Goal: Transaction & Acquisition: Purchase product/service

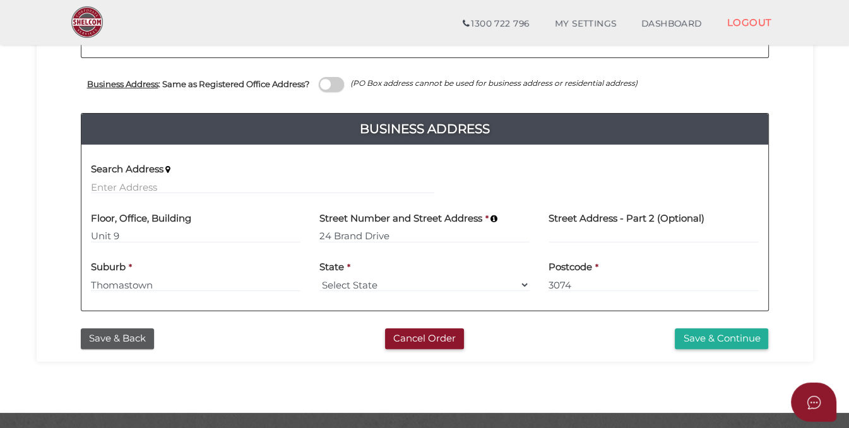
scroll to position [456, 0]
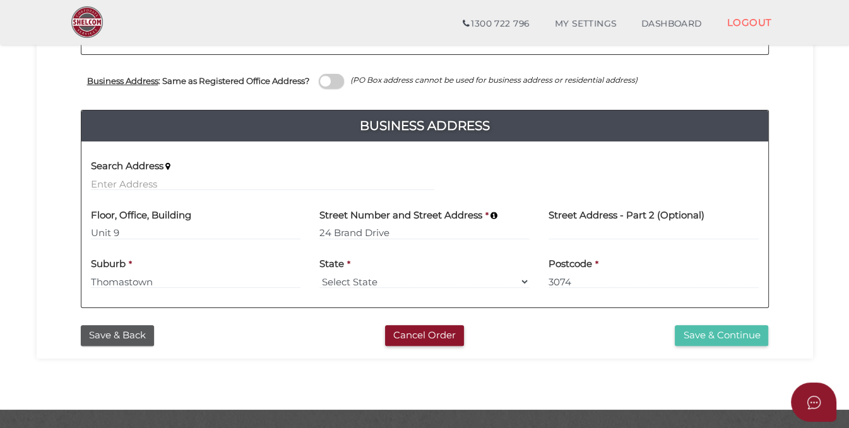
click at [700, 330] on button "Save & Continue" at bounding box center [721, 335] width 93 height 21
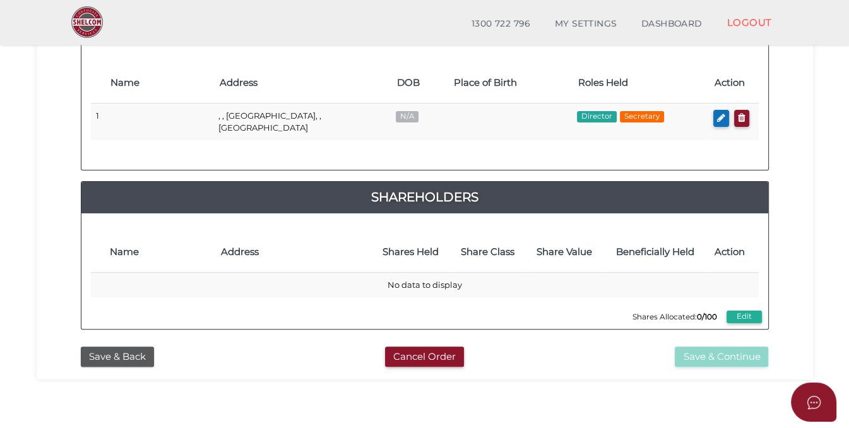
scroll to position [208, 0]
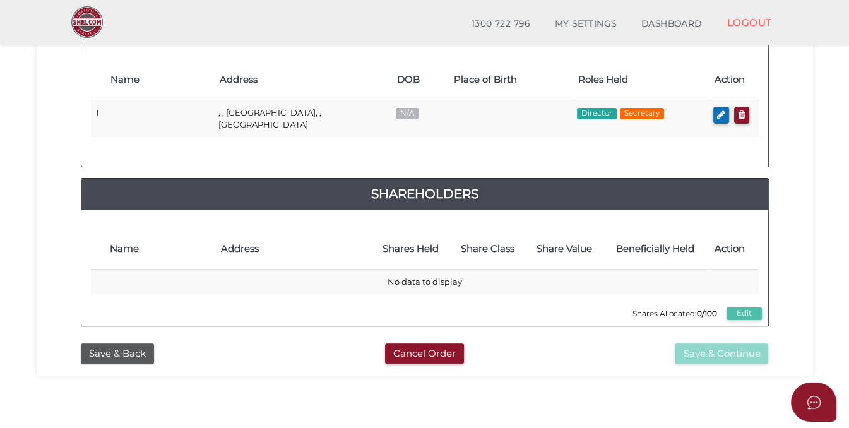
click at [744, 307] on button "Edit" at bounding box center [744, 313] width 35 height 13
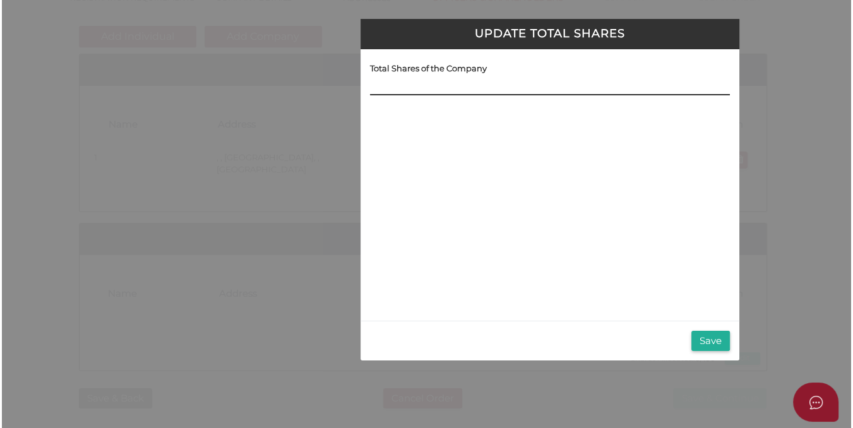
scroll to position [0, 0]
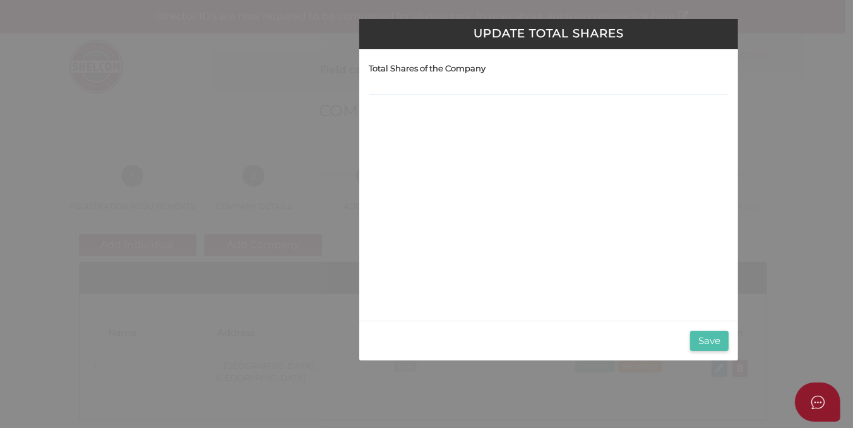
click at [707, 340] on button "Save" at bounding box center [709, 341] width 39 height 21
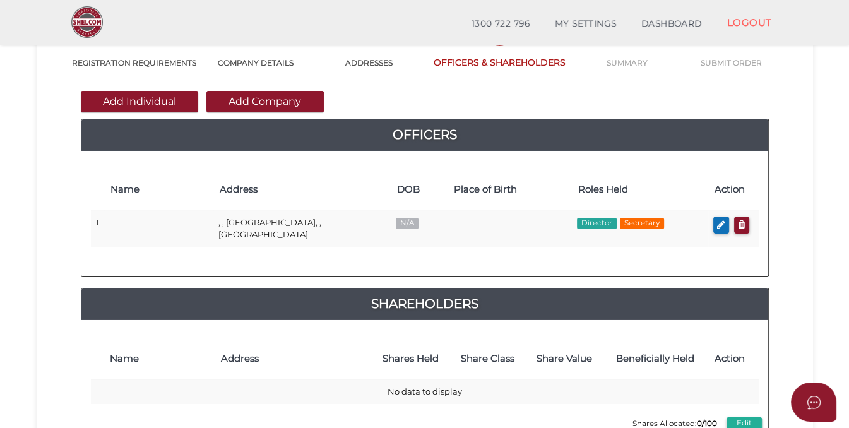
scroll to position [97, 0]
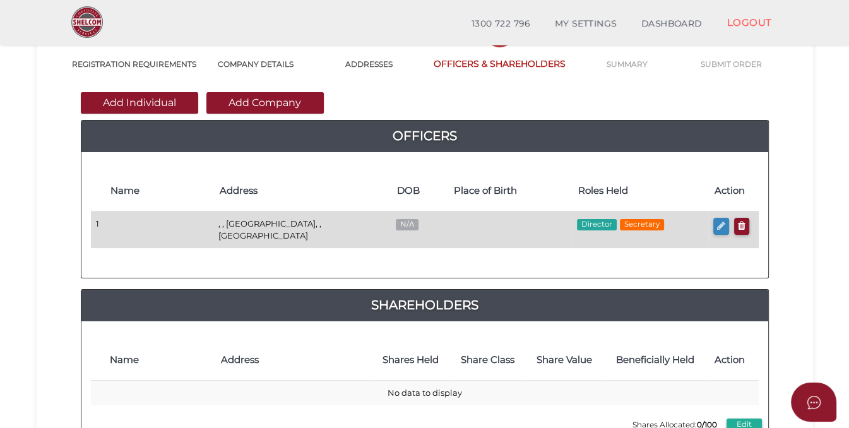
click at [720, 222] on icon "button" at bounding box center [721, 225] width 8 height 9
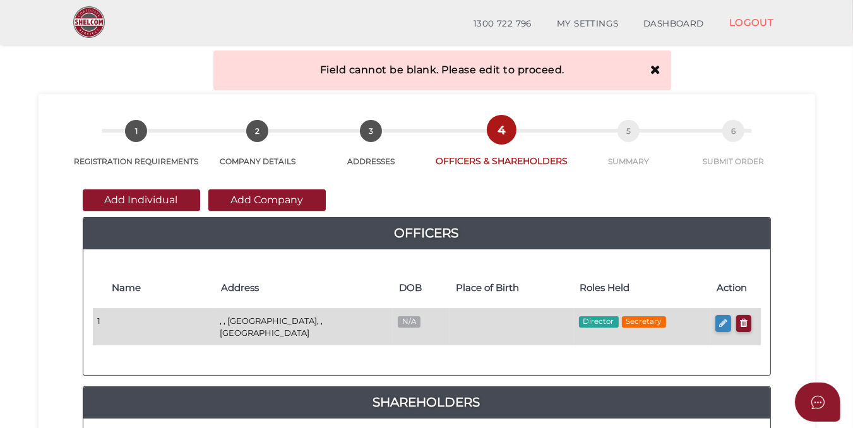
checkbox input "true"
type input "0"
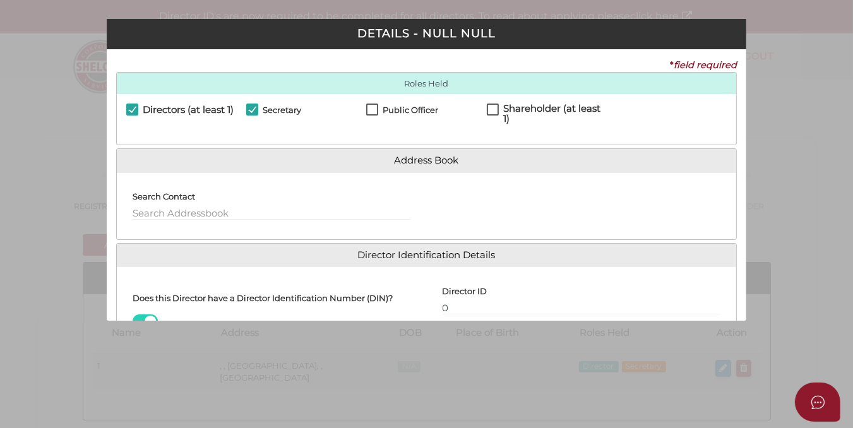
drag, startPoint x: 748, startPoint y: 148, endPoint x: 748, endPoint y: 156, distance: 7.6
click at [748, 156] on div "Pty Ltd DETAILS - null null * field required Roles Held Directors (at least 1) …" at bounding box center [426, 214] width 853 height 428
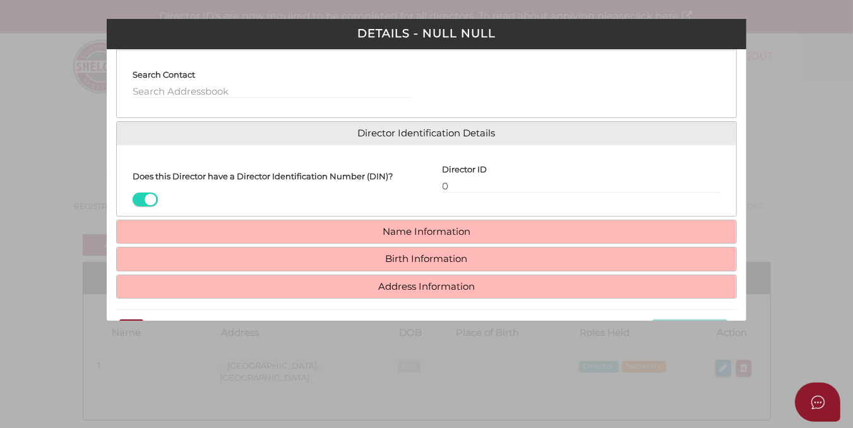
scroll to position [126, 0]
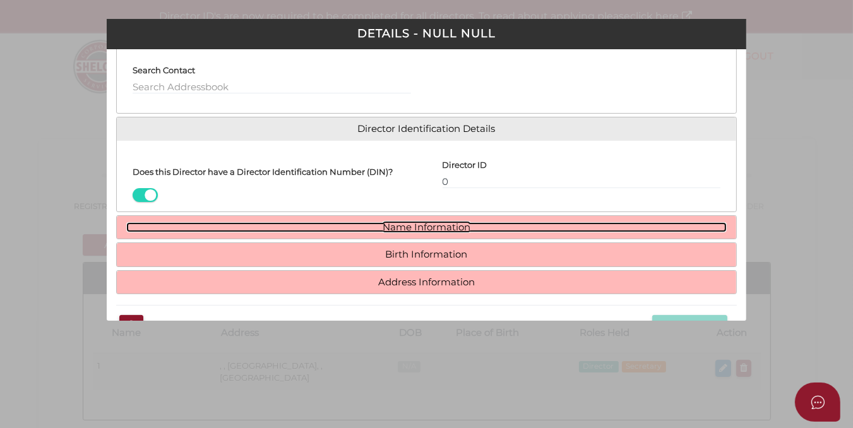
click at [415, 223] on link "Name Information" at bounding box center [426, 227] width 600 height 11
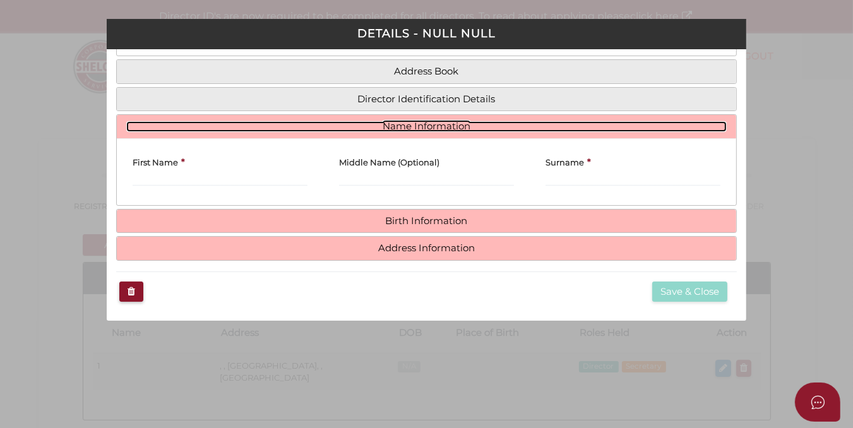
scroll to position [86, 0]
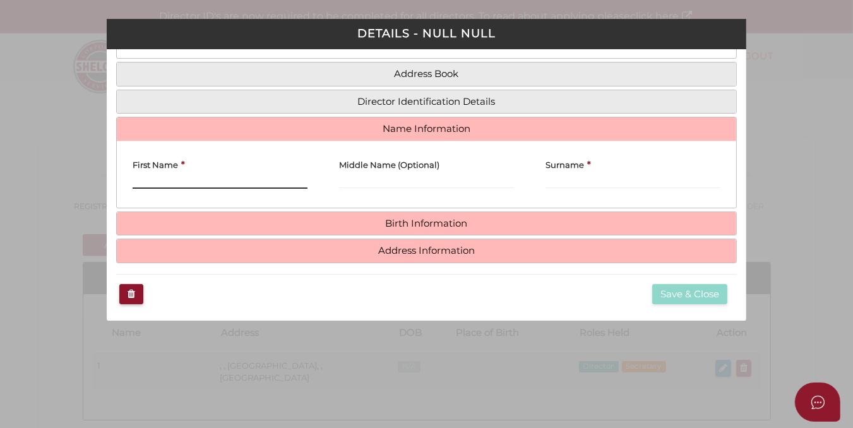
click at [134, 178] on input "text" at bounding box center [220, 182] width 175 height 14
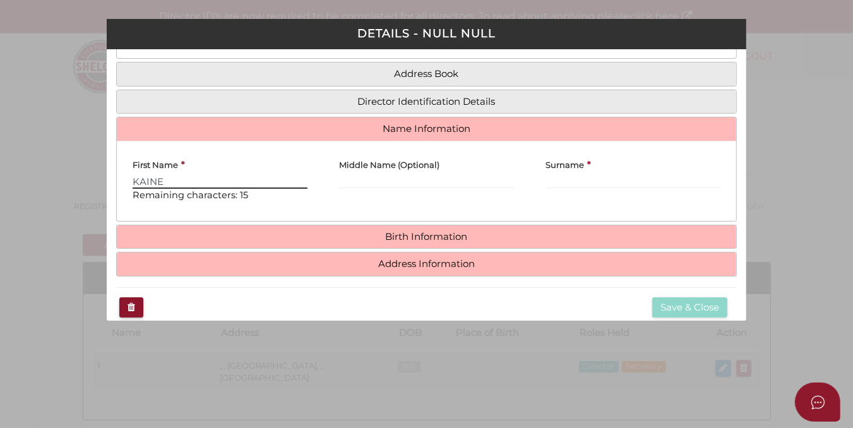
type input "KAINE"
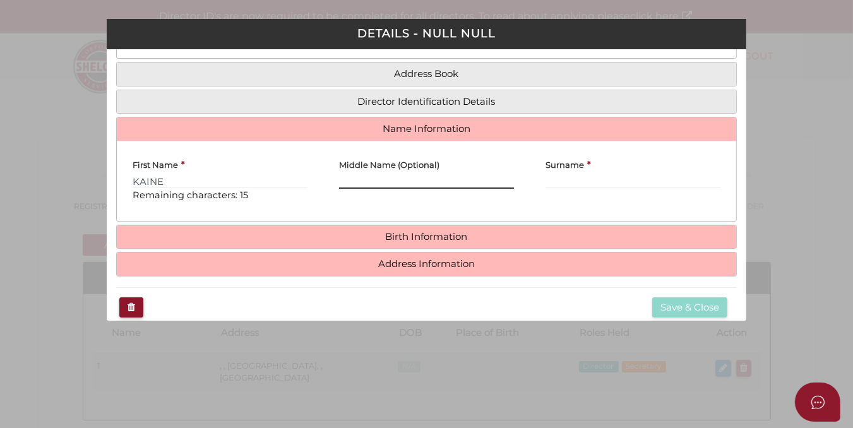
click at [357, 176] on input "text" at bounding box center [426, 182] width 175 height 14
type input "ROBERT CHARLES"
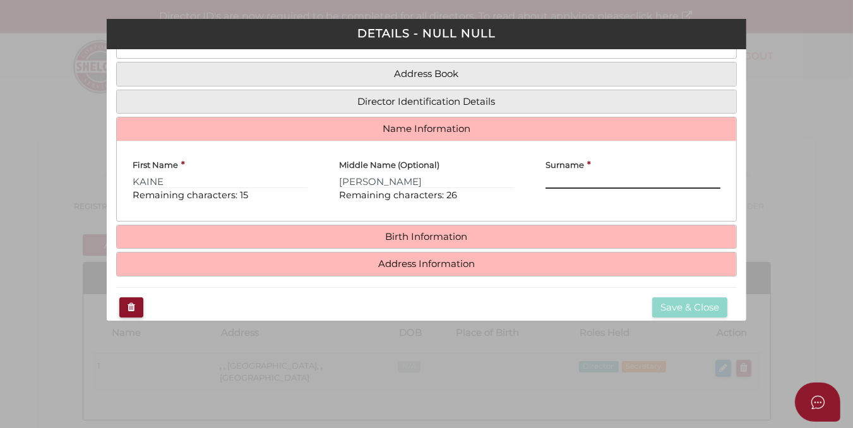
click at [546, 176] on input "text" at bounding box center [633, 182] width 175 height 14
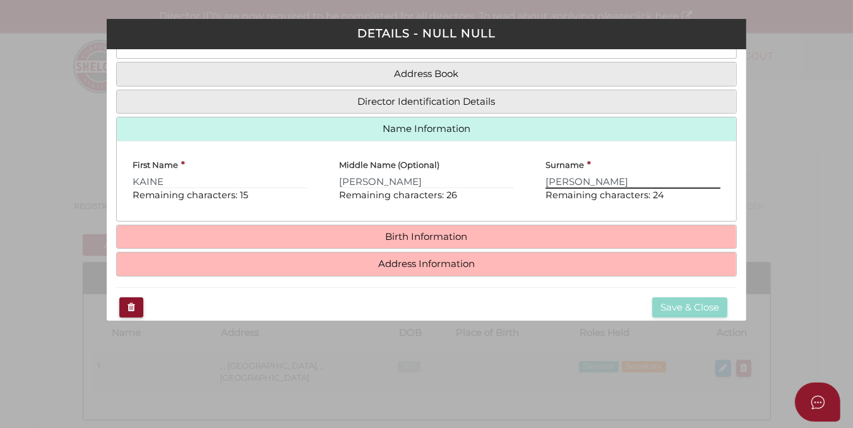
type input "BARKER"
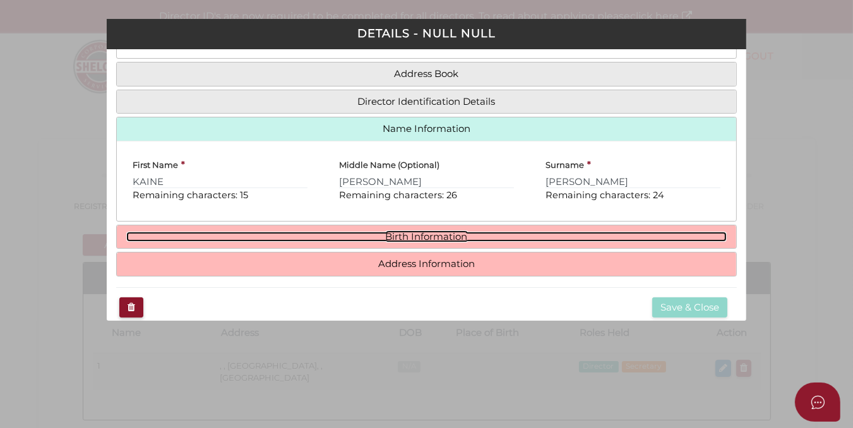
click at [390, 234] on link "Birth Information" at bounding box center [426, 237] width 600 height 11
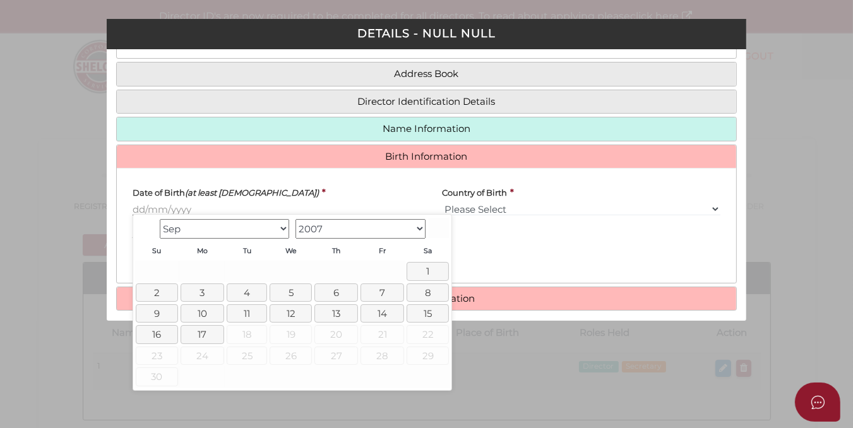
click at [134, 204] on input "text" at bounding box center [272, 209] width 278 height 14
type input "13"
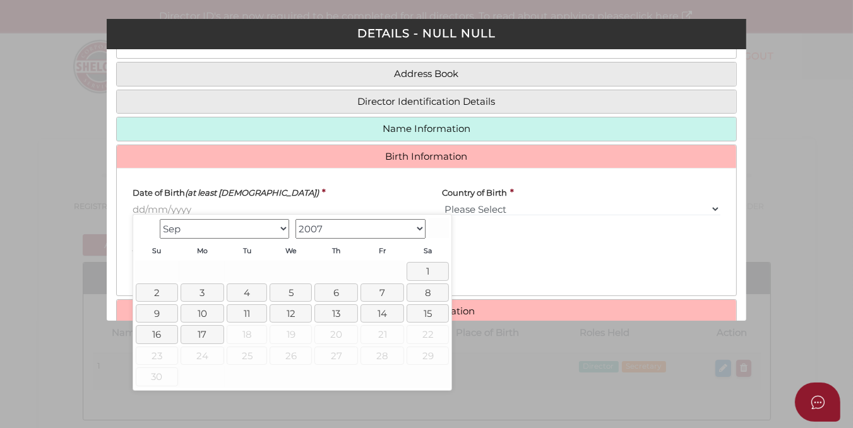
click at [283, 230] on select "Jan Feb Mar Apr May Jun Jul Aug Sep" at bounding box center [225, 229] width 130 height 20
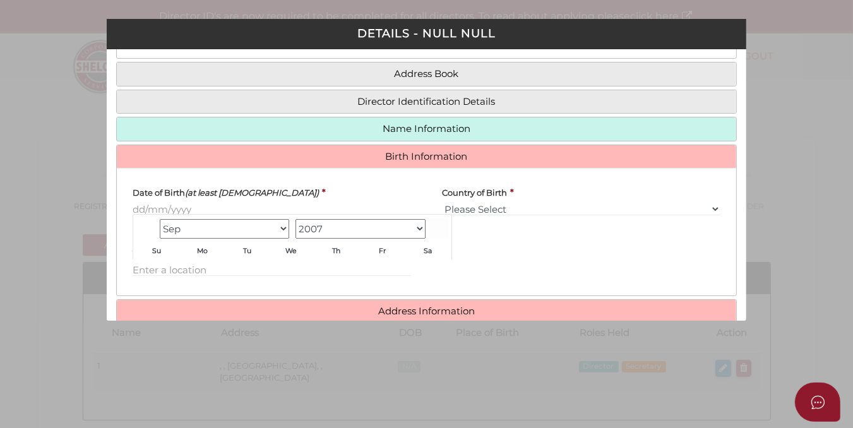
click at [528, 240] on div "State of Birth Please Select VIC ACT NSW NT QLD TAS WA SA" at bounding box center [582, 262] width 310 height 47
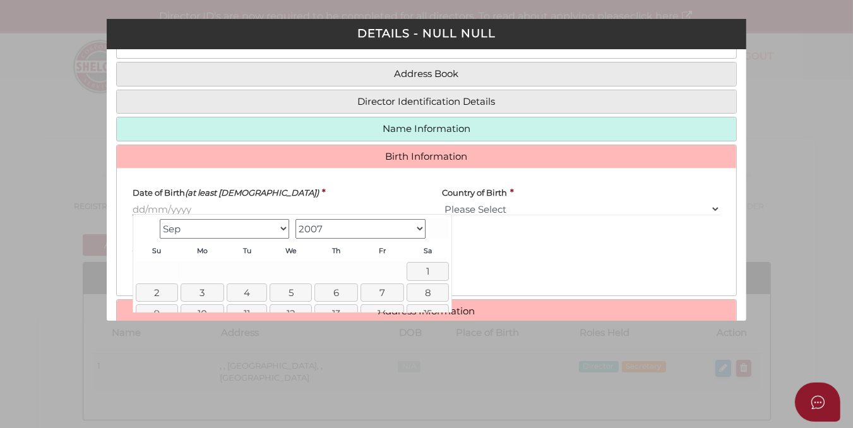
click at [135, 204] on input "text" at bounding box center [272, 209] width 278 height 14
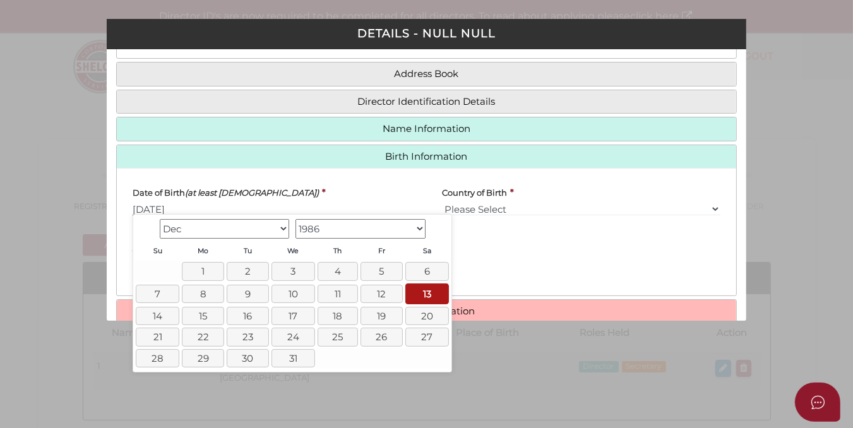
type input "[DATE]"
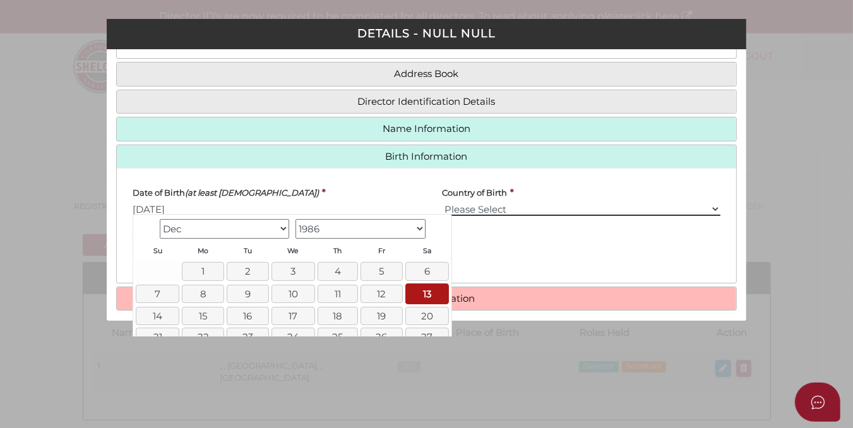
click at [444, 202] on select "Please Select v Australia Afghanistan Albania Algeria American Samoa Andorra An…" at bounding box center [582, 209] width 278 height 14
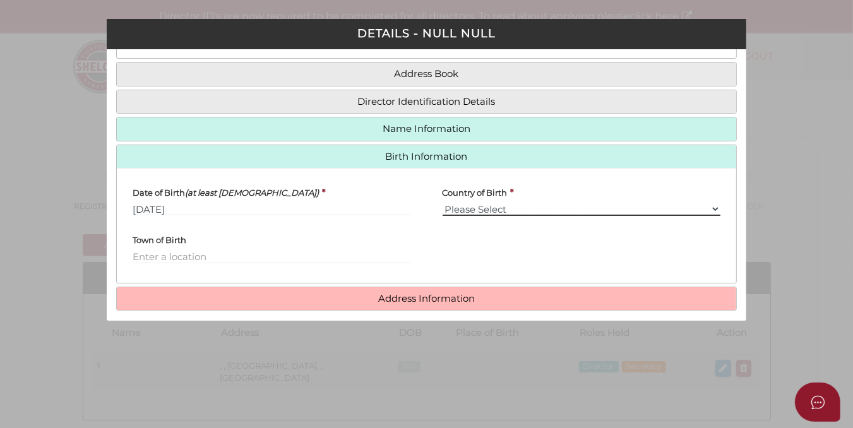
select select "[GEOGRAPHIC_DATA]"
click at [443, 202] on select "Please Select v Australia Afghanistan Albania Algeria American Samoa Andorra An…" at bounding box center [582, 209] width 278 height 14
select select "Please Select"
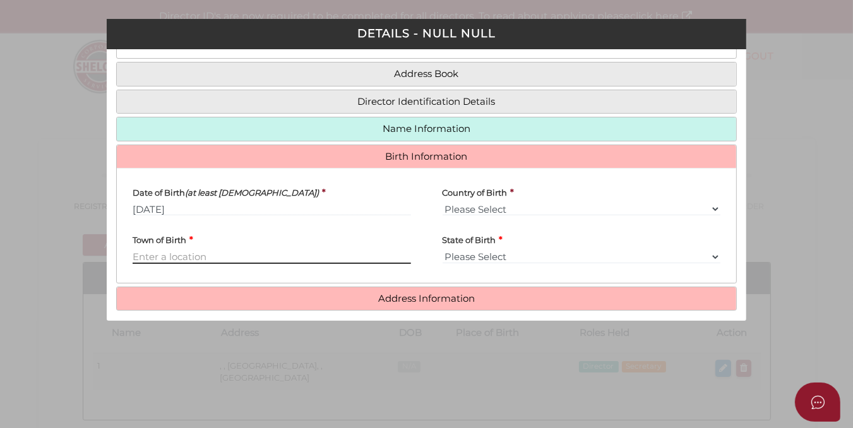
click at [181, 254] on input "text" at bounding box center [272, 257] width 278 height 14
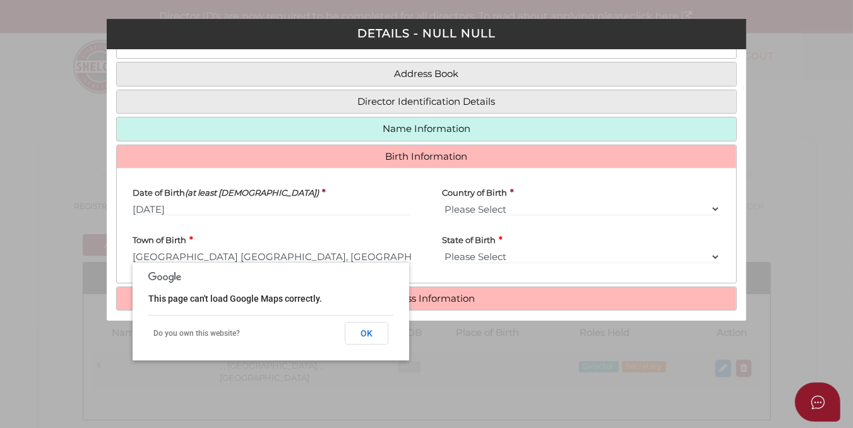
type input "Melbourne"
select select "VIC"
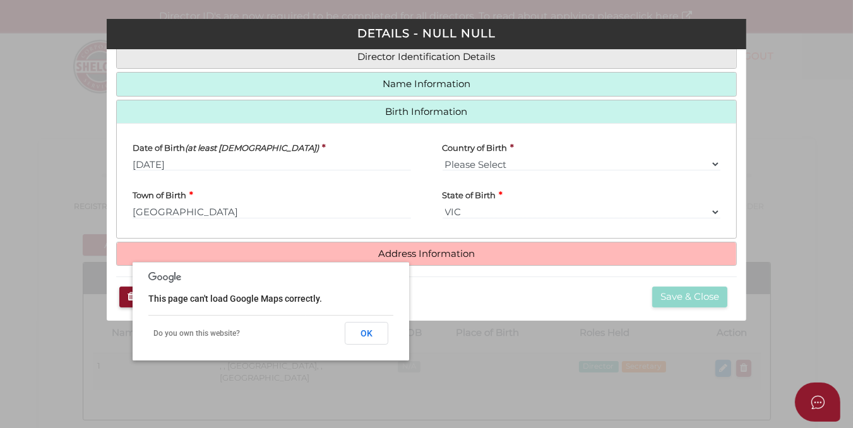
scroll to position [134, 0]
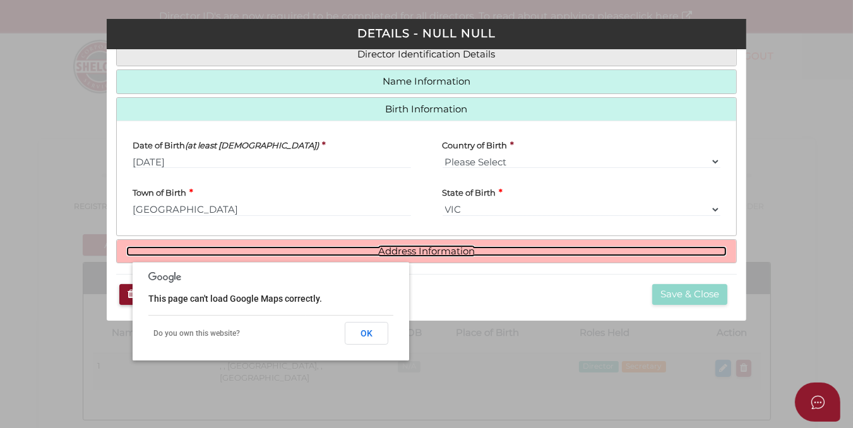
click at [423, 248] on link "Address Information" at bounding box center [426, 251] width 600 height 11
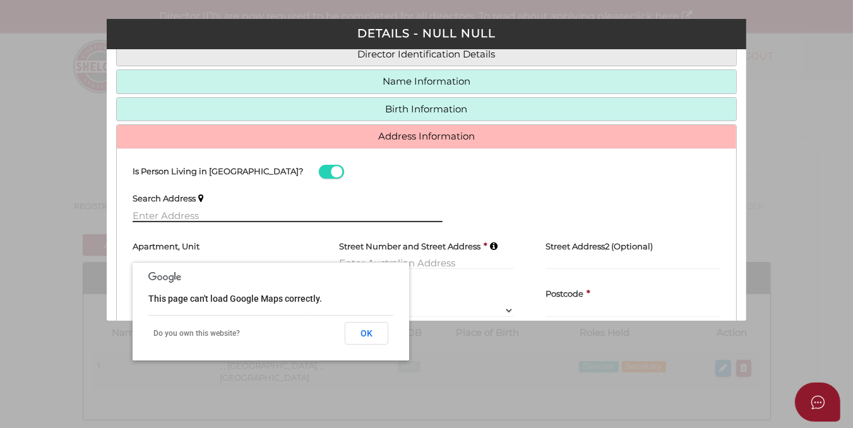
click at [136, 208] on input "text" at bounding box center [288, 215] width 310 height 14
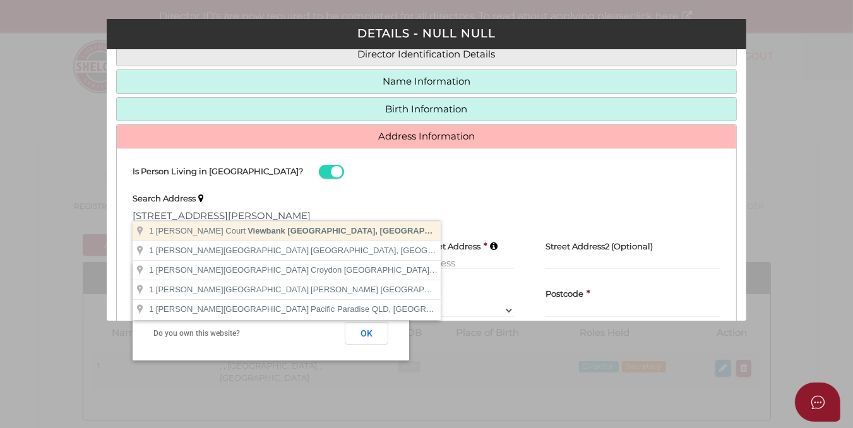
type input "1 Kallay Court, Viewbank VIC, Australia"
type input "1 Kallay Court"
type input "Viewbank"
select select "VIC"
type input "3084"
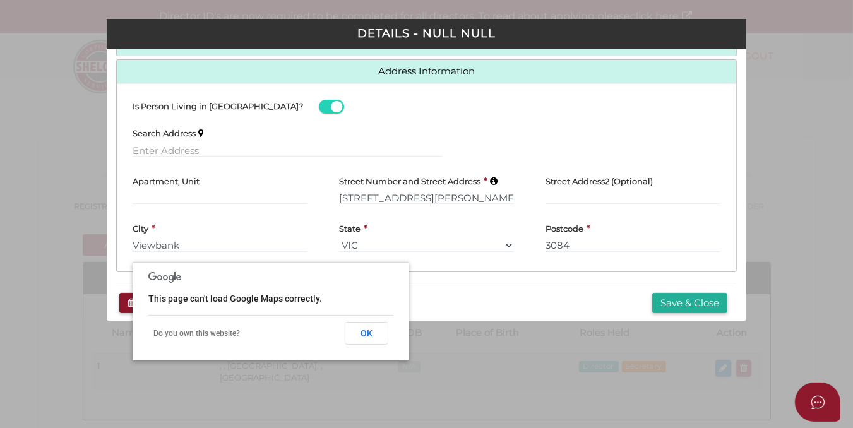
scroll to position [208, 0]
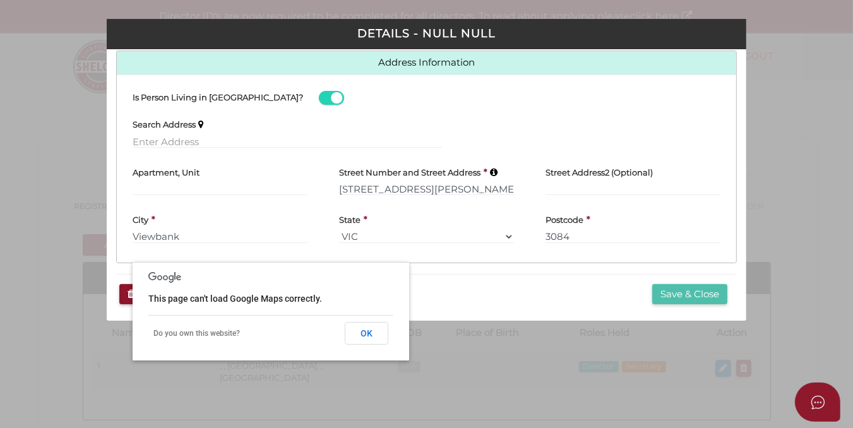
click at [677, 291] on button "Save & Close" at bounding box center [689, 294] width 75 height 21
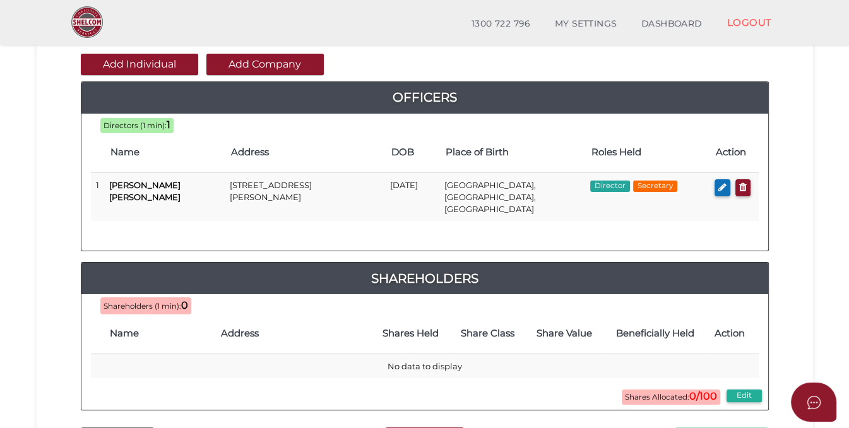
scroll to position [128, 0]
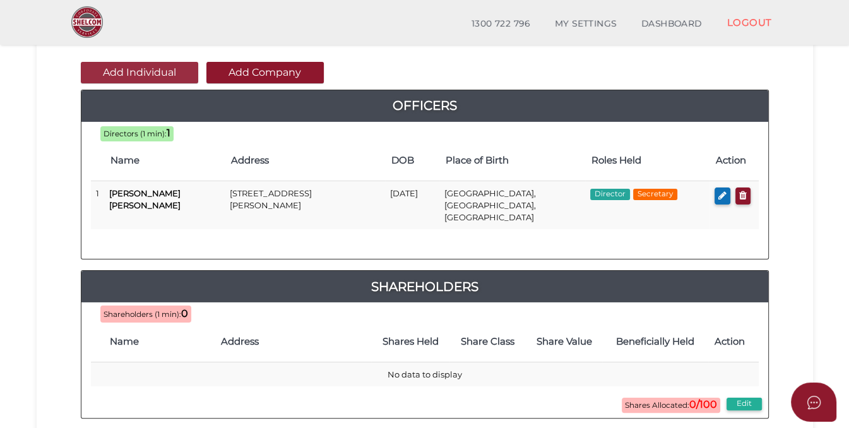
click at [137, 68] on button "Add Individual" at bounding box center [139, 72] width 117 height 21
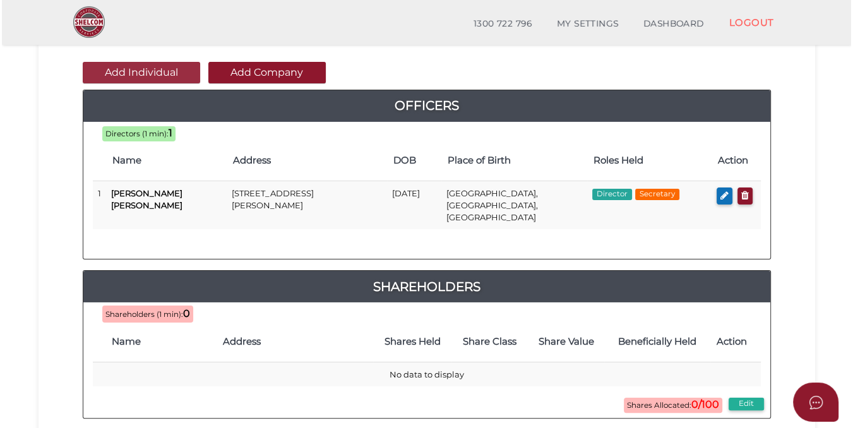
scroll to position [0, 0]
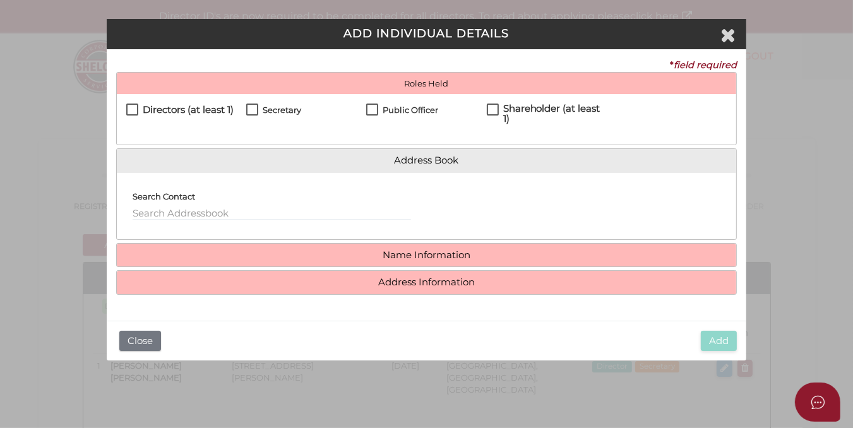
click at [131, 108] on label "Directors (at least 1)" at bounding box center [179, 113] width 107 height 16
checkbox input "true"
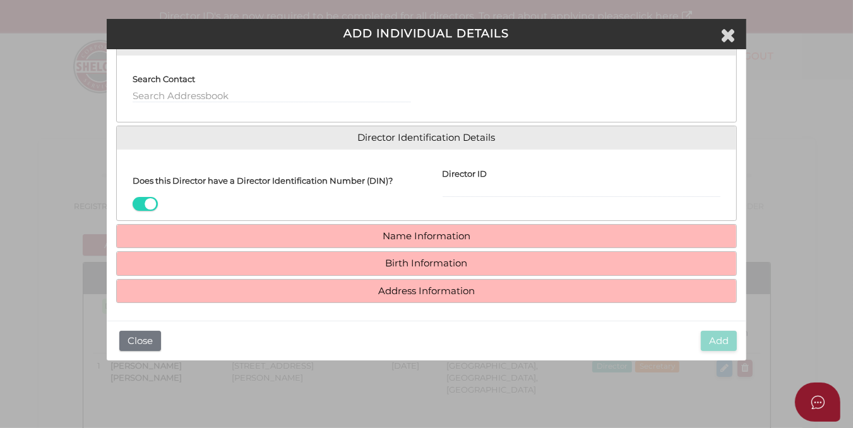
scroll to position [118, 0]
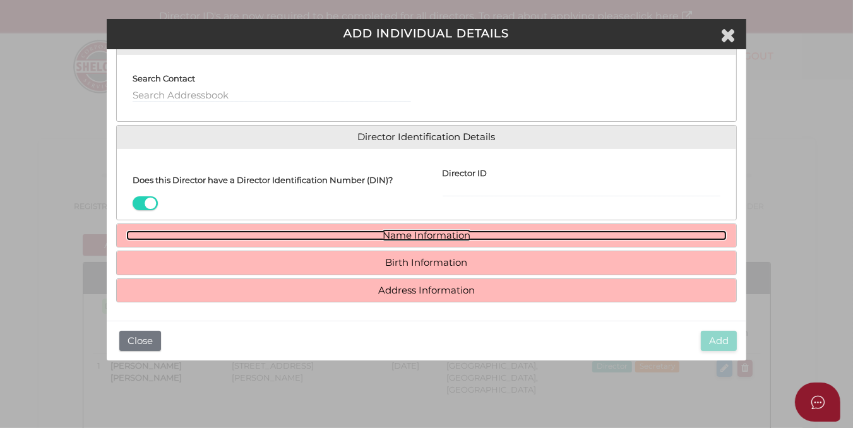
click at [406, 232] on link "Name Information" at bounding box center [426, 235] width 600 height 11
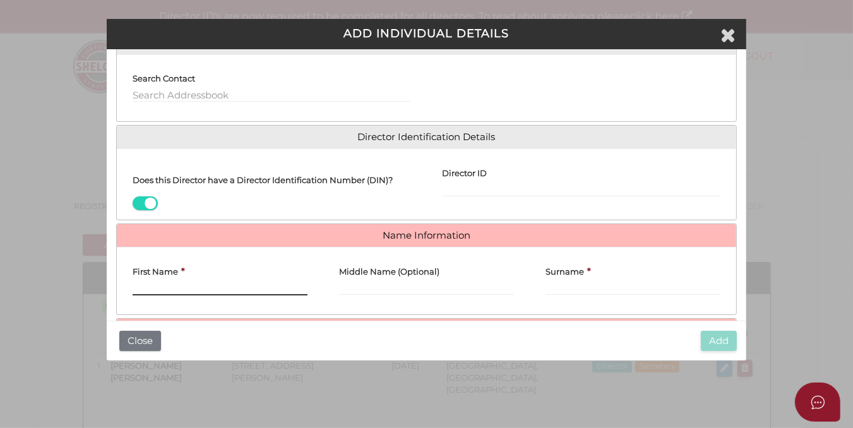
click at [136, 283] on input "First Name" at bounding box center [220, 289] width 175 height 14
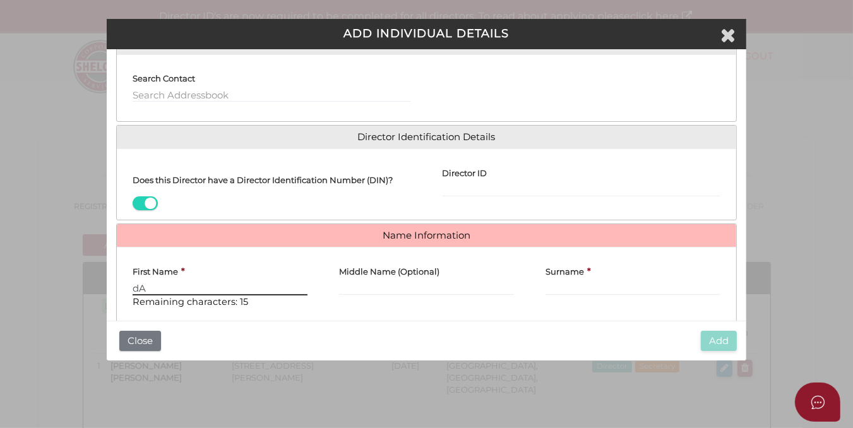
type input "d"
type input "[PERSON_NAME]"
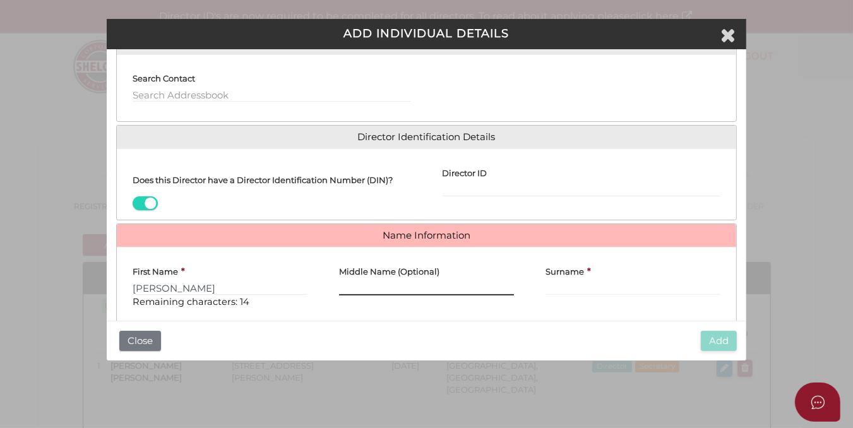
click at [367, 282] on input "Middle Name (Optional)" at bounding box center [426, 289] width 175 height 14
type input "[PERSON_NAME]"
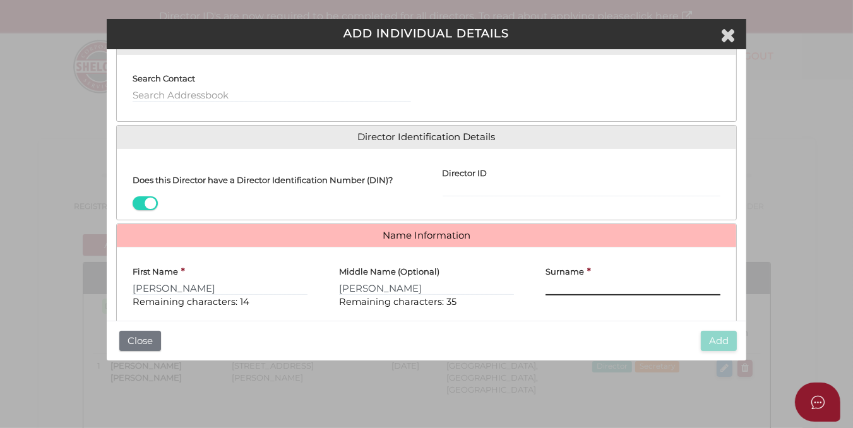
click at [558, 283] on input "Surname" at bounding box center [633, 289] width 175 height 14
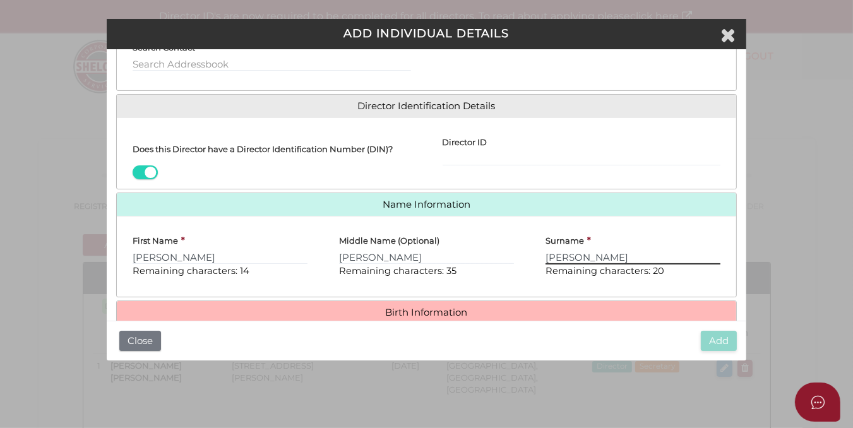
scroll to position [198, 0]
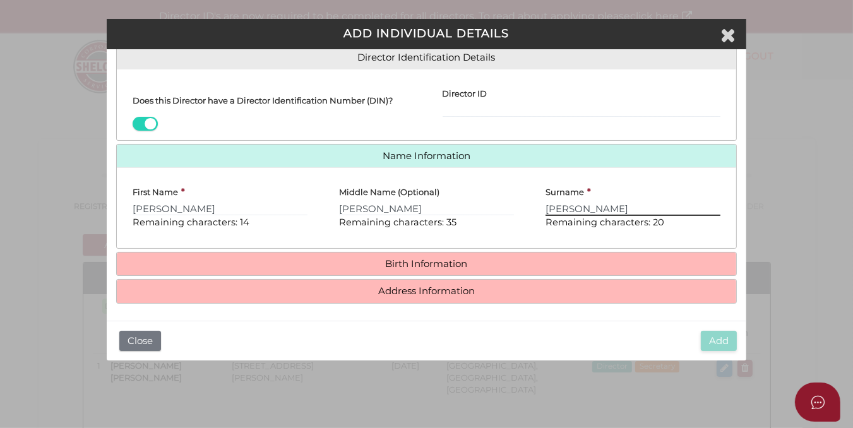
type input "WADDINGHAM"
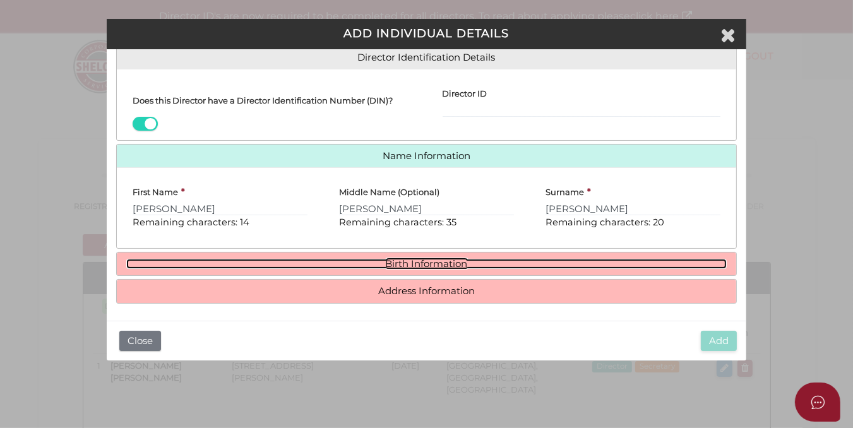
click at [400, 261] on link "Birth Information" at bounding box center [426, 264] width 600 height 11
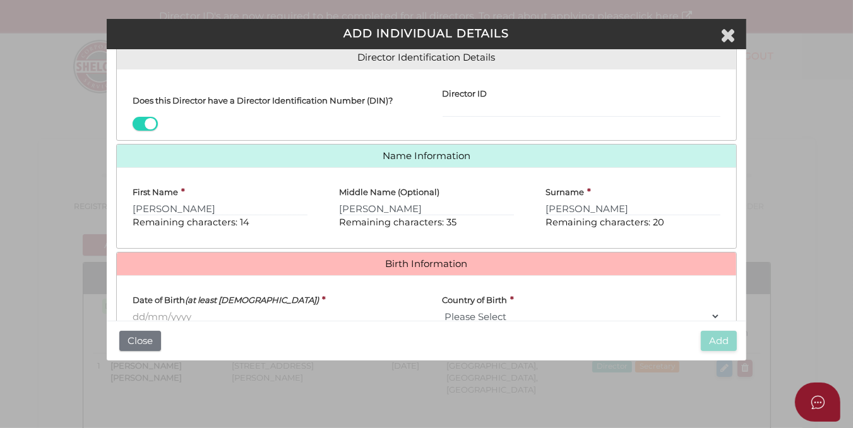
click at [133, 312] on input "Date of Birth (at least 18 years old)" at bounding box center [272, 316] width 278 height 14
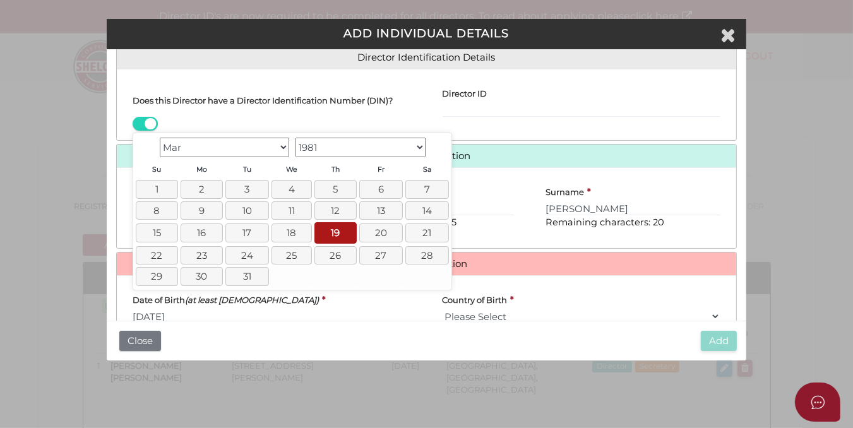
type input "[DATE]"
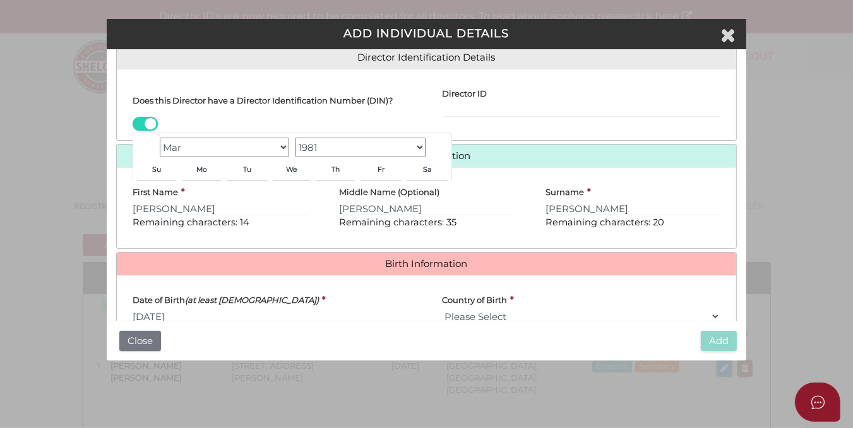
scroll to position [198, 0]
click at [487, 311] on select "Please Select v Australia Afghanistan Albania Algeria American Samoa Andorra An…" at bounding box center [582, 316] width 278 height 14
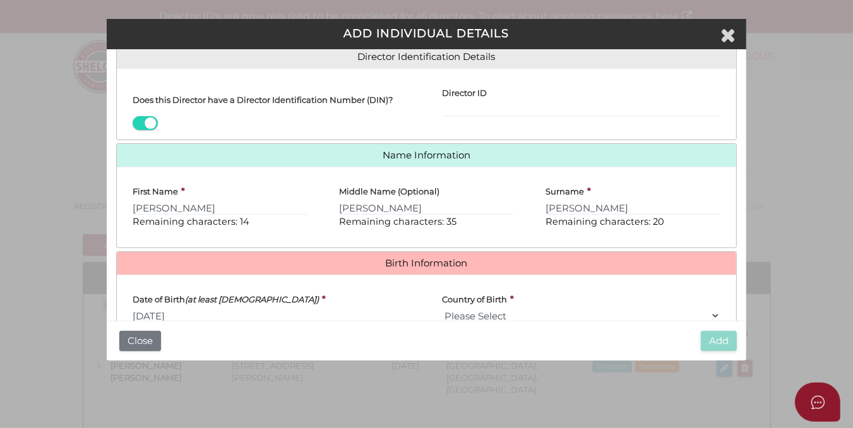
select select "[GEOGRAPHIC_DATA]"
click at [443, 309] on select "Please Select v Australia Afghanistan Albania Algeria American Samoa Andorra An…" at bounding box center [582, 316] width 278 height 14
drag, startPoint x: 747, startPoint y: 184, endPoint x: 739, endPoint y: 230, distance: 46.2
click at [739, 230] on div "Pty Ltd ADD INDIVIDUAL DETAILS * field required Roles Held Directors (at least …" at bounding box center [426, 214] width 853 height 428
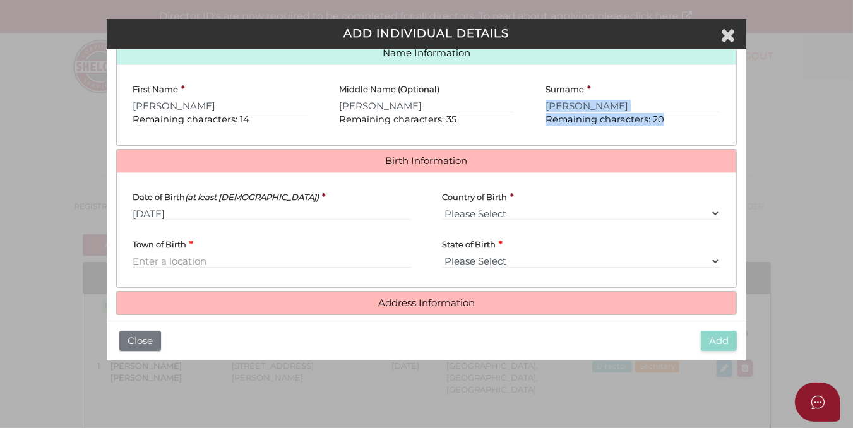
scroll to position [313, 0]
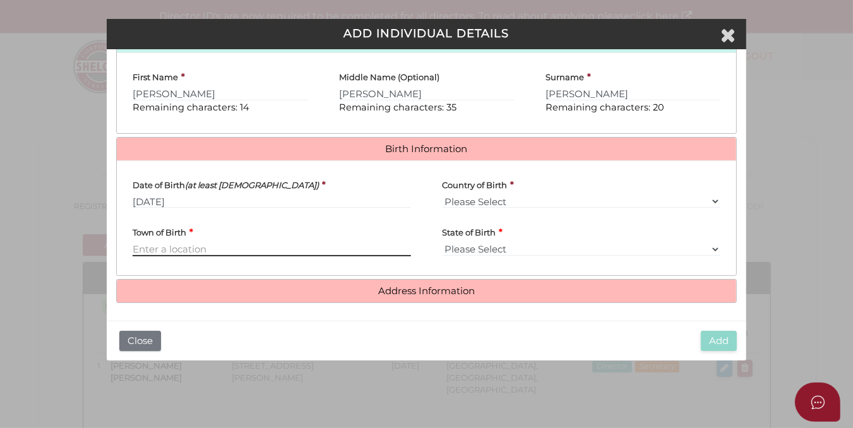
click at [136, 247] on input "Town of Birth" at bounding box center [272, 249] width 278 height 14
type input "Melbourne"
select select "VIC"
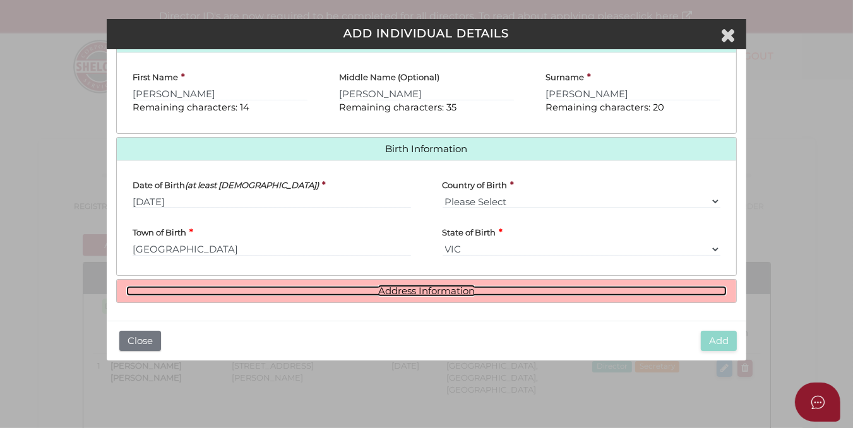
click at [380, 290] on link "Address Information" at bounding box center [426, 291] width 600 height 11
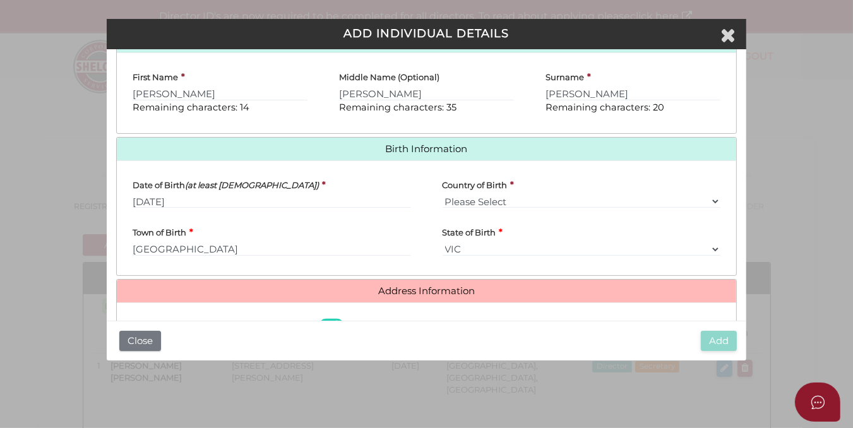
drag, startPoint x: 746, startPoint y: 206, endPoint x: 745, endPoint y: 245, distance: 38.5
click at [745, 247] on div "Pty Ltd ADD INDIVIDUAL DETAILS * field required Roles Held Directors (at least …" at bounding box center [426, 214] width 853 height 428
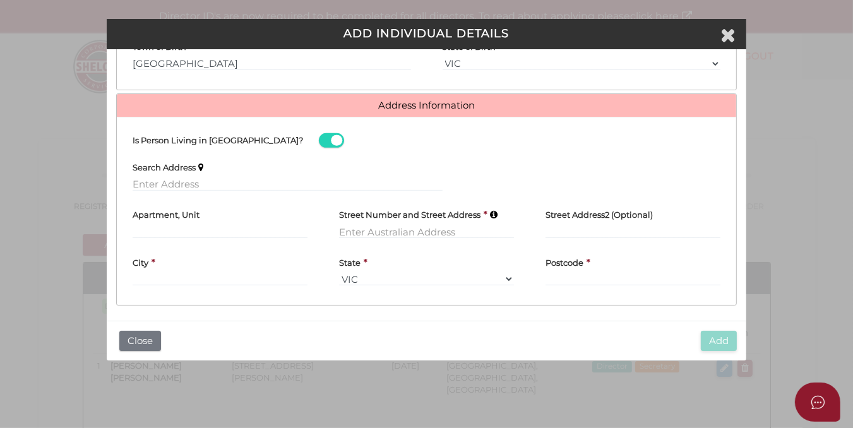
scroll to position [501, 0]
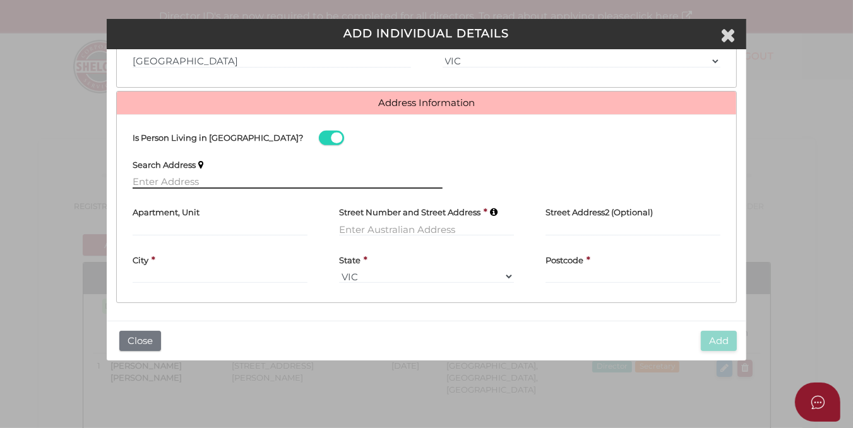
click at [134, 175] on input "text" at bounding box center [288, 182] width 310 height 14
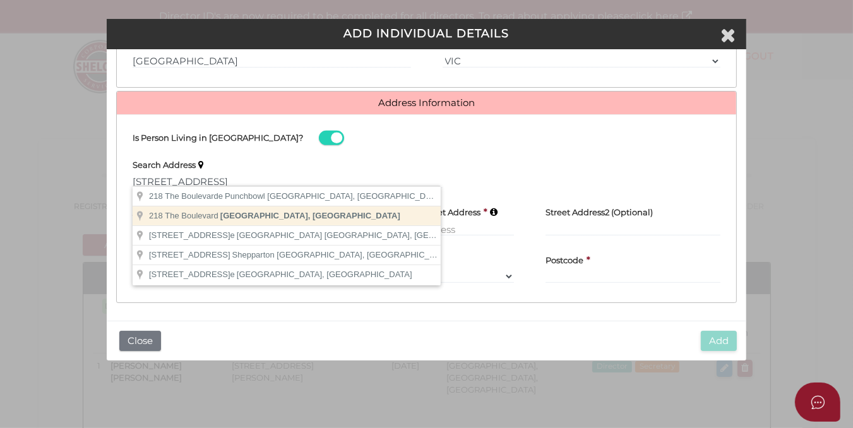
type input "218 The Boulevard, Ivanhoe East VIC, Australia"
type input "218 The Boulevard"
type input "Ivanhoe East"
select select "VIC"
type input "3079"
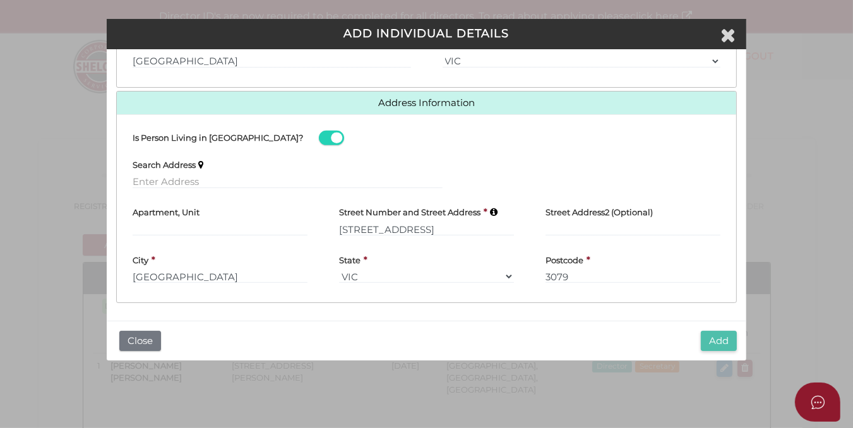
click at [724, 338] on button "Add" at bounding box center [719, 341] width 36 height 21
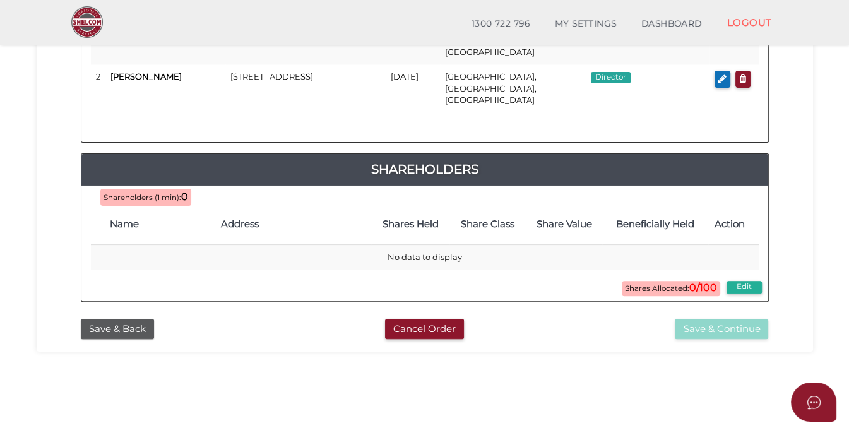
scroll to position [302, 0]
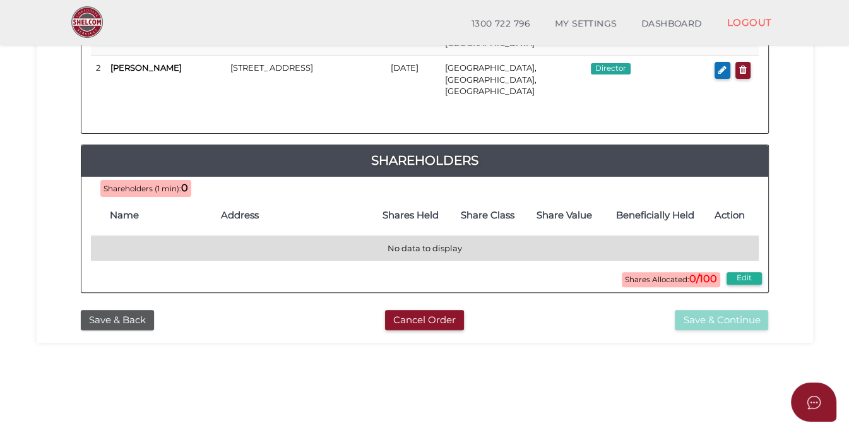
click at [229, 236] on td "No data to display" at bounding box center [425, 248] width 668 height 25
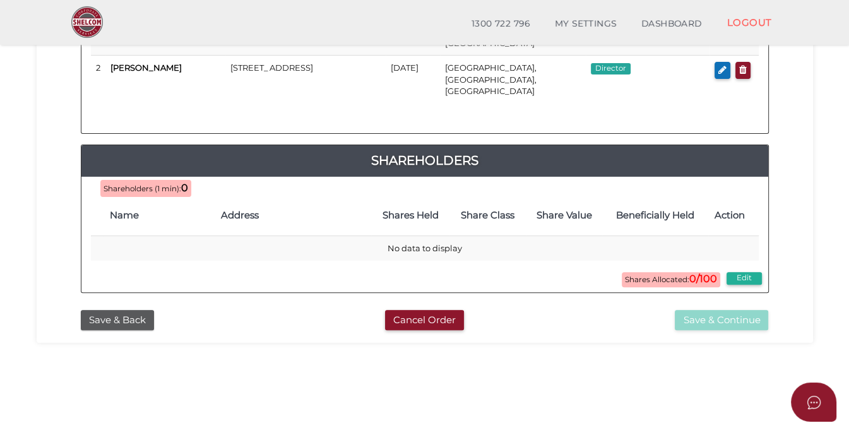
click at [637, 272] on span "Shares Allocated: 0/100" at bounding box center [671, 279] width 98 height 15
click at [144, 184] on span "Shareholders (1 min):" at bounding box center [143, 188] width 78 height 9
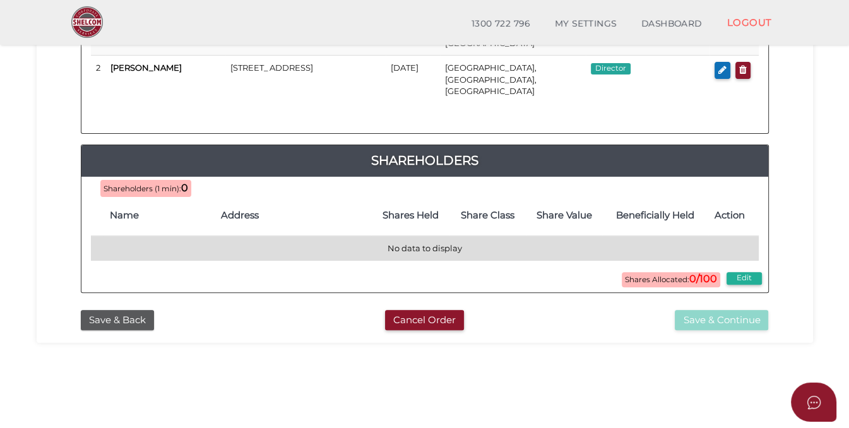
click at [405, 236] on td "No data to display" at bounding box center [425, 248] width 668 height 25
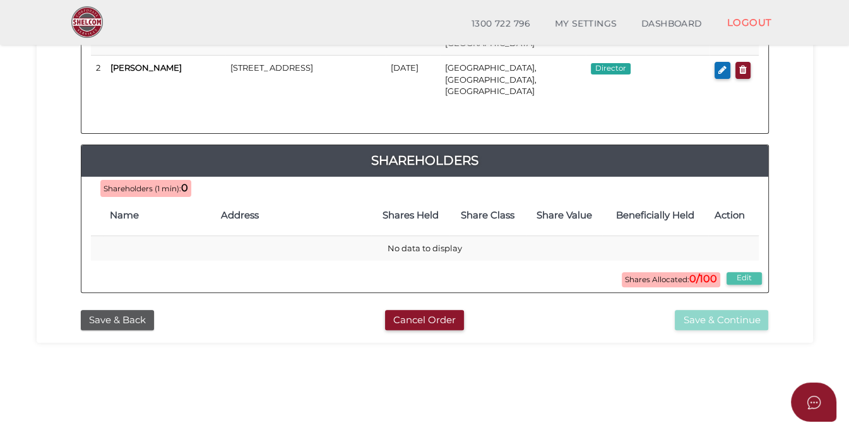
click at [745, 272] on button "Edit" at bounding box center [744, 278] width 35 height 13
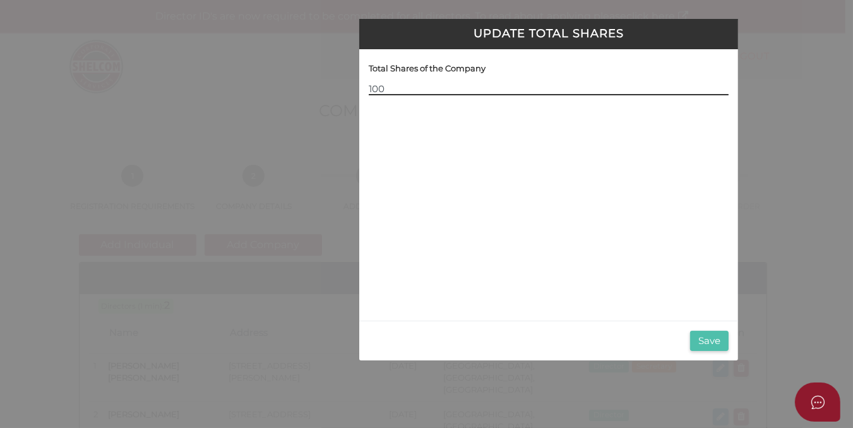
type input "100"
click at [707, 342] on button "Save" at bounding box center [709, 341] width 39 height 21
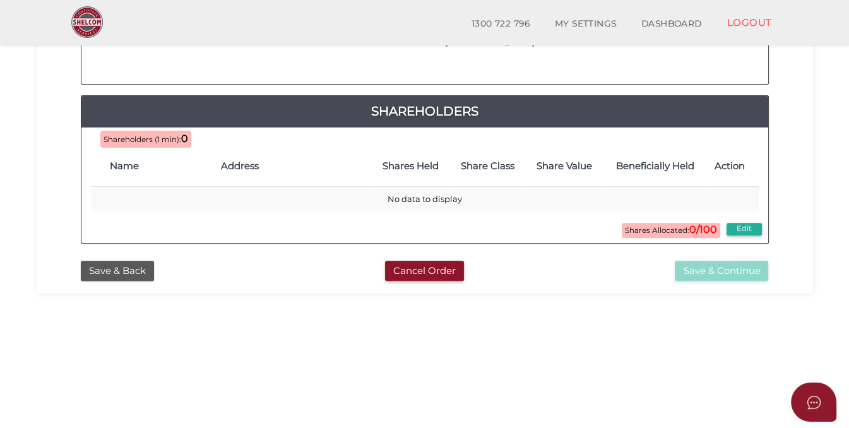
scroll to position [354, 0]
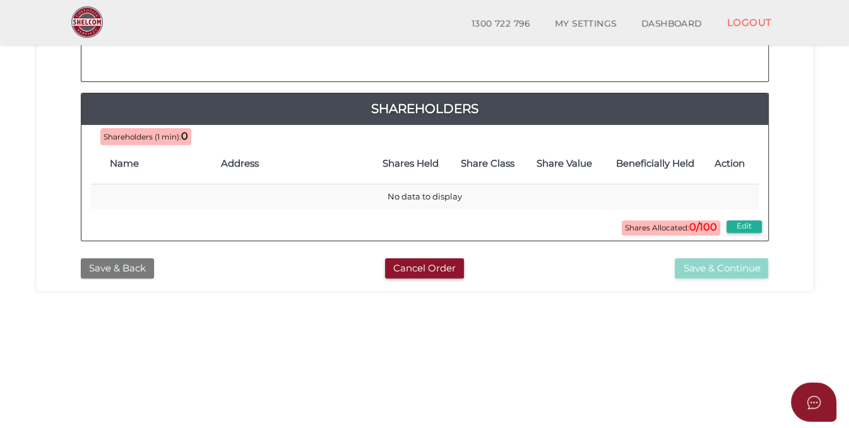
click at [114, 258] on button "Save & Back" at bounding box center [117, 268] width 73 height 21
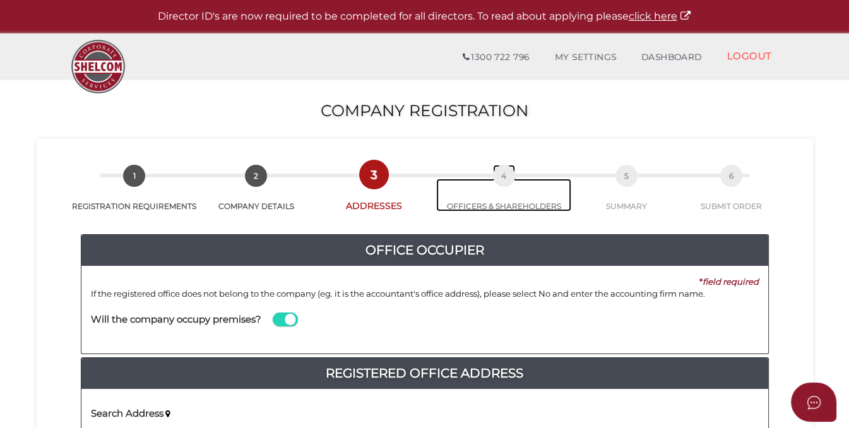
click at [501, 179] on span "4" at bounding box center [504, 176] width 22 height 22
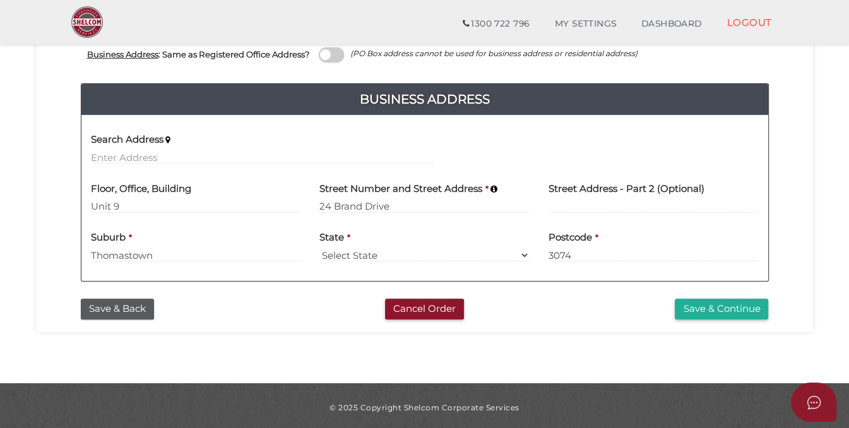
scroll to position [485, 0]
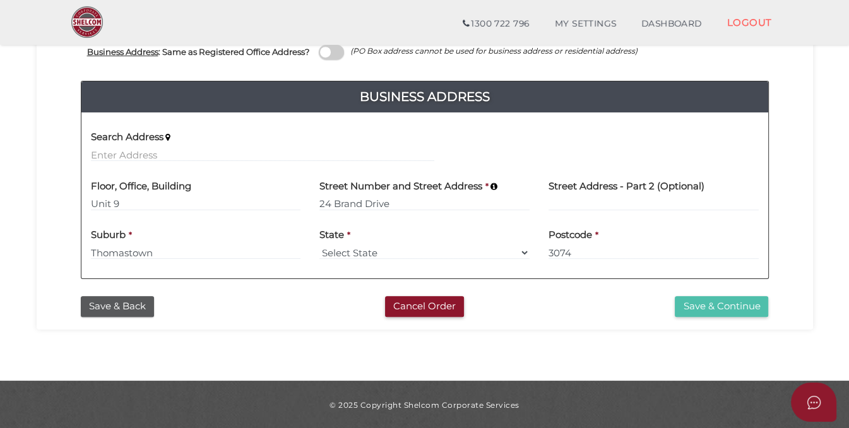
click at [706, 300] on button "Save & Continue" at bounding box center [721, 306] width 93 height 21
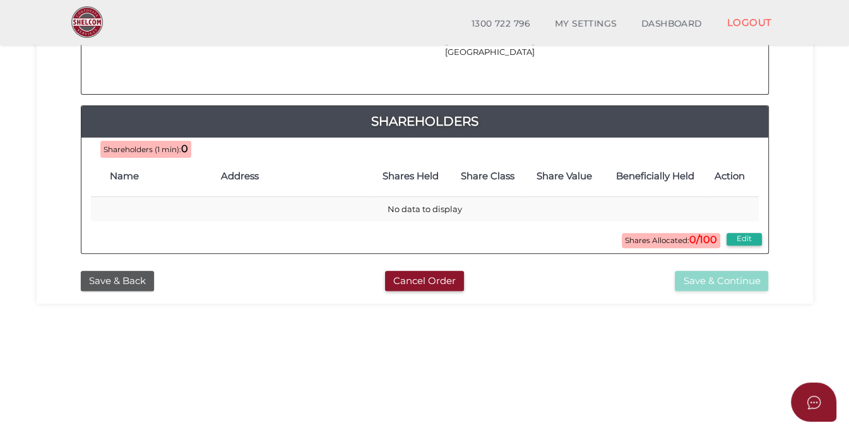
scroll to position [362, 0]
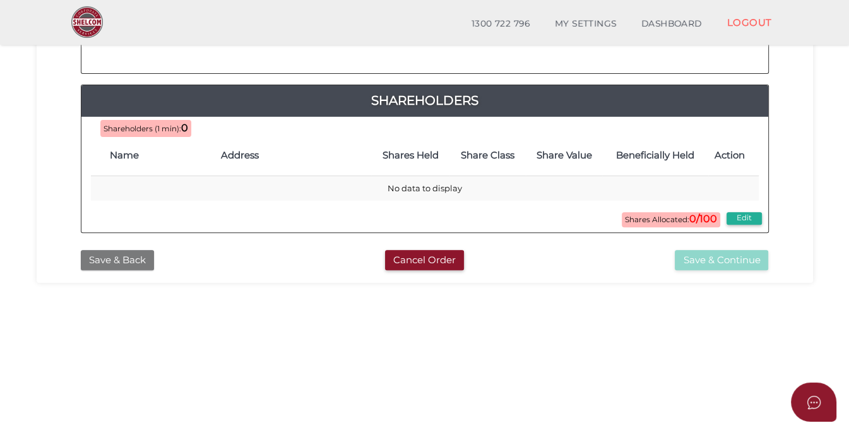
click at [124, 250] on button "Save & Back" at bounding box center [117, 260] width 73 height 21
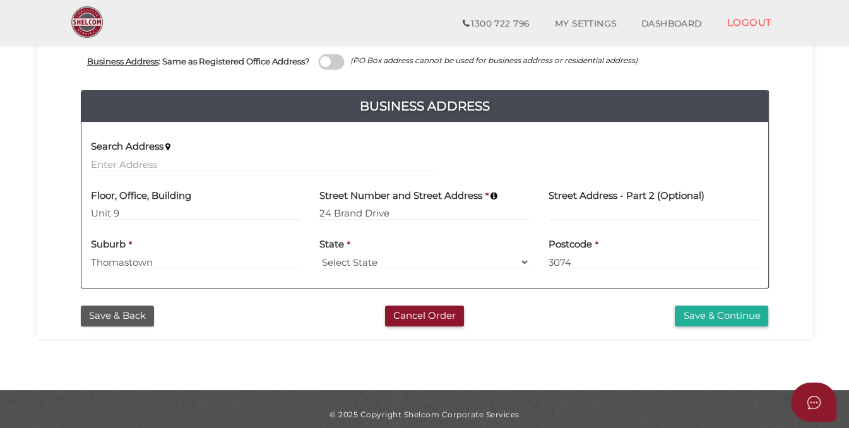
scroll to position [485, 0]
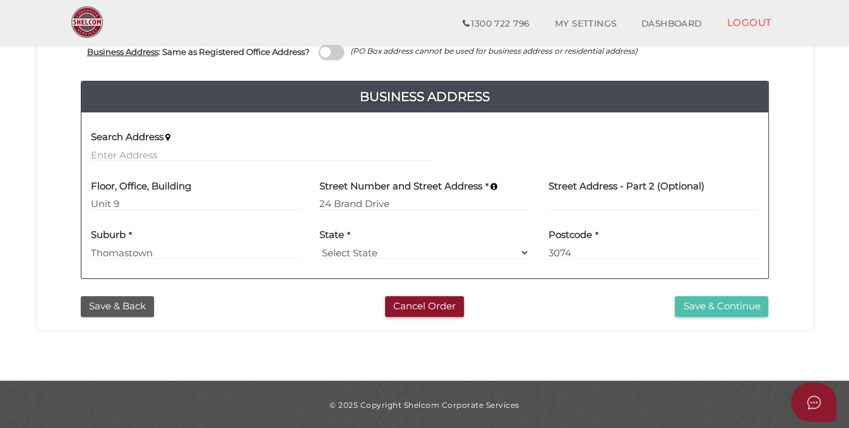
click at [702, 301] on button "Save & Continue" at bounding box center [721, 306] width 93 height 21
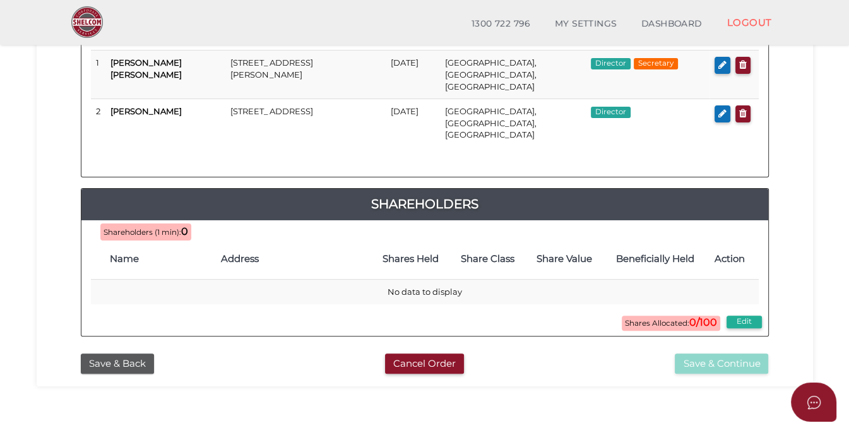
scroll to position [260, 0]
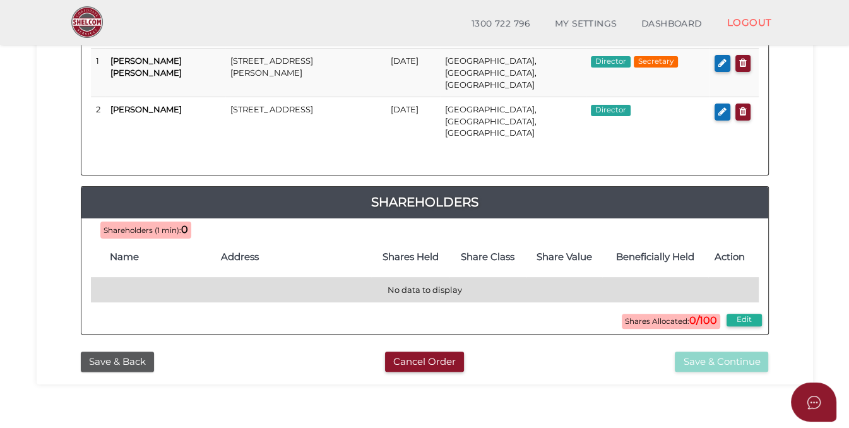
drag, startPoint x: 478, startPoint y: 263, endPoint x: 516, endPoint y: 263, distance: 38.5
click at [516, 278] on td "No data to display" at bounding box center [425, 290] width 668 height 25
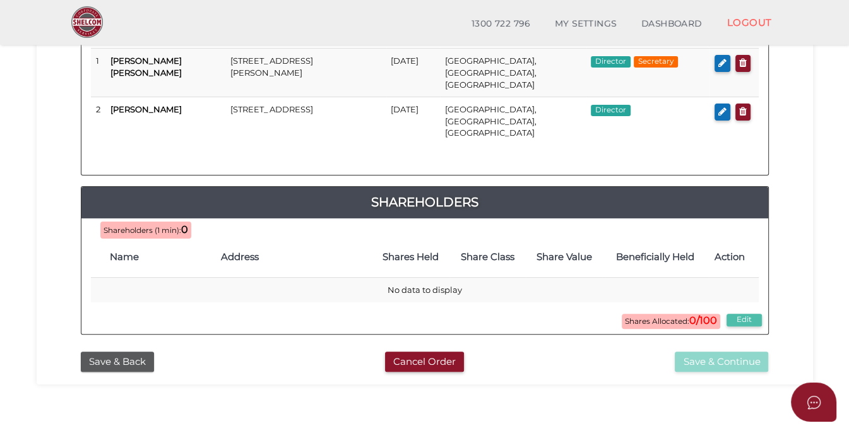
click at [749, 314] on button "Edit" at bounding box center [744, 320] width 35 height 13
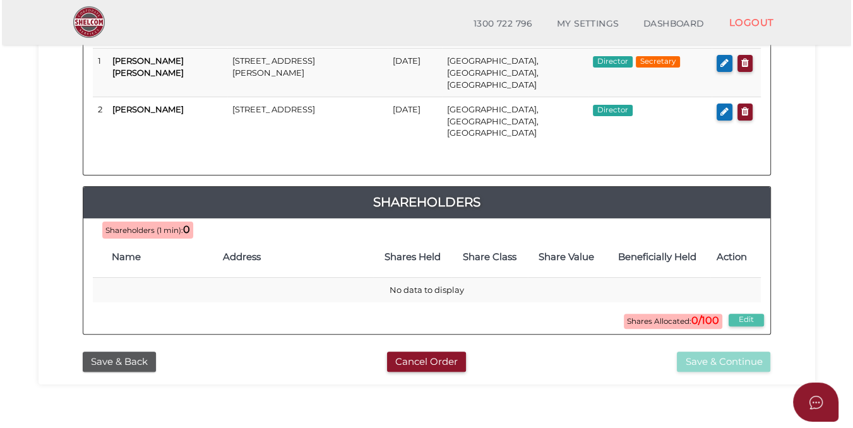
scroll to position [0, 0]
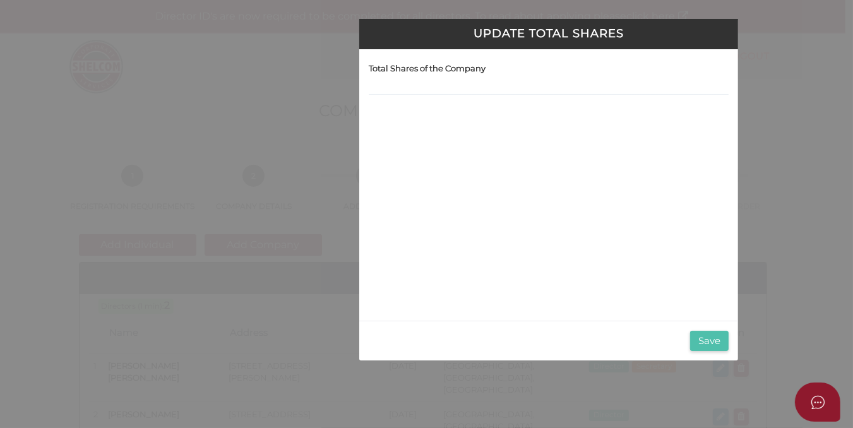
click at [706, 338] on button "Save" at bounding box center [709, 341] width 39 height 21
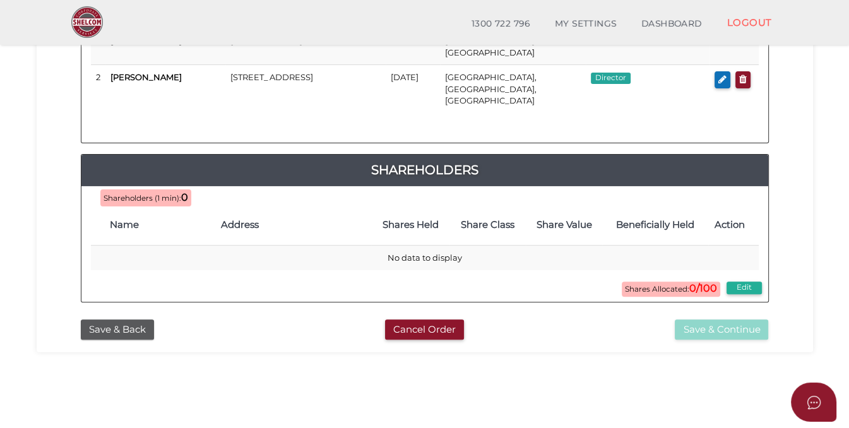
scroll to position [293, 0]
click at [153, 193] on span "Shareholders (1 min):" at bounding box center [143, 197] width 78 height 9
click at [150, 193] on span "Shareholders (1 min):" at bounding box center [143, 197] width 78 height 9
click at [635, 281] on span "Shares Allocated: 0/100" at bounding box center [671, 288] width 98 height 15
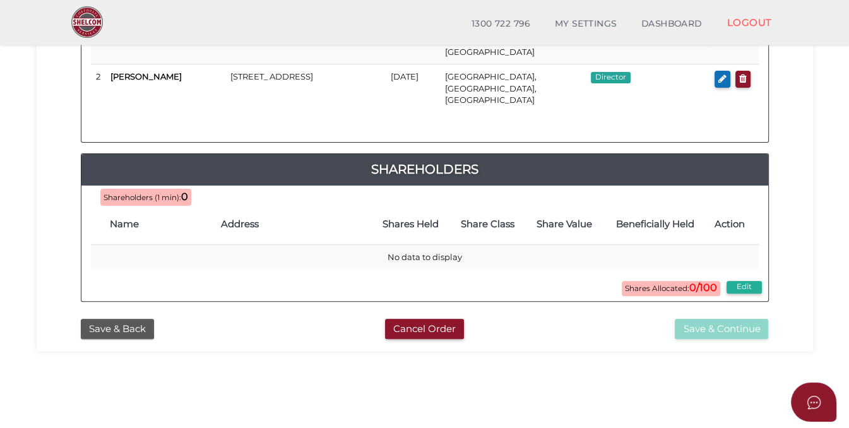
click at [635, 281] on span "Shares Allocated: 0/100" at bounding box center [671, 288] width 98 height 15
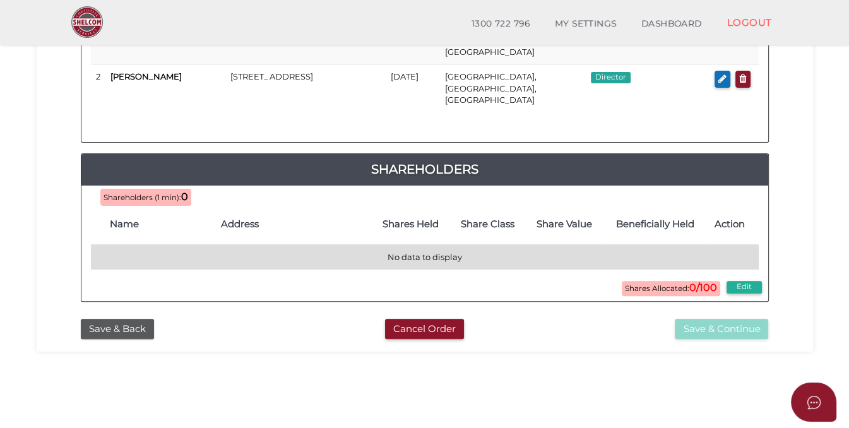
click at [308, 245] on td "No data to display" at bounding box center [425, 257] width 668 height 25
click at [321, 245] on td "No data to display" at bounding box center [425, 257] width 668 height 25
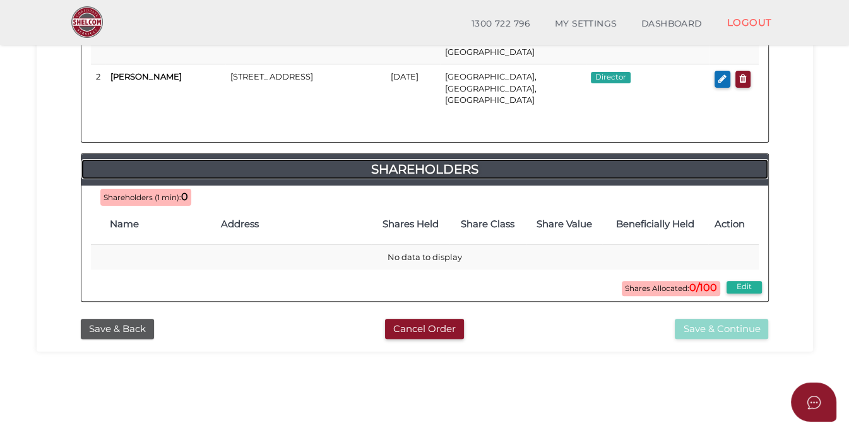
click at [391, 159] on h4 "Shareholders" at bounding box center [424, 169] width 687 height 20
click at [129, 219] on h4 "Name" at bounding box center [159, 224] width 99 height 11
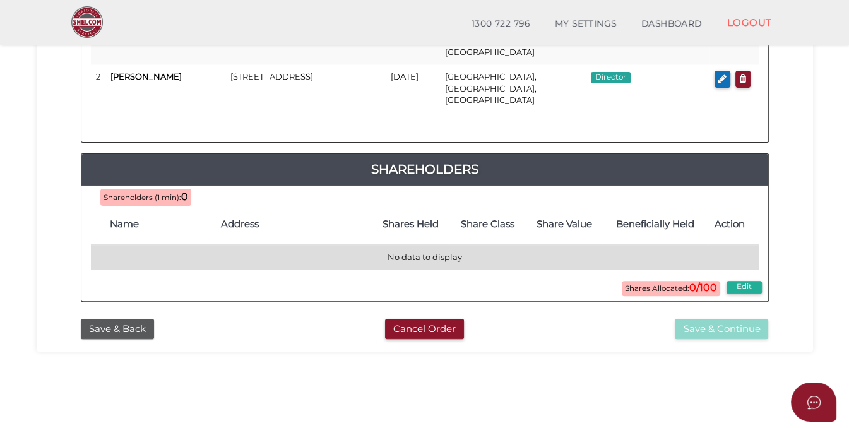
click at [137, 245] on td "No data to display" at bounding box center [425, 257] width 668 height 25
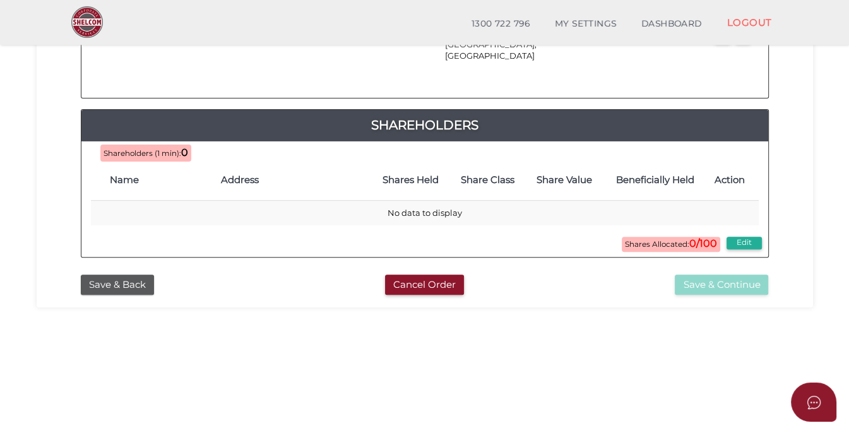
scroll to position [338, 0]
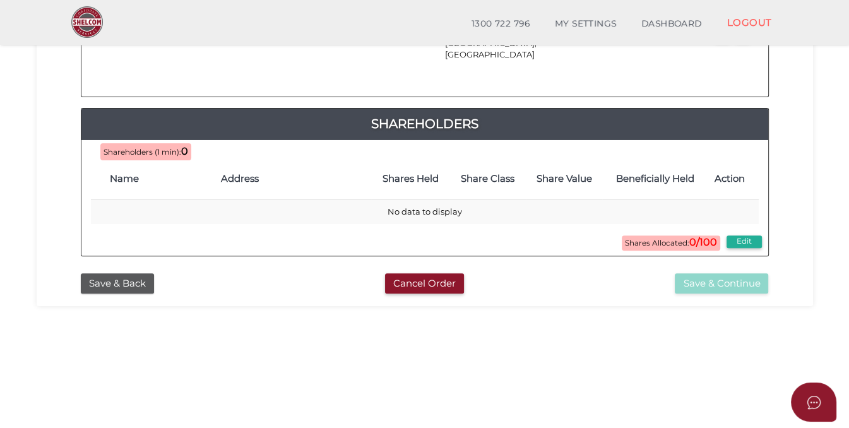
click at [645, 174] on h4 "Beneficially Held" at bounding box center [655, 179] width 93 height 11
drag, startPoint x: 644, startPoint y: 152, endPoint x: 626, endPoint y: 153, distance: 18.3
click at [644, 174] on h4 "Beneficially Held" at bounding box center [655, 179] width 93 height 11
click at [505, 174] on h4 "Share Class" at bounding box center [488, 179] width 64 height 11
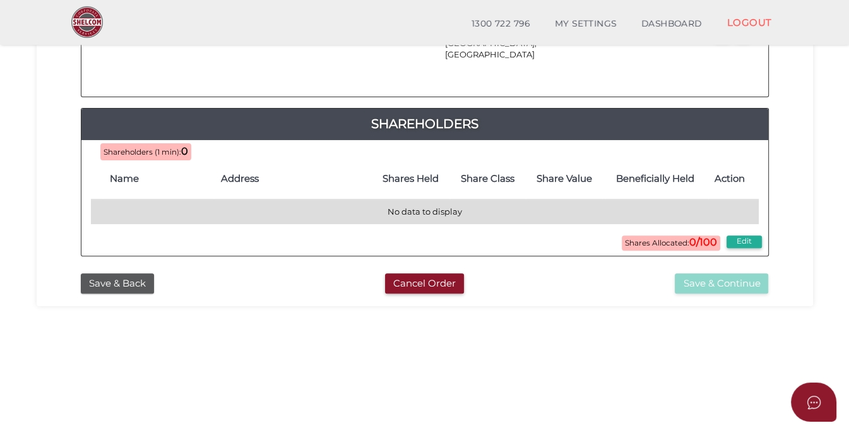
click at [429, 200] on td "No data to display" at bounding box center [425, 212] width 668 height 25
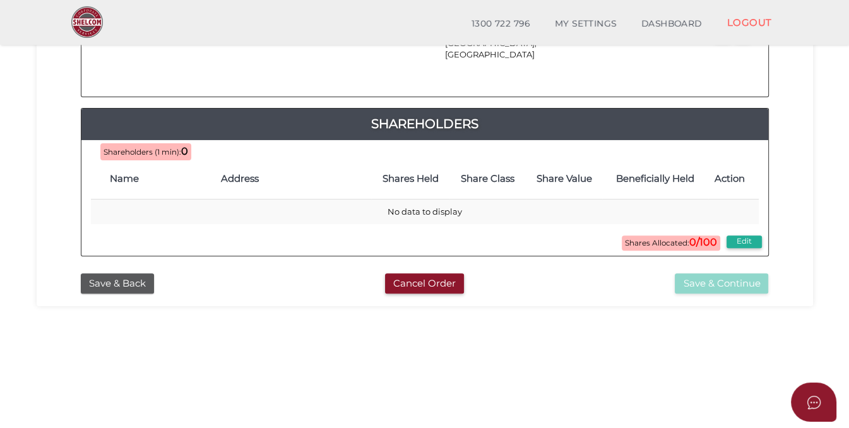
scroll to position [0, 0]
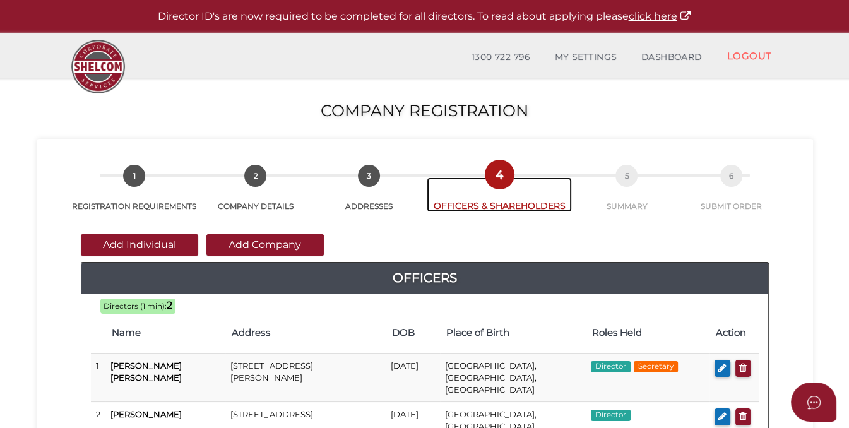
click at [503, 179] on span "4" at bounding box center [500, 175] width 22 height 22
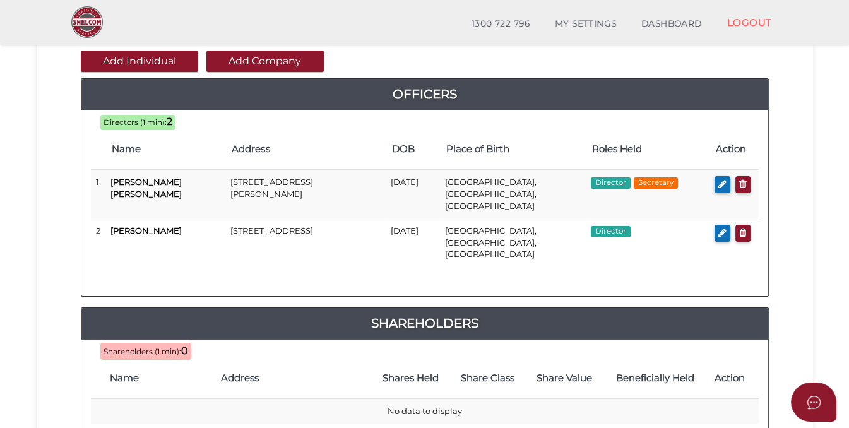
scroll to position [129, 0]
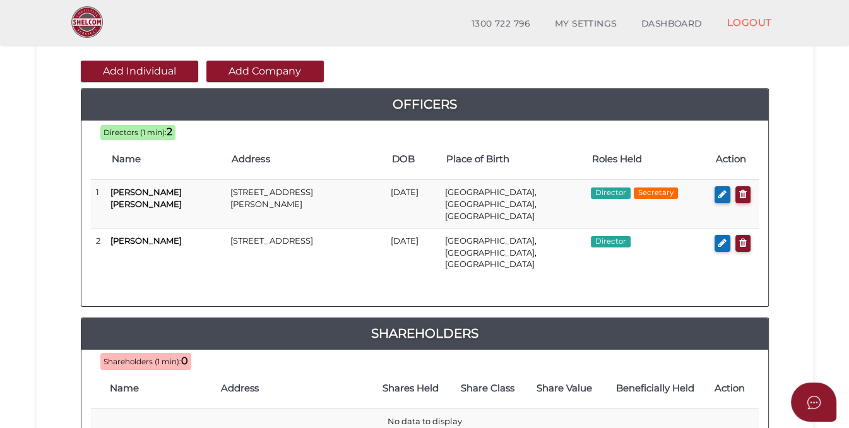
click at [165, 357] on span "Shareholders (1 min):" at bounding box center [143, 361] width 78 height 9
click at [167, 357] on span "Shareholders (1 min):" at bounding box center [143, 361] width 78 height 9
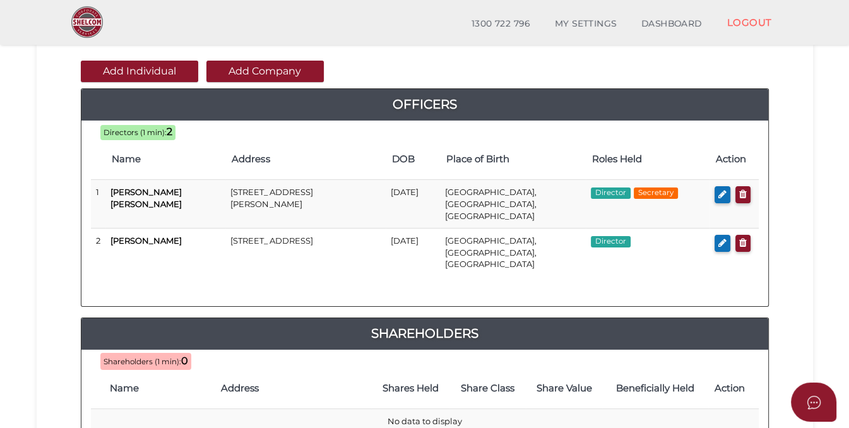
click at [167, 357] on span "Shareholders (1 min):" at bounding box center [143, 361] width 78 height 9
drag, startPoint x: 164, startPoint y: 338, endPoint x: 279, endPoint y: 352, distance: 115.7
click at [279, 369] on th "Address" at bounding box center [293, 389] width 157 height 40
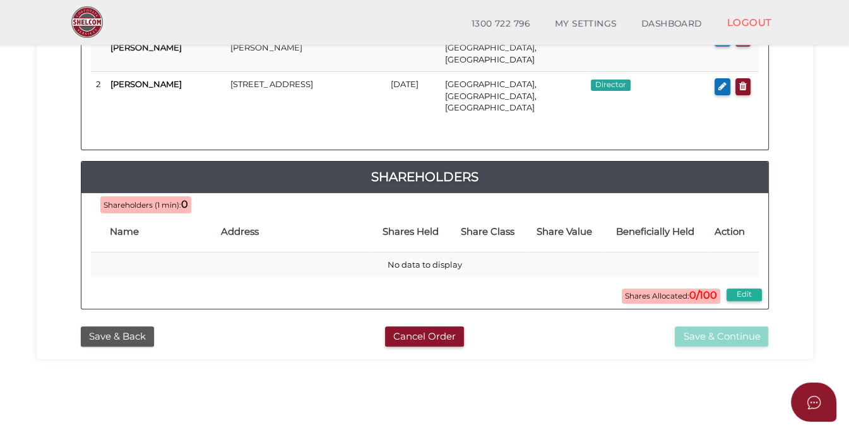
scroll to position [286, 0]
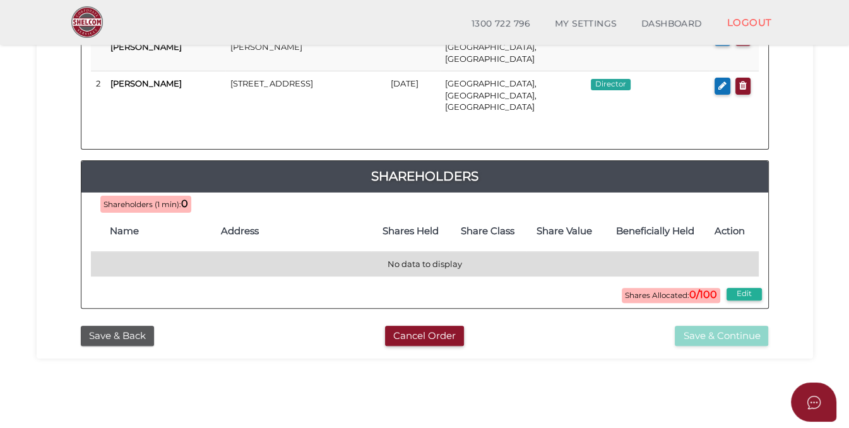
click at [614, 252] on td "No data to display" at bounding box center [425, 264] width 668 height 25
drag, startPoint x: 616, startPoint y: 233, endPoint x: 502, endPoint y: 237, distance: 114.3
click at [502, 252] on td "No data to display" at bounding box center [425, 264] width 668 height 25
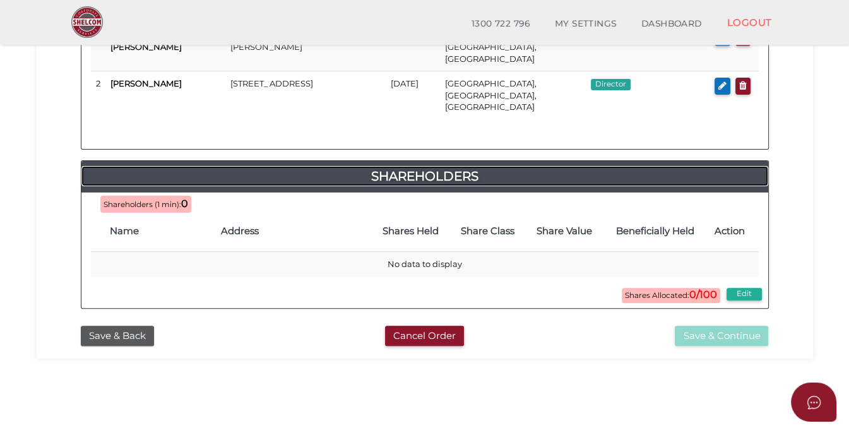
click at [403, 166] on h4 "Shareholders" at bounding box center [424, 176] width 687 height 20
click at [740, 288] on button "Edit" at bounding box center [744, 294] width 35 height 13
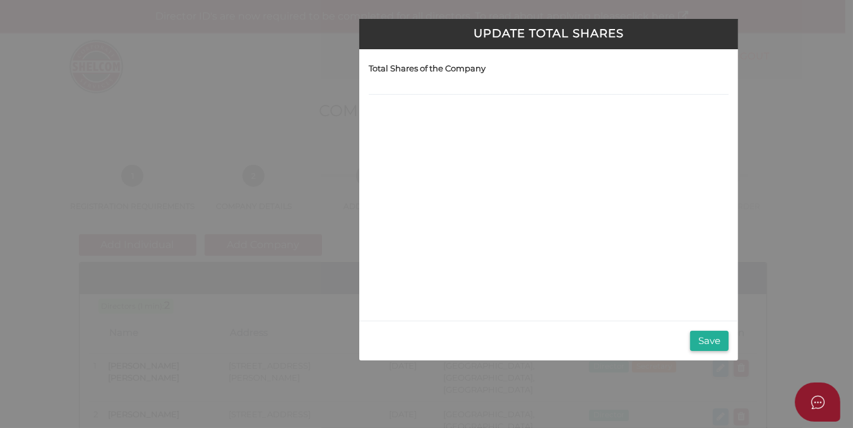
click at [377, 116] on div "Total Shares of the Company" at bounding box center [548, 184] width 379 height 271
click at [373, 80] on div "Total Shares of the Company" at bounding box center [549, 77] width 360 height 37
click at [383, 86] on input at bounding box center [549, 88] width 360 height 14
click at [388, 128] on div "Total Shares of the Company" at bounding box center [548, 184] width 379 height 271
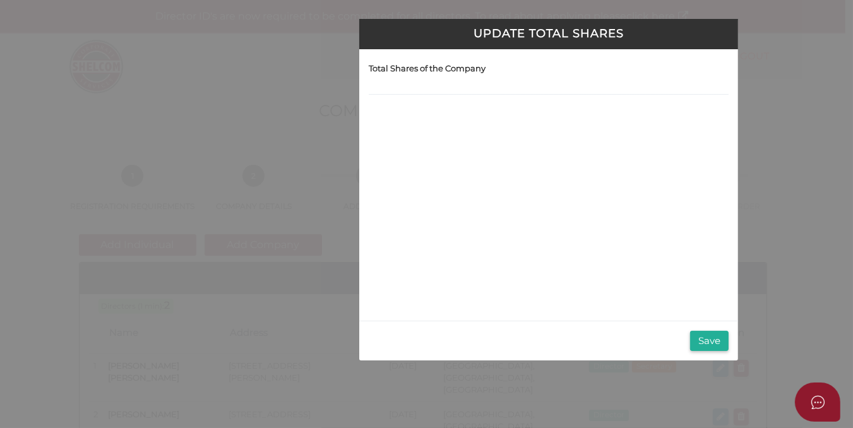
click at [388, 128] on div "Total Shares of the Company" at bounding box center [548, 184] width 379 height 271
click at [707, 342] on button "Save" at bounding box center [709, 341] width 39 height 21
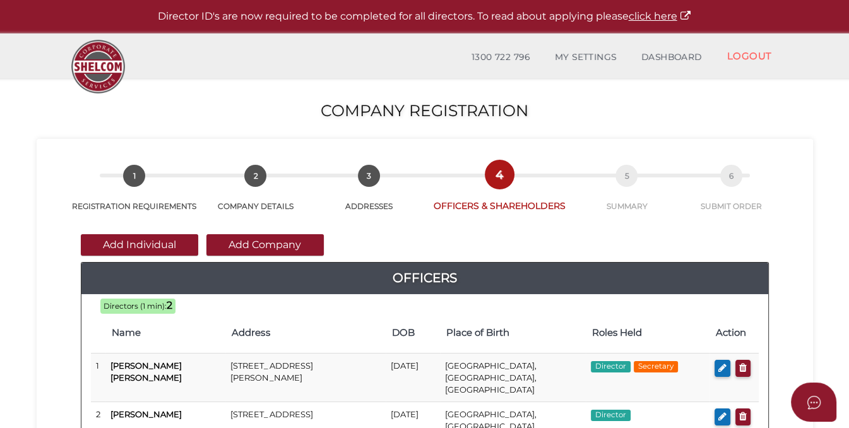
click at [719, 333] on h4 "Action" at bounding box center [734, 333] width 37 height 11
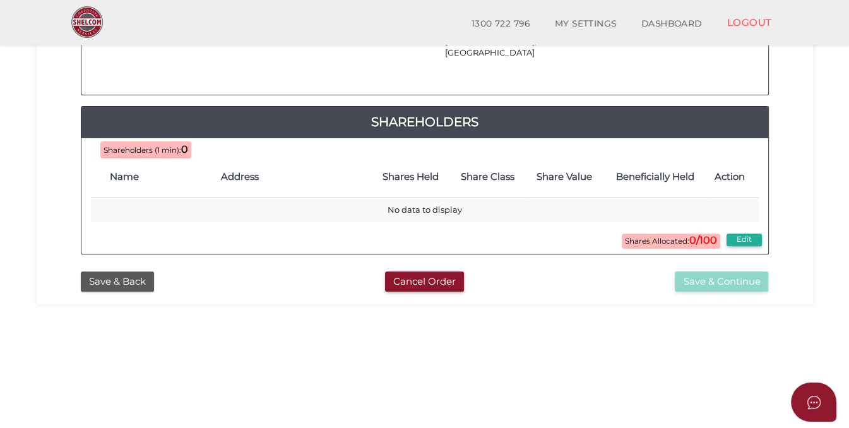
scroll to position [360, 0]
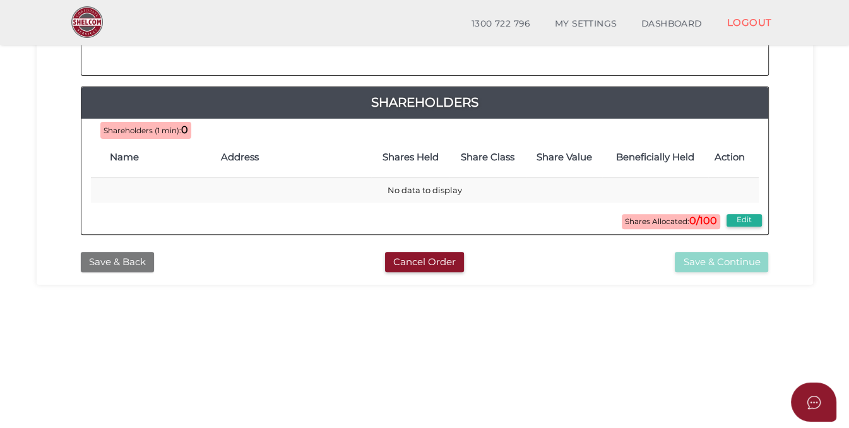
click at [133, 252] on button "Save & Back" at bounding box center [117, 262] width 73 height 21
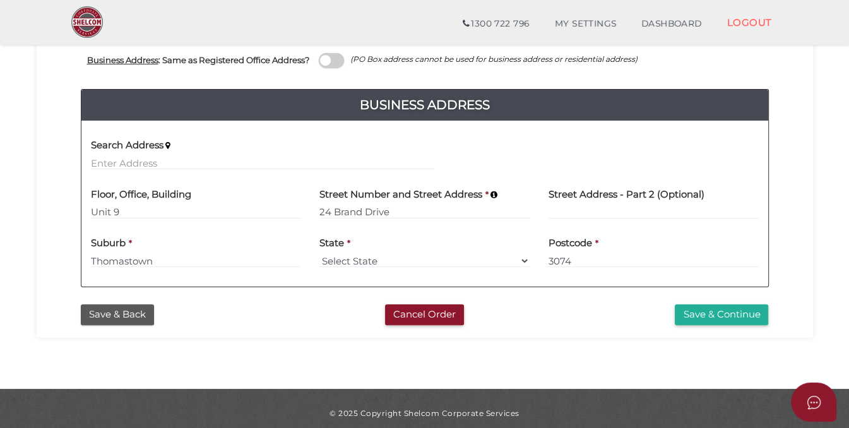
scroll to position [482, 0]
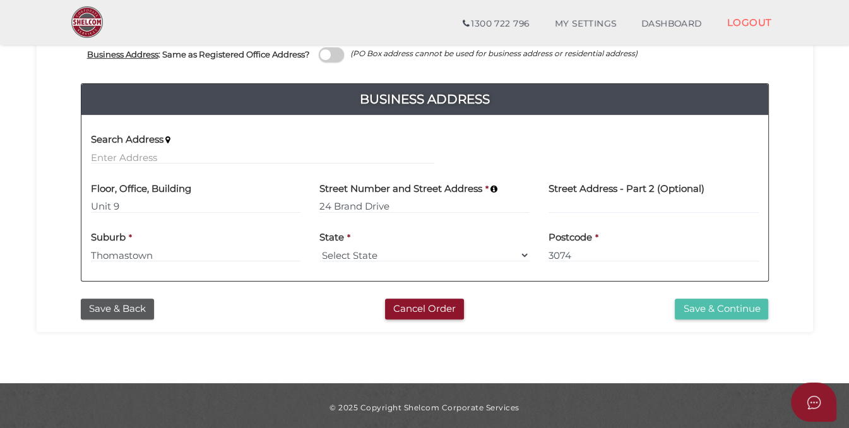
click at [696, 304] on button "Save & Continue" at bounding box center [721, 309] width 93 height 21
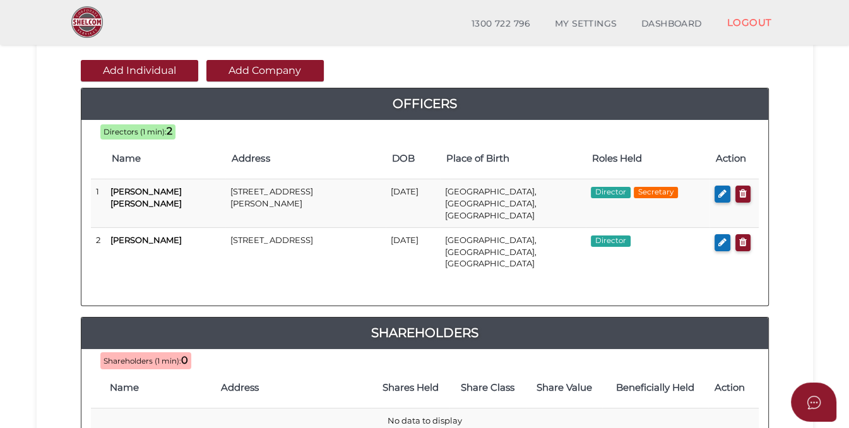
scroll to position [130, 0]
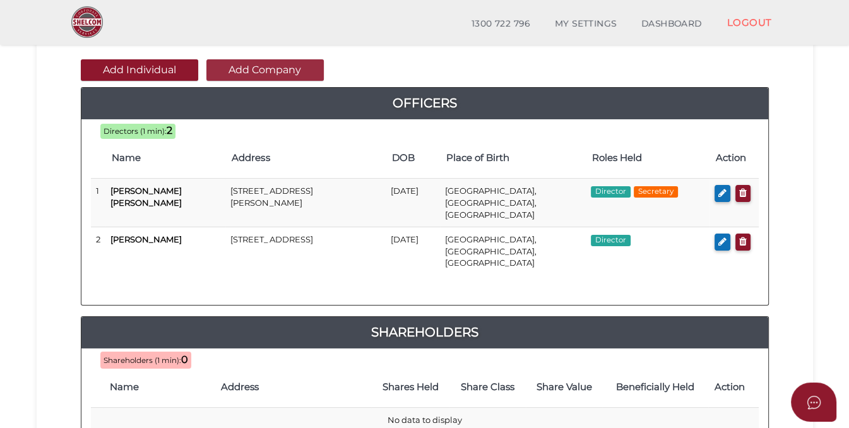
click at [265, 68] on button "Add Company" at bounding box center [264, 69] width 117 height 21
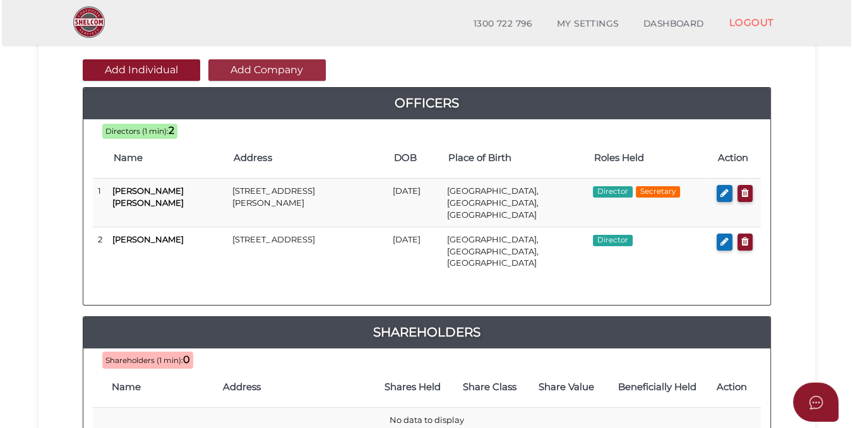
scroll to position [0, 0]
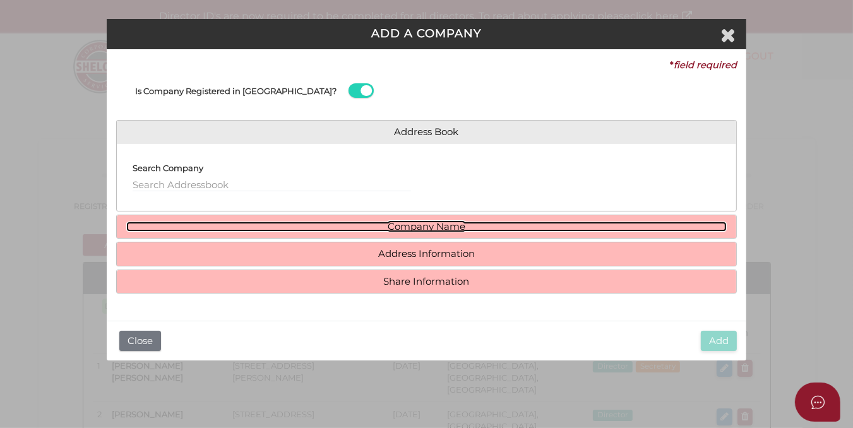
click at [374, 224] on link "Company Name" at bounding box center [426, 227] width 600 height 11
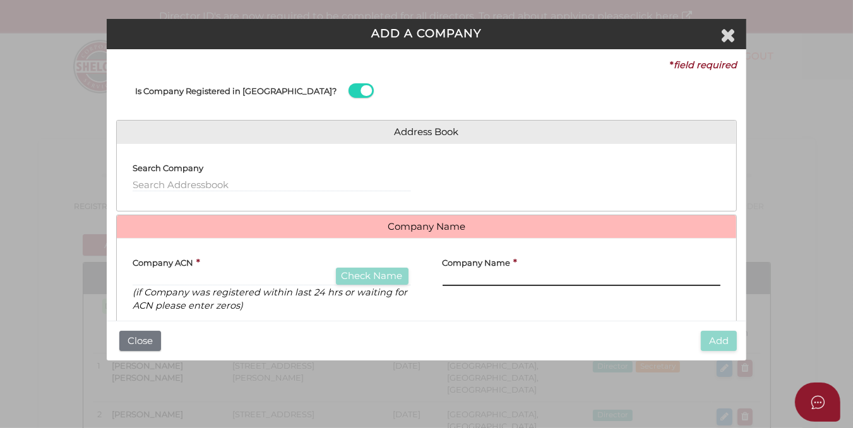
click at [448, 272] on input "text" at bounding box center [582, 279] width 278 height 14
type input "WADDEZ PTY LTD"
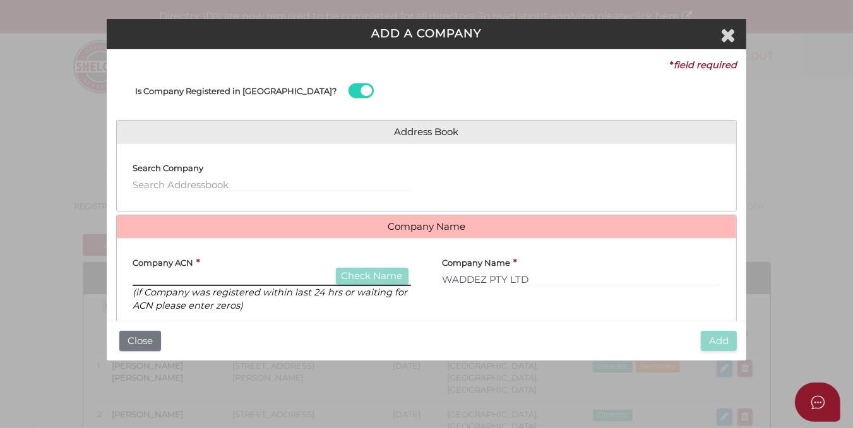
click at [144, 275] on input "text" at bounding box center [272, 279] width 278 height 14
type input "1"
type input "108434331"
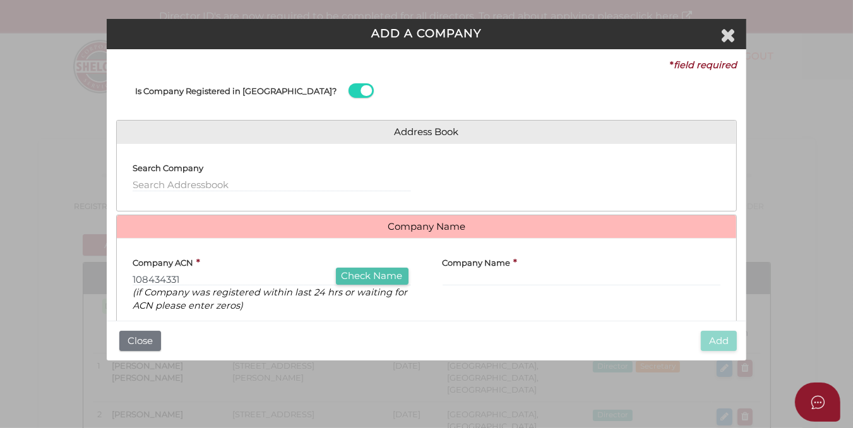
click at [363, 272] on button "Check Name" at bounding box center [372, 276] width 73 height 17
type input "WADDEZ PTY. LTD."
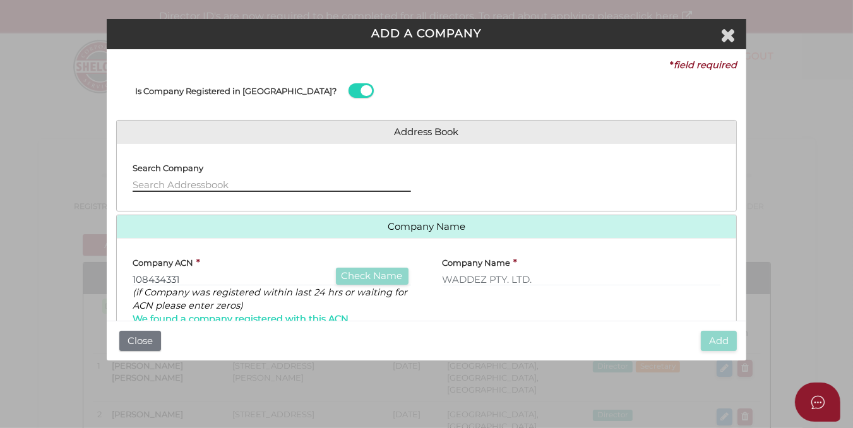
click at [133, 181] on input "text" at bounding box center [272, 185] width 278 height 14
type input "1"
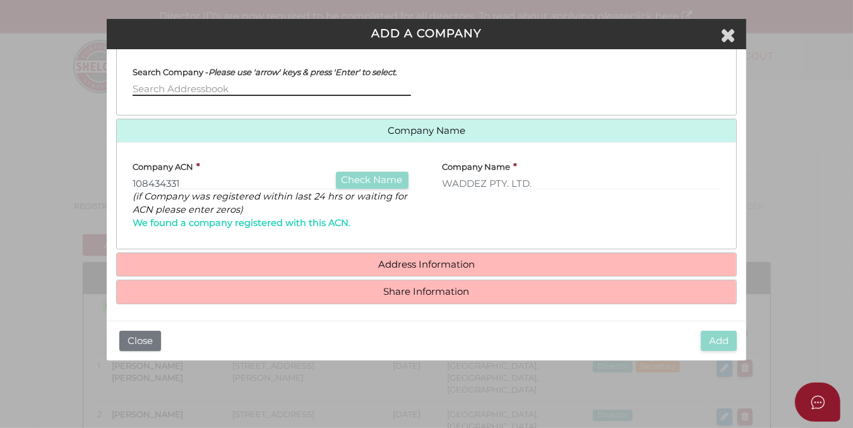
scroll to position [98, 0]
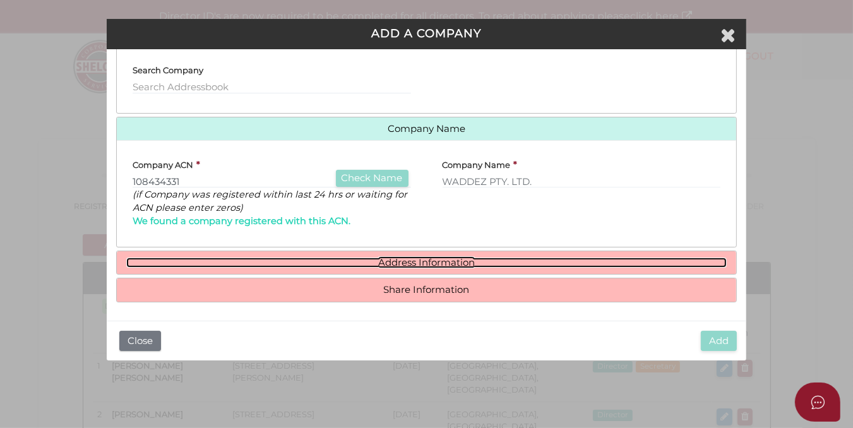
click at [412, 258] on link "Address Information" at bounding box center [426, 263] width 600 height 11
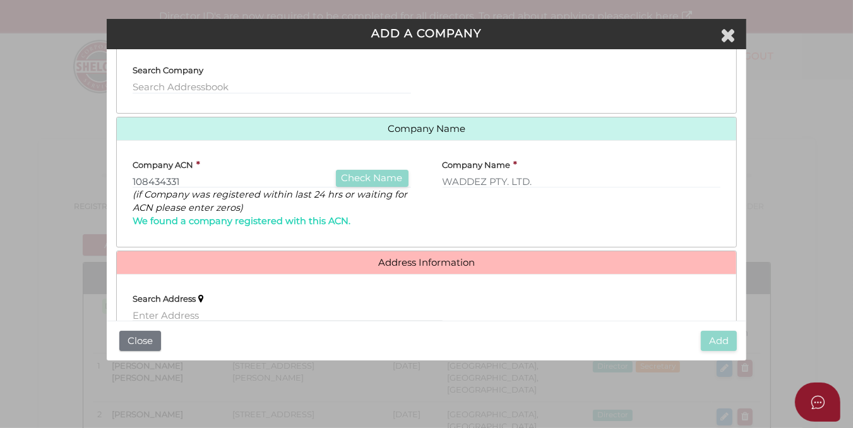
click at [133, 311] on input "text" at bounding box center [288, 315] width 310 height 14
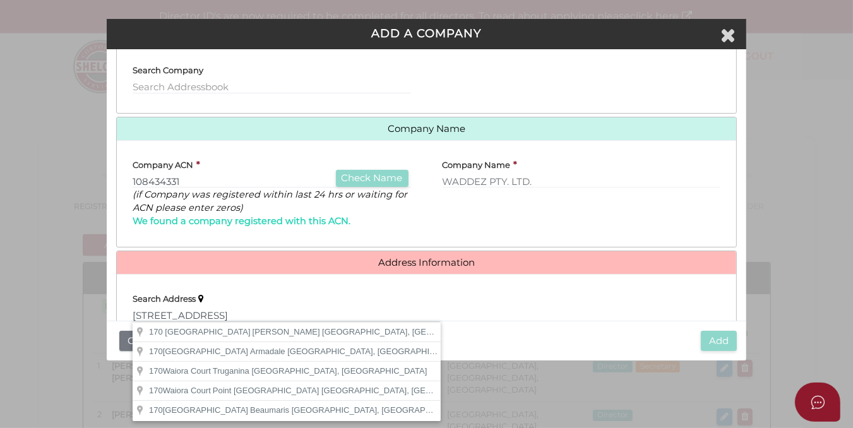
type input "170 Waiora Road, Rosanna VIC, Australia"
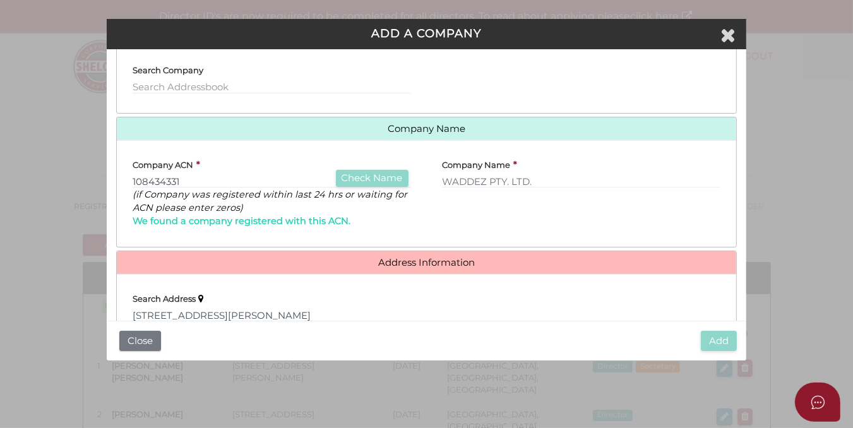
type input "170 Waiora Road"
type input "Rosanna"
select select "VIC"
type input "3084"
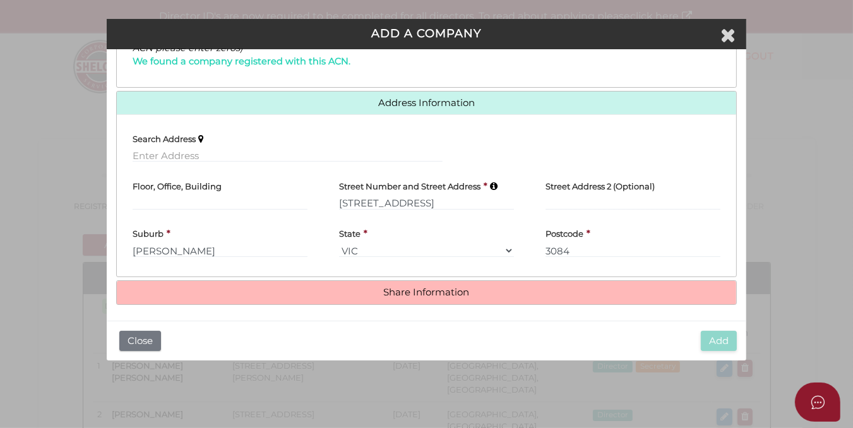
scroll to position [260, 0]
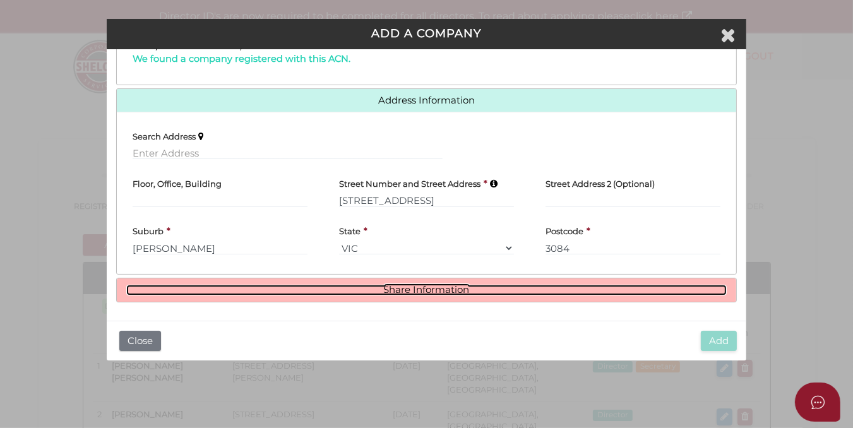
click at [412, 287] on link "Share Information" at bounding box center [426, 290] width 600 height 11
click at [413, 287] on link "Share Information" at bounding box center [426, 290] width 600 height 11
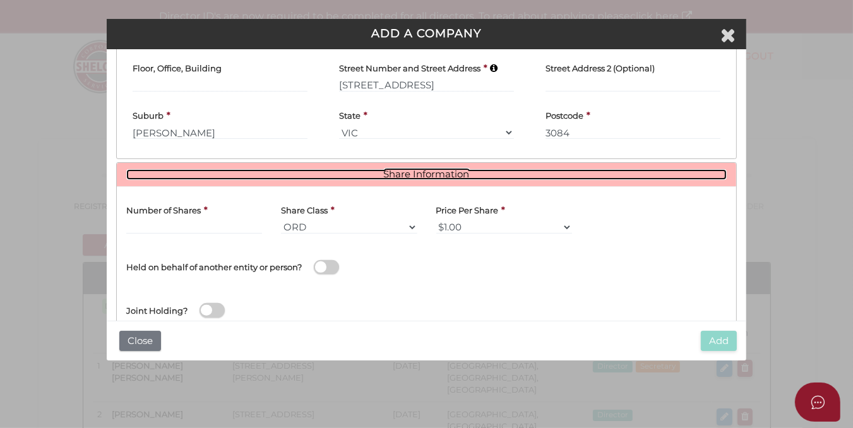
scroll to position [379, 0]
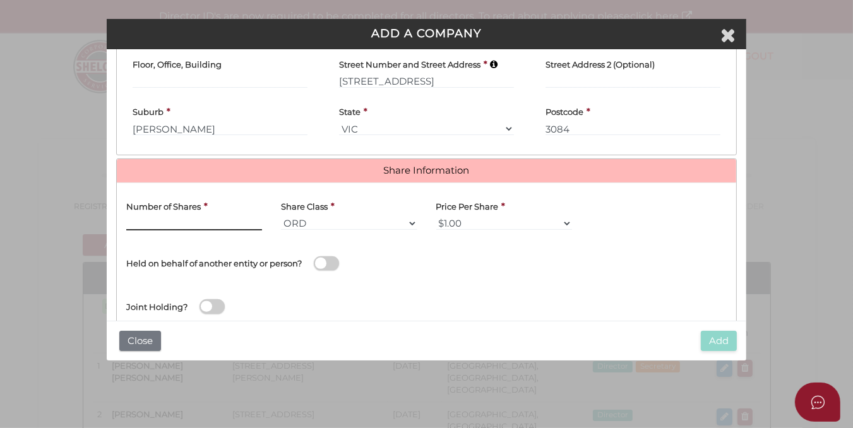
click at [130, 219] on input "text" at bounding box center [194, 224] width 136 height 14
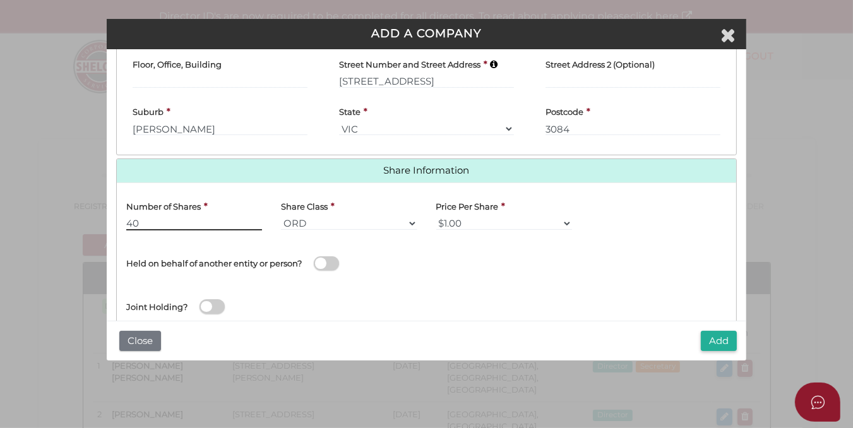
type input "40"
click at [321, 262] on span at bounding box center [326, 263] width 25 height 15
click at [0, 0] on input "checkbox" at bounding box center [0, 0] width 0 height 0
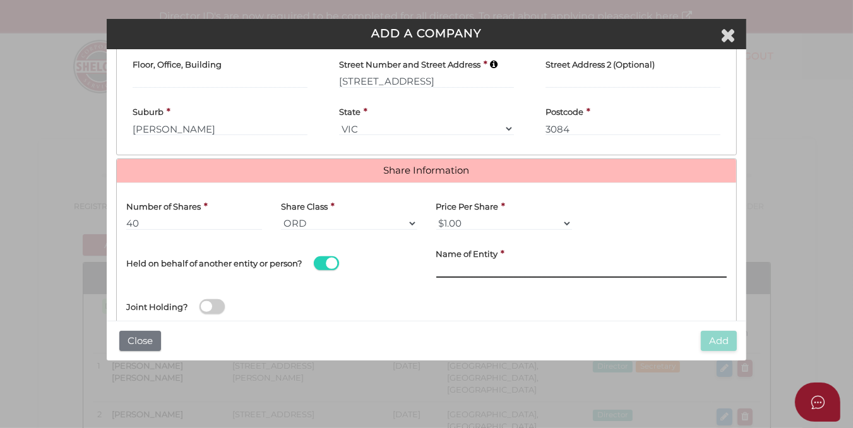
click at [436, 266] on input "text" at bounding box center [581, 271] width 291 height 14
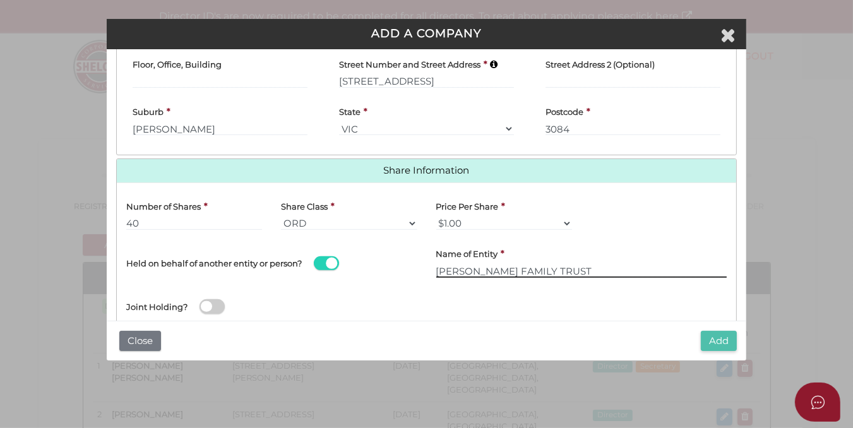
type input "[PERSON_NAME] FAMILY TRUST"
click at [715, 341] on button "Add" at bounding box center [719, 341] width 36 height 21
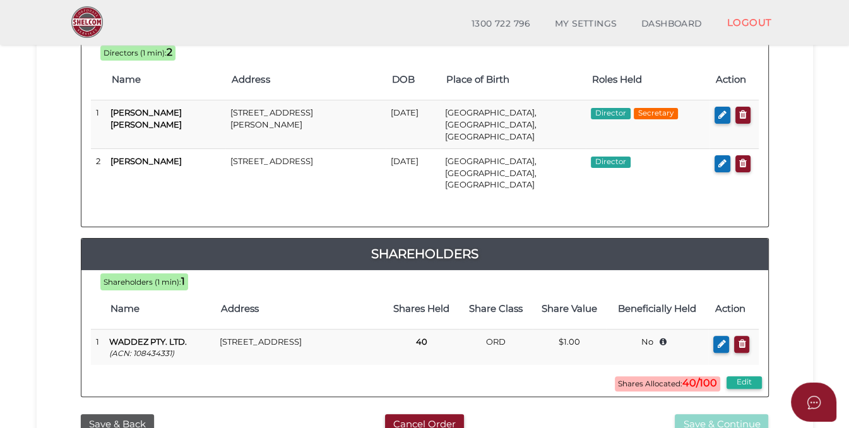
scroll to position [205, 0]
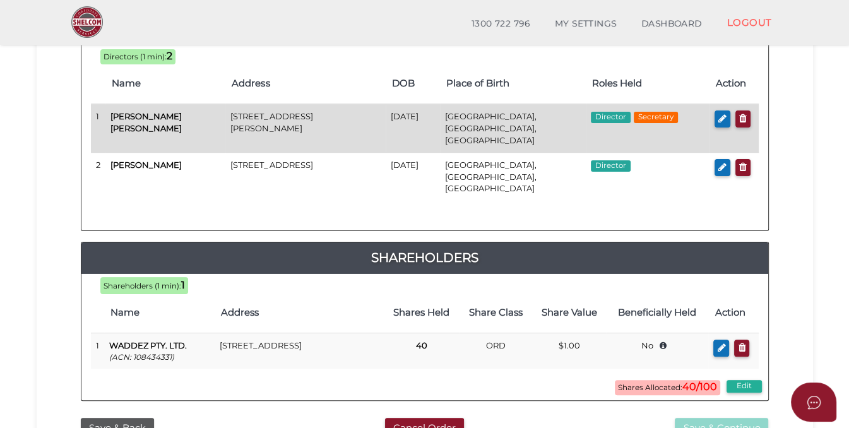
click at [557, 118] on td "[GEOGRAPHIC_DATA], [GEOGRAPHIC_DATA], [GEOGRAPHIC_DATA]" at bounding box center [513, 128] width 146 height 49
click at [397, 114] on td "[DATE]" at bounding box center [413, 128] width 54 height 49
click at [397, 113] on td "[DATE]" at bounding box center [413, 128] width 54 height 49
click at [719, 120] on icon "button" at bounding box center [723, 118] width 8 height 9
checkbox input "true"
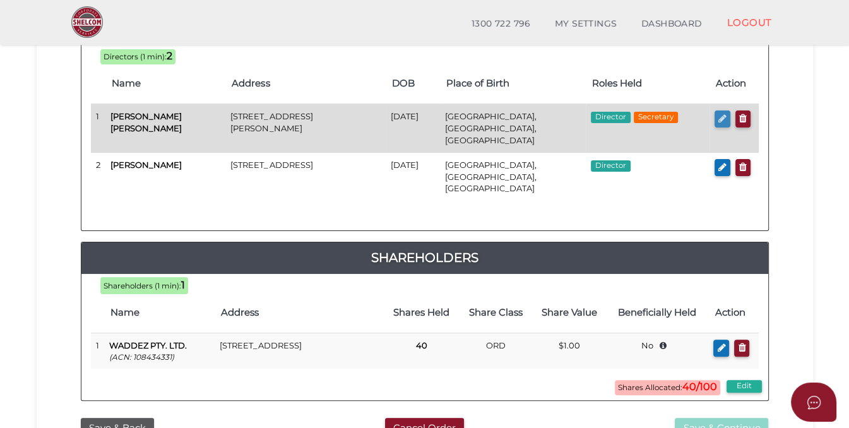
checkbox input "true"
type input "0"
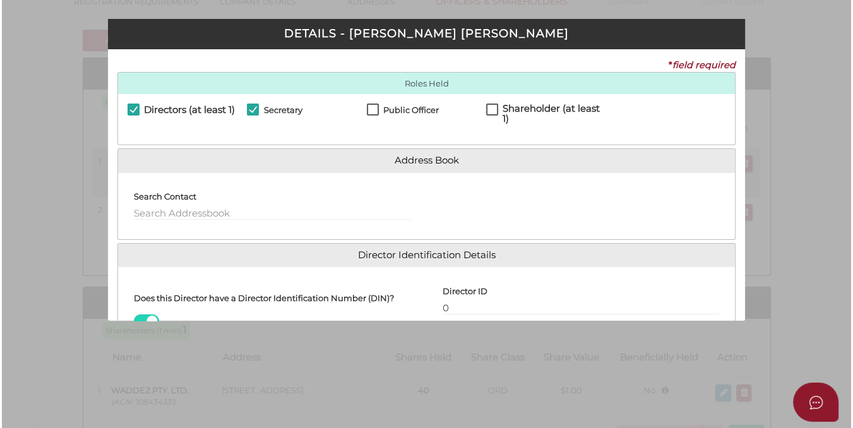
scroll to position [0, 0]
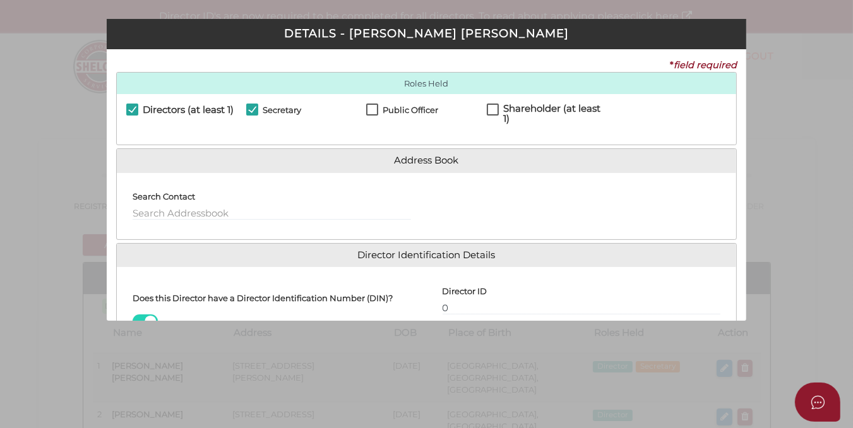
click at [491, 105] on label "Shareholder (at least 1)" at bounding box center [547, 112] width 120 height 16
checkbox input "true"
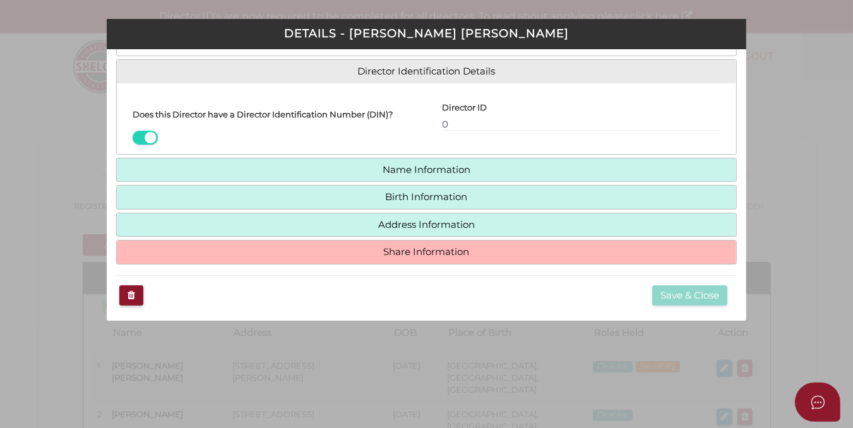
scroll to position [182, 0]
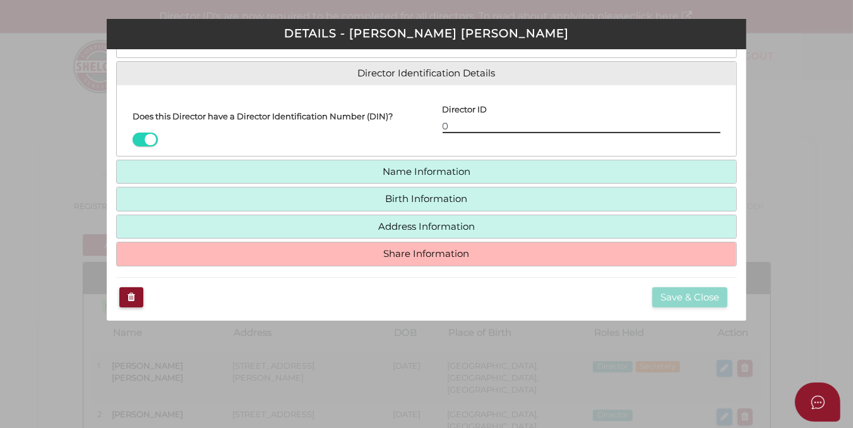
click at [443, 124] on input "0" at bounding box center [582, 126] width 278 height 14
type input "036151985897458"
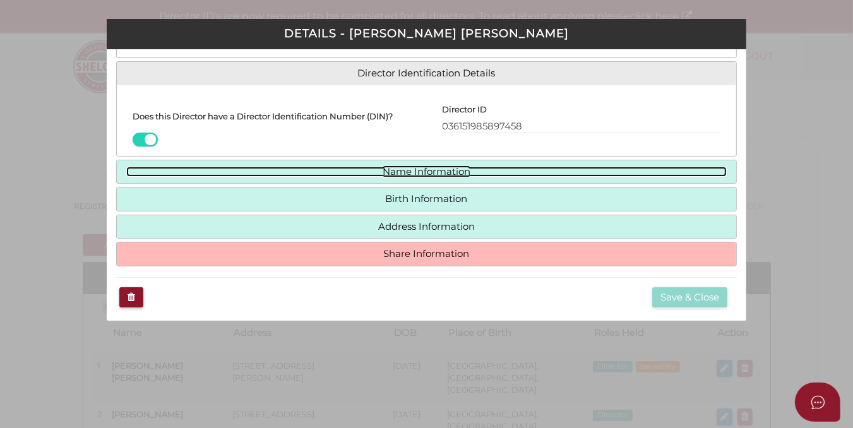
click at [465, 170] on link "Name Information" at bounding box center [426, 172] width 600 height 11
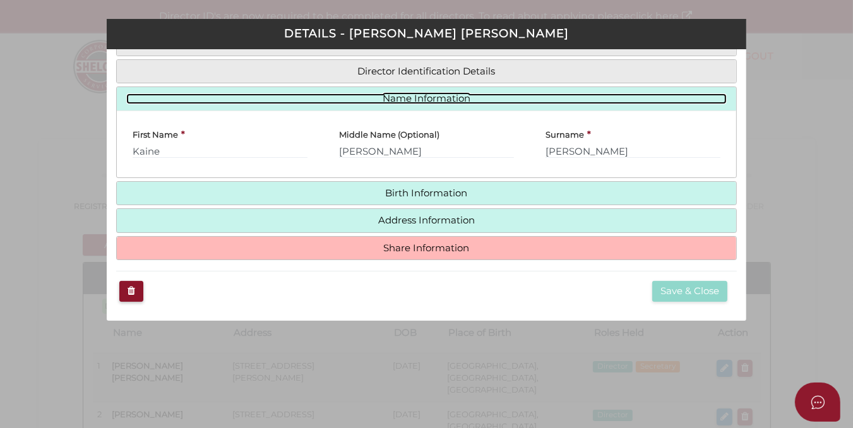
scroll to position [114, 0]
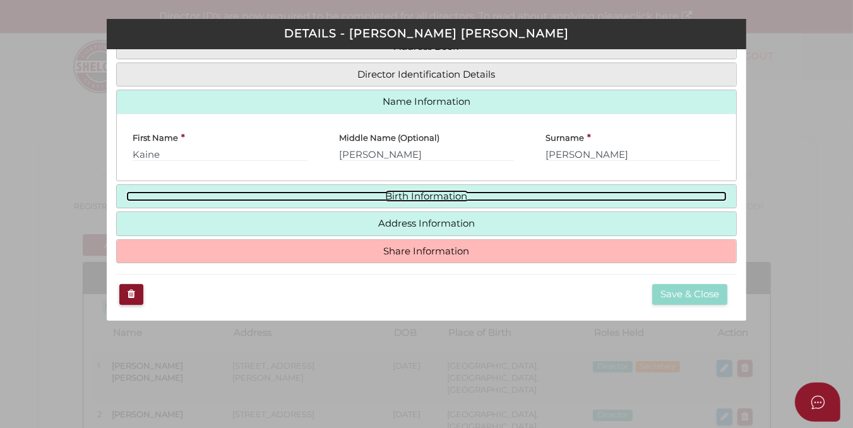
click at [465, 191] on link "Birth Information" at bounding box center [426, 196] width 600 height 11
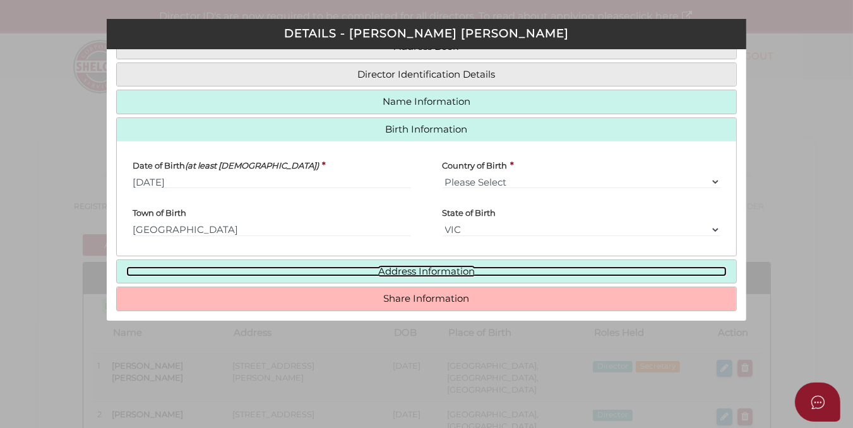
click at [465, 266] on link "Address Information" at bounding box center [426, 271] width 600 height 11
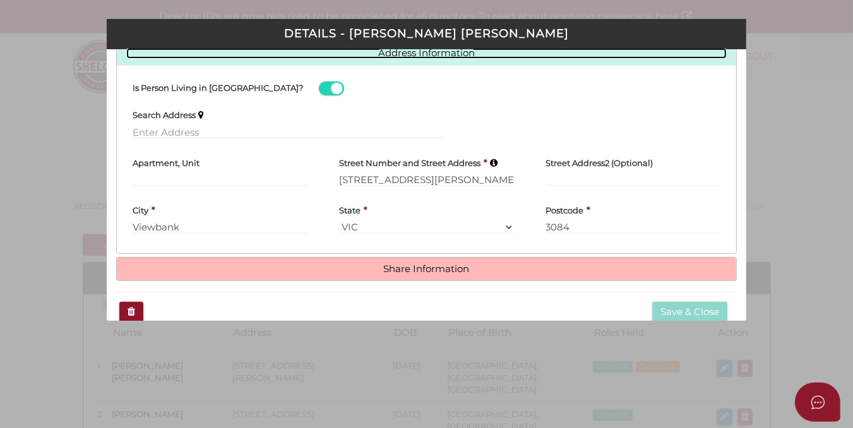
scroll to position [235, 0]
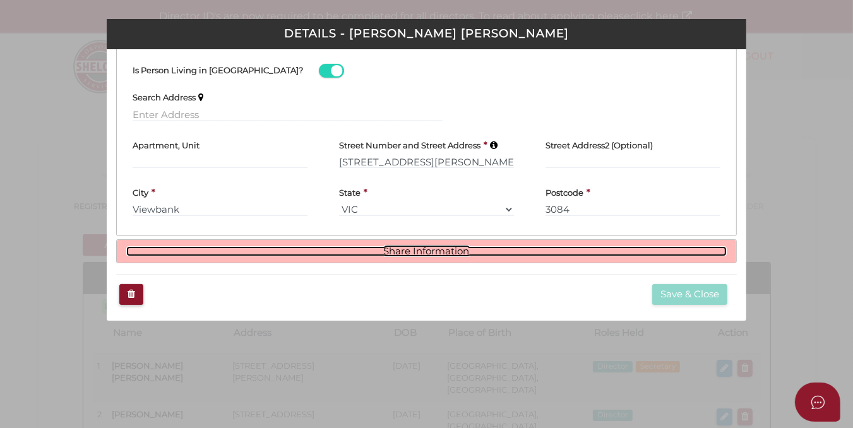
click at [447, 249] on link "Share Information" at bounding box center [426, 251] width 600 height 11
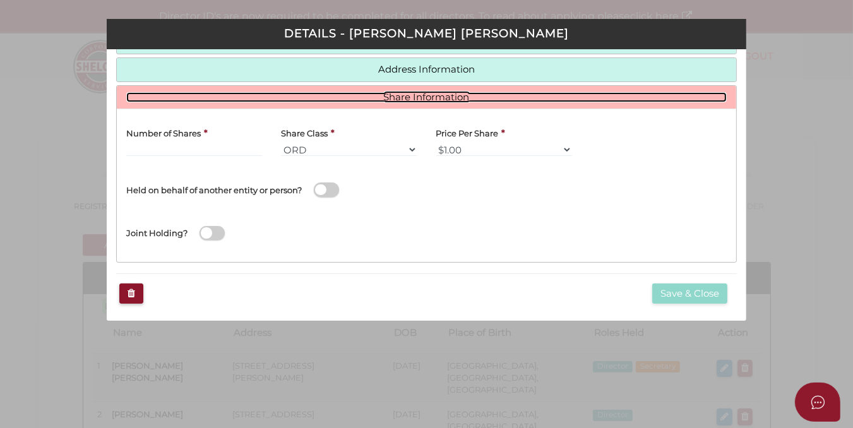
scroll to position [200, 0]
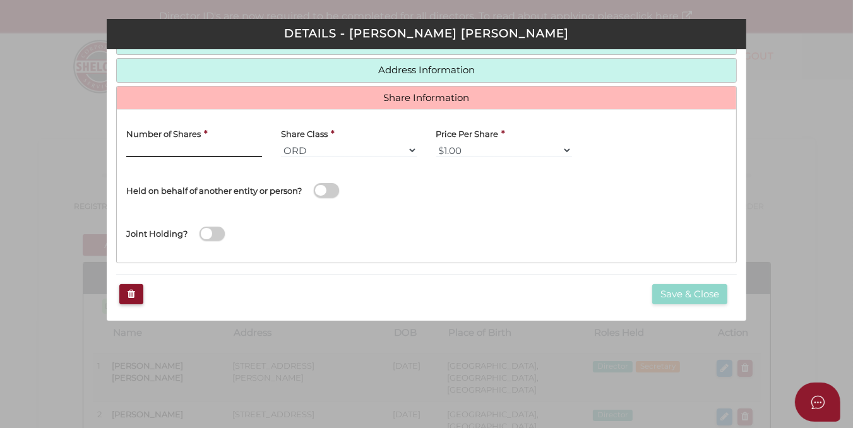
click at [131, 146] on input "Number of Shares" at bounding box center [194, 150] width 136 height 14
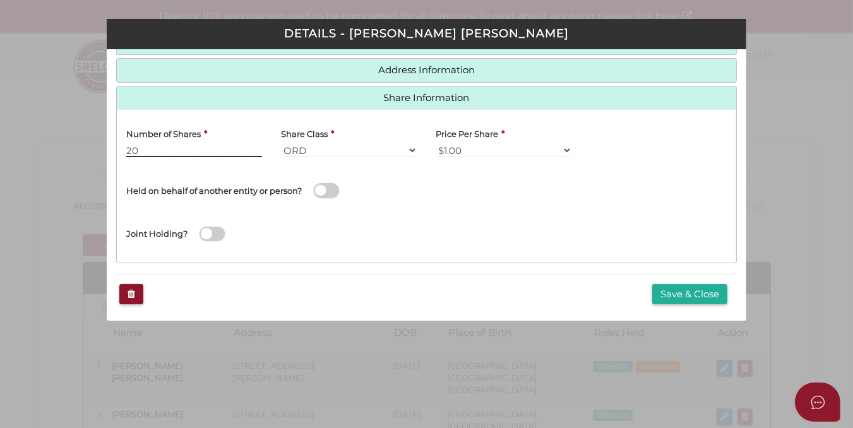
type input "20"
click at [325, 186] on span at bounding box center [326, 190] width 25 height 15
click at [0, 0] on input "checkbox" at bounding box center [0, 0] width 0 height 0
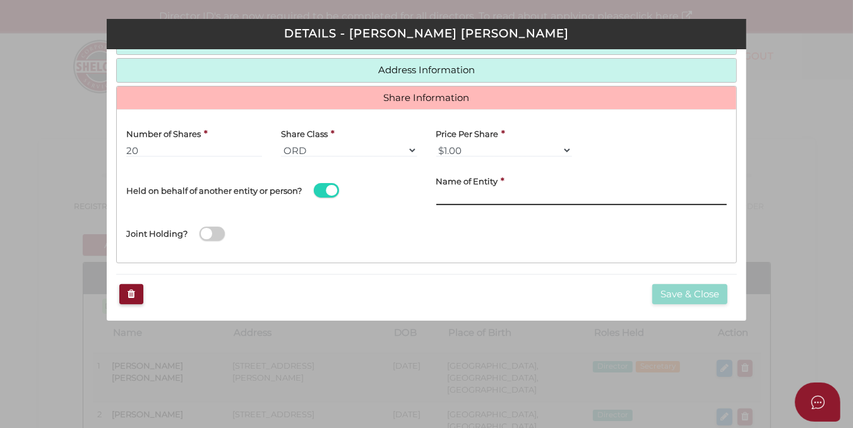
click at [442, 191] on input "text" at bounding box center [581, 198] width 291 height 14
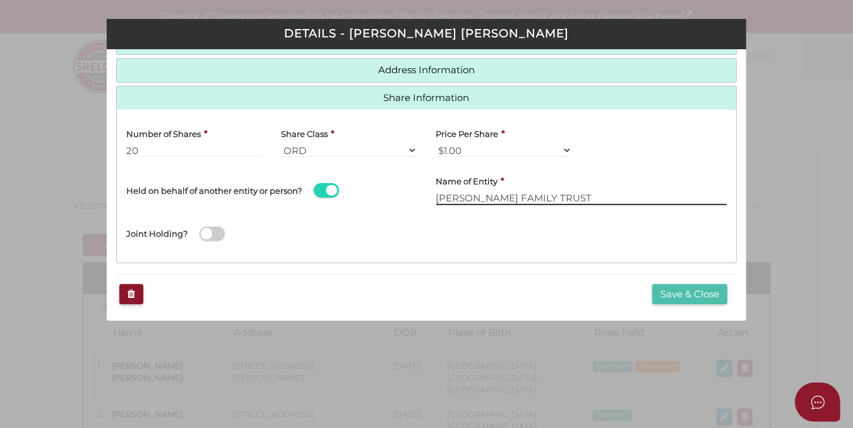
type input "[PERSON_NAME] FAMILY TRUST"
click at [672, 291] on button "Save & Close" at bounding box center [689, 294] width 75 height 21
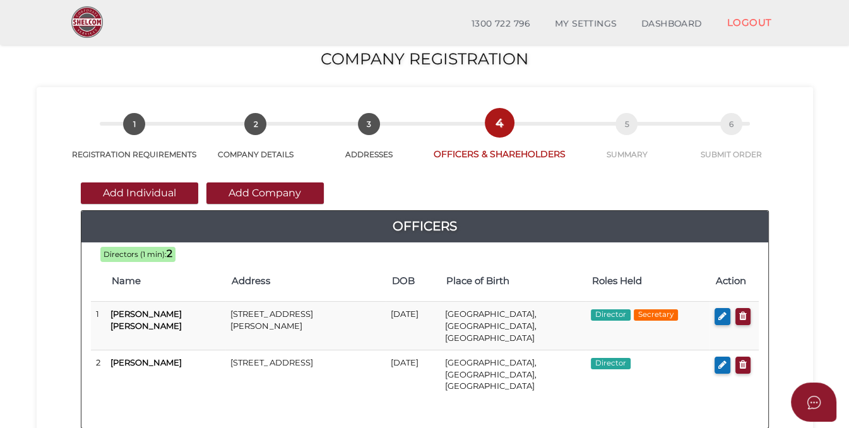
scroll to position [3, 0]
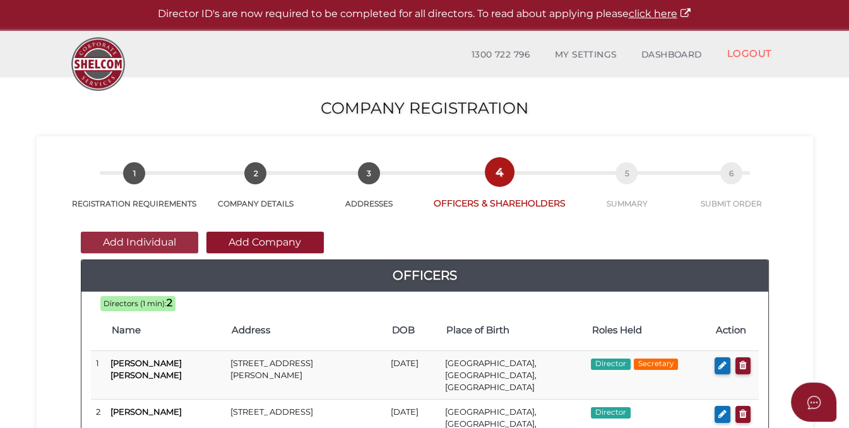
click at [142, 239] on button "Add Individual" at bounding box center [139, 242] width 117 height 21
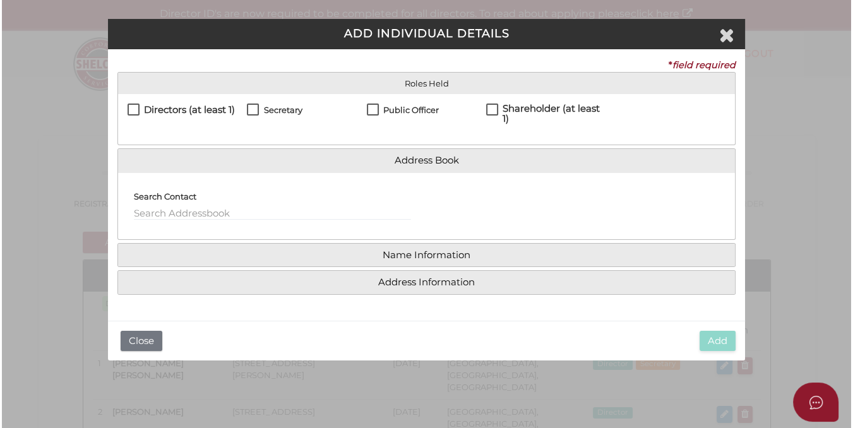
scroll to position [0, 0]
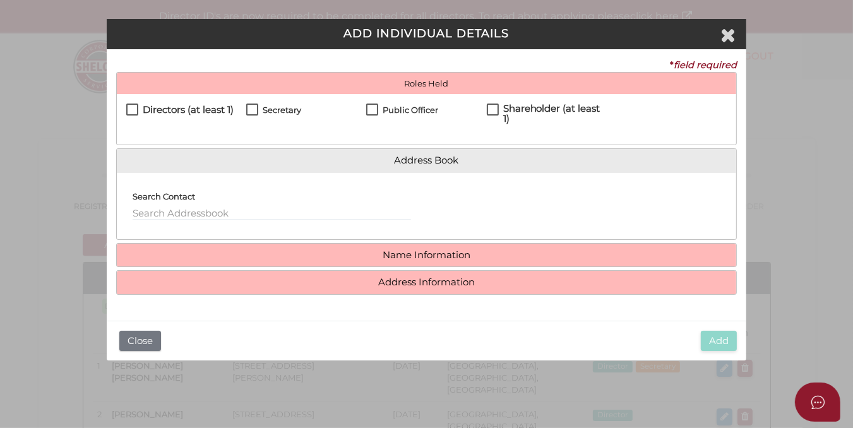
click at [134, 109] on label "Directors (at least 1)" at bounding box center [179, 113] width 107 height 16
checkbox input "true"
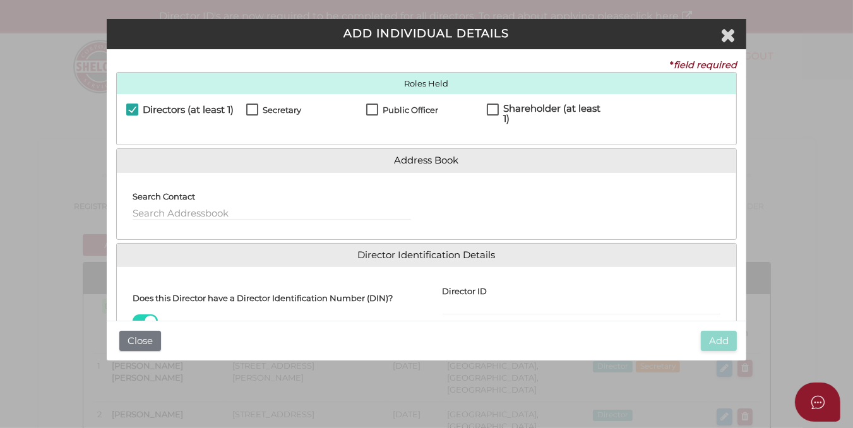
click at [490, 107] on label "Shareholder (at least 1)" at bounding box center [547, 112] width 120 height 16
checkbox input "true"
drag, startPoint x: 311, startPoint y: 278, endPoint x: 453, endPoint y: 201, distance: 161.3
click at [453, 201] on div "Roles Held Directors (at least 1) Secretary Public Officer Member Shareholder (…" at bounding box center [426, 260] width 621 height 376
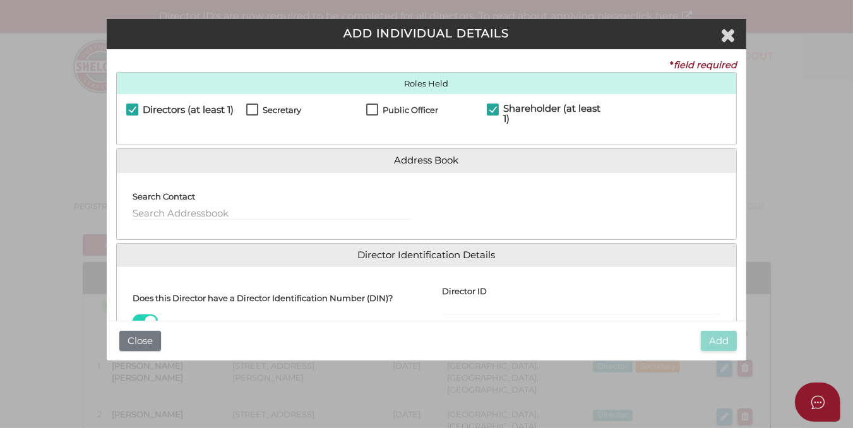
click at [134, 110] on label "Directors (at least 1)" at bounding box center [179, 113] width 107 height 16
checkbox input "false"
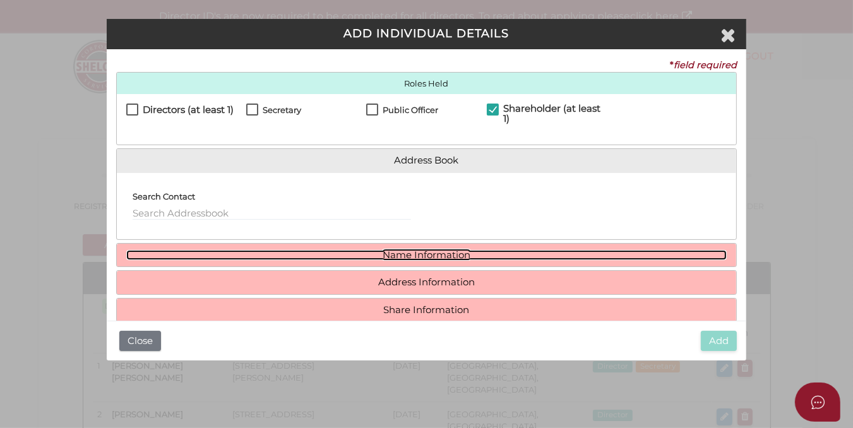
click at [408, 254] on link "Name Information" at bounding box center [426, 255] width 600 height 11
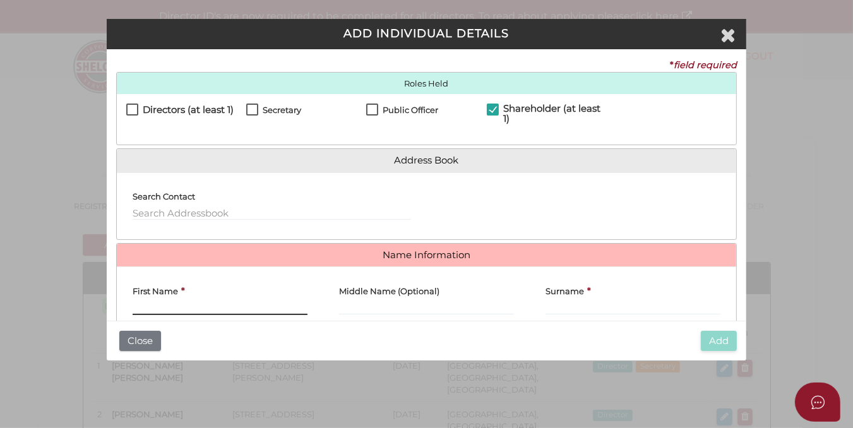
click at [141, 302] on input "First Name" at bounding box center [220, 308] width 175 height 14
type input "PETER"
click at [346, 306] on input "Middle Name (Optional)" at bounding box center [426, 308] width 175 height 14
type input "MARK"
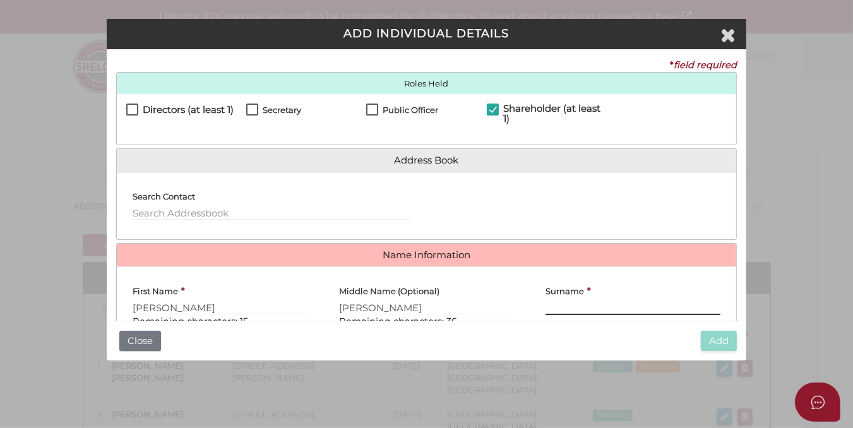
click at [551, 305] on input "Surname" at bounding box center [633, 308] width 175 height 14
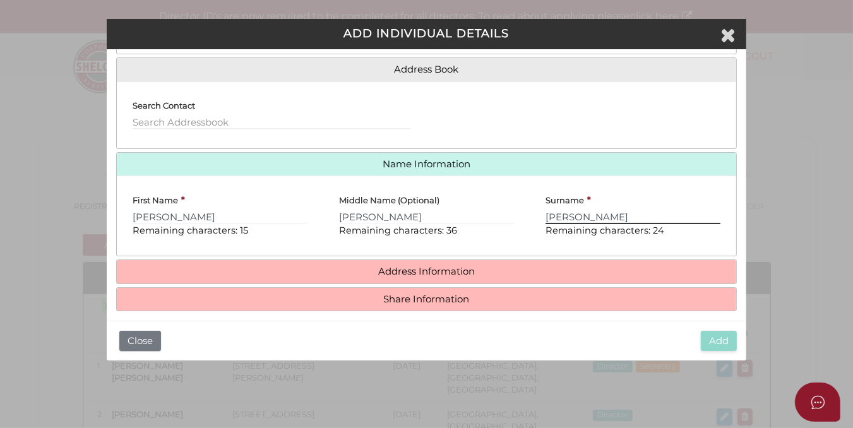
scroll to position [100, 0]
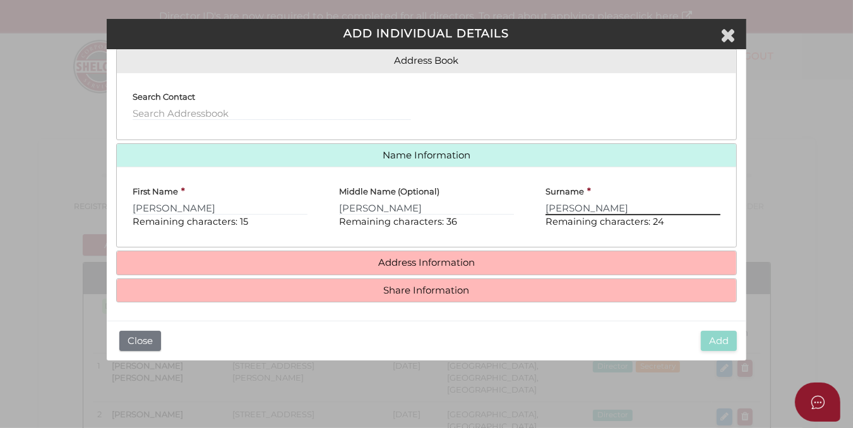
type input "DAVIES"
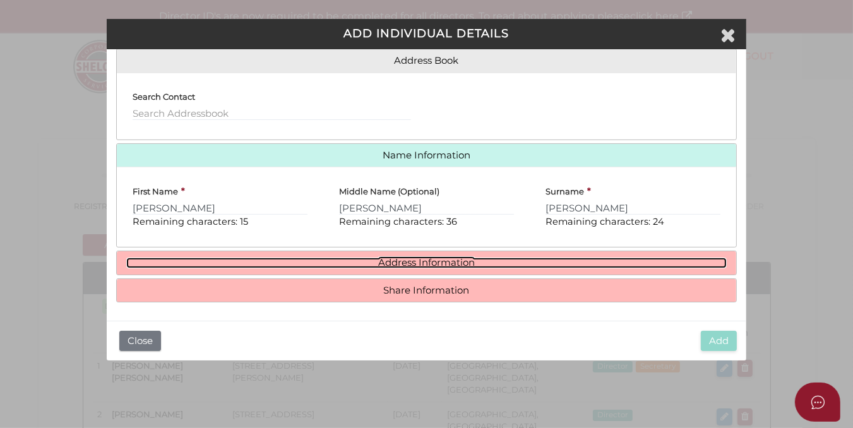
click at [402, 258] on link "Address Information" at bounding box center [426, 263] width 600 height 11
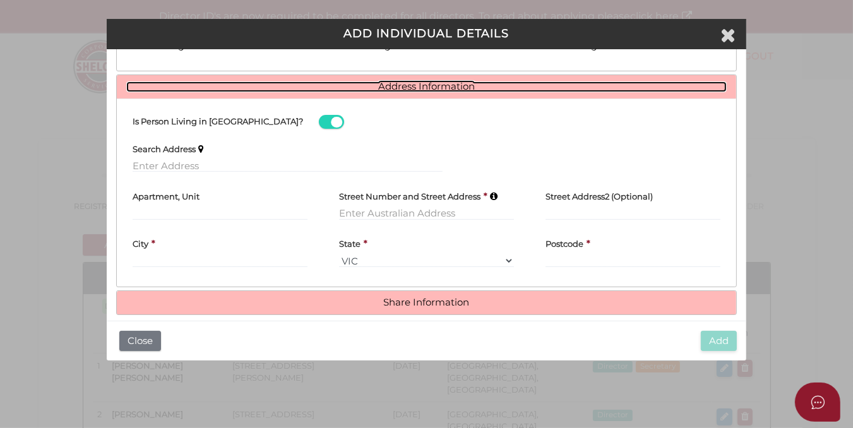
scroll to position [283, 0]
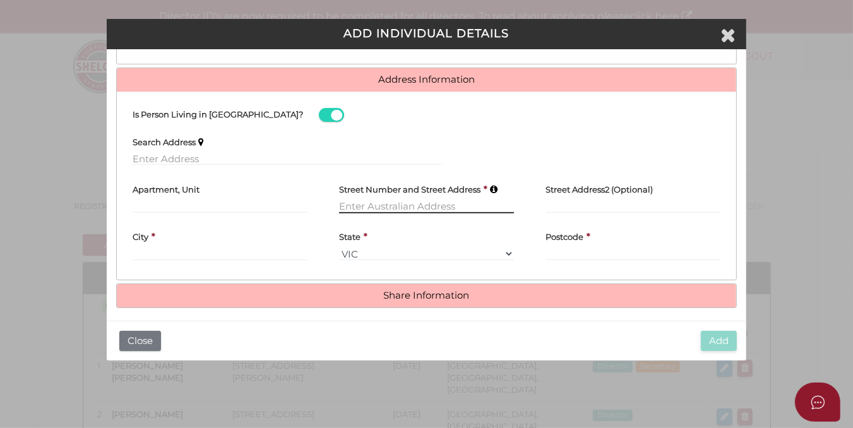
click at [340, 204] on input "text" at bounding box center [426, 207] width 175 height 14
type input "12 ZIG ZAG ROAD"
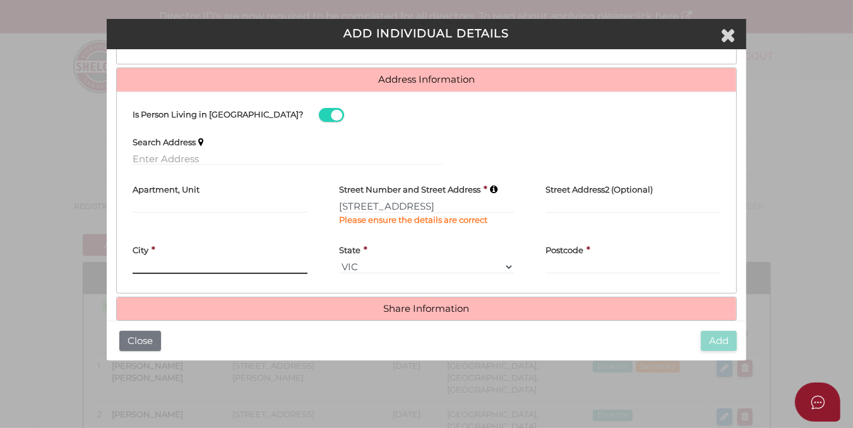
click at [148, 247] on div "City *" at bounding box center [220, 255] width 175 height 38
click at [133, 153] on input "text" at bounding box center [288, 159] width 310 height 14
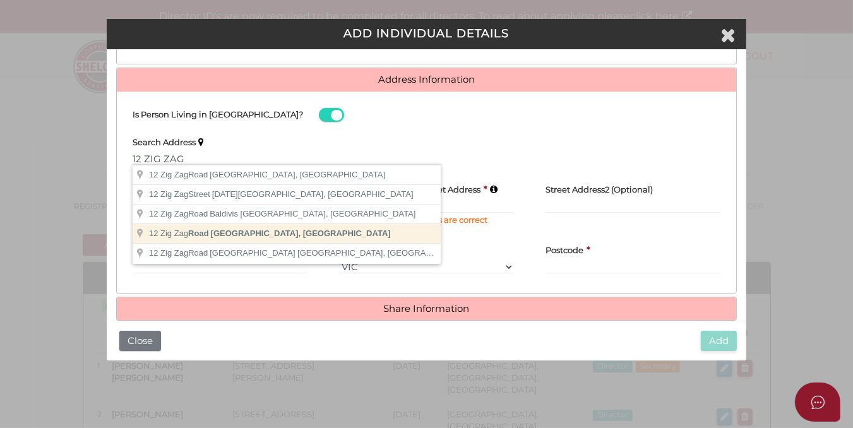
type input "12 Zig Zag Road, Eltham VIC, Australia"
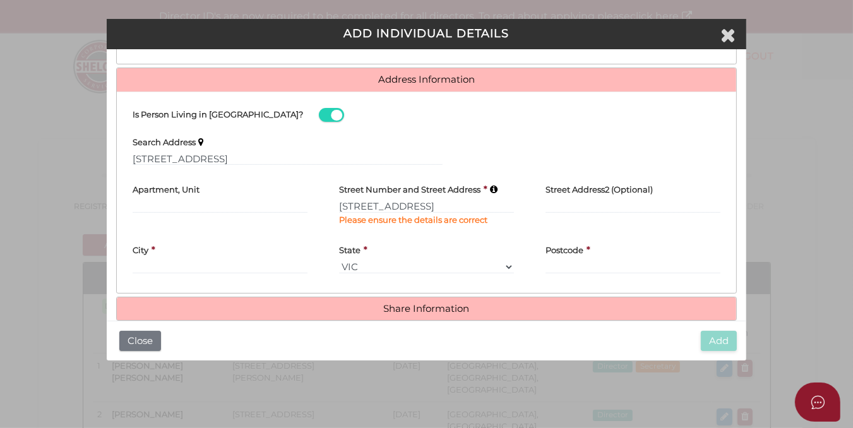
type input "12 Zig Zag Road"
type input "Eltham"
select select "VIC"
type input "3095"
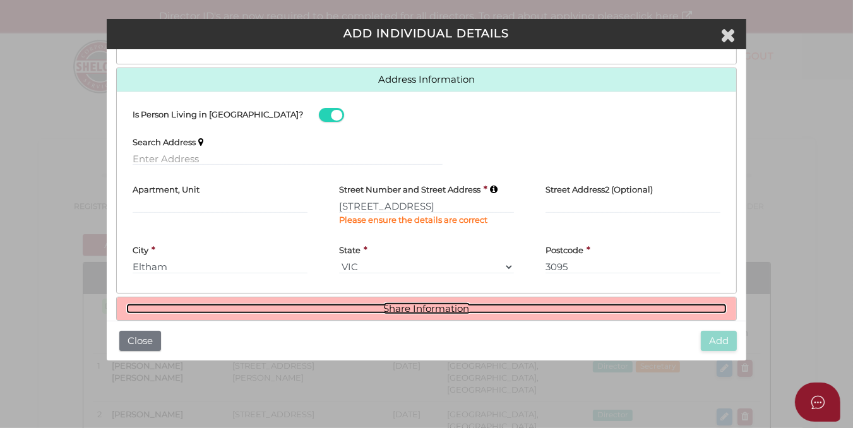
click at [440, 307] on link "Share Information" at bounding box center [426, 309] width 600 height 11
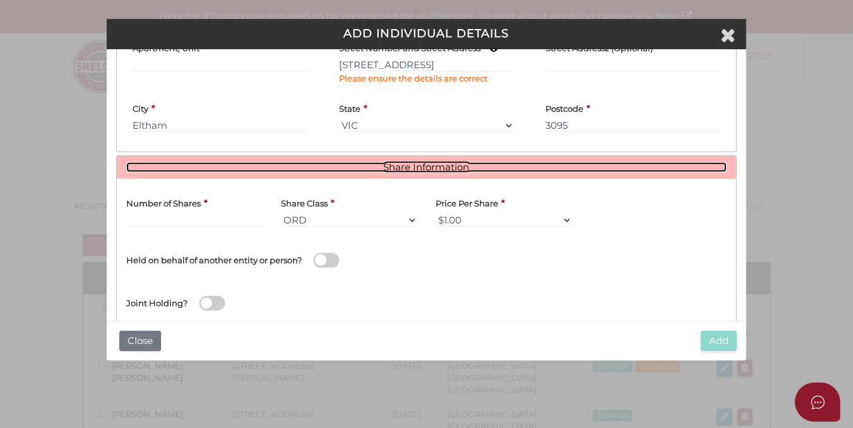
scroll to position [436, 0]
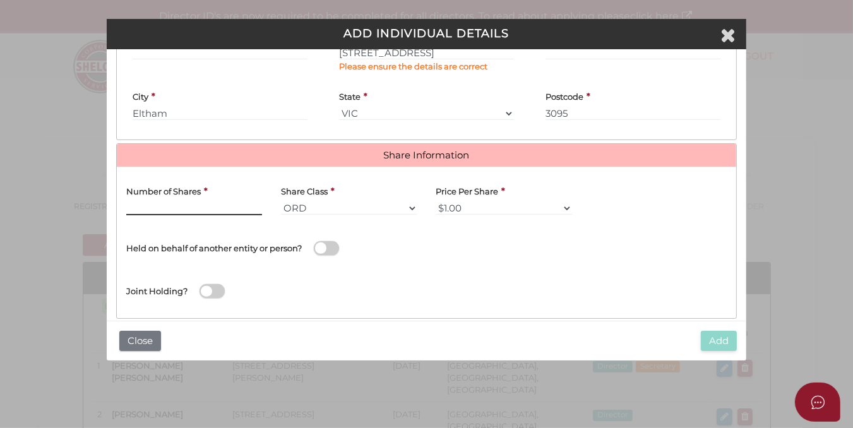
click at [131, 204] on input "text" at bounding box center [194, 208] width 136 height 14
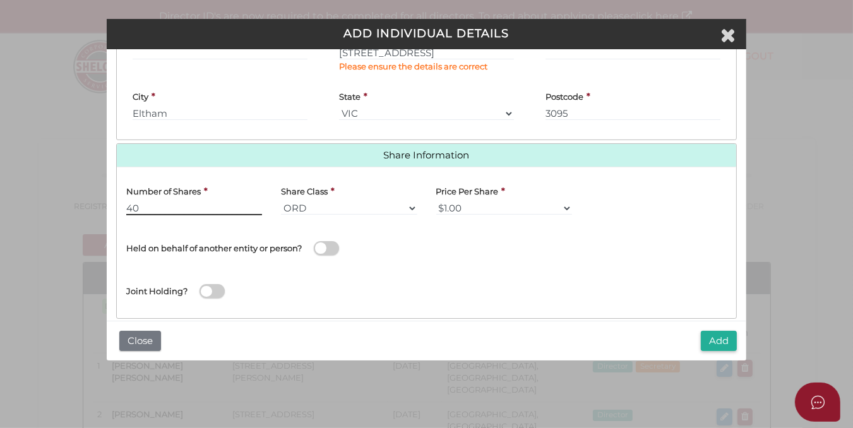
type input "40"
click at [335, 247] on span at bounding box center [326, 248] width 25 height 15
click at [0, 0] on input "checkbox" at bounding box center [0, 0] width 0 height 0
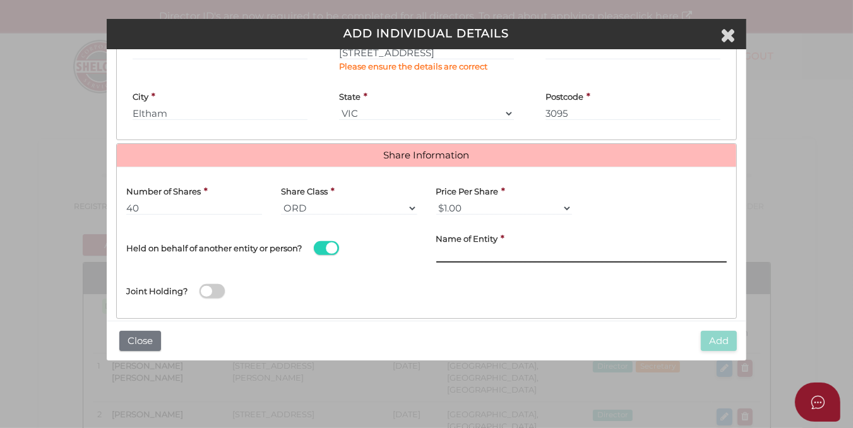
click at [437, 252] on input "Name of Entity" at bounding box center [581, 256] width 291 height 14
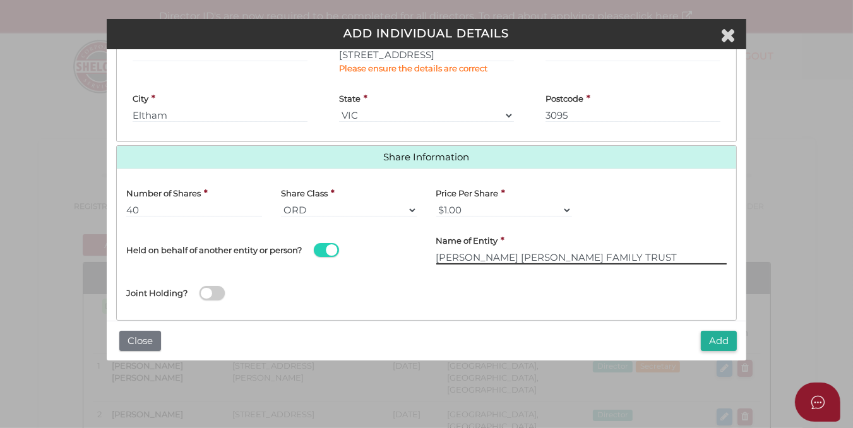
scroll to position [452, 0]
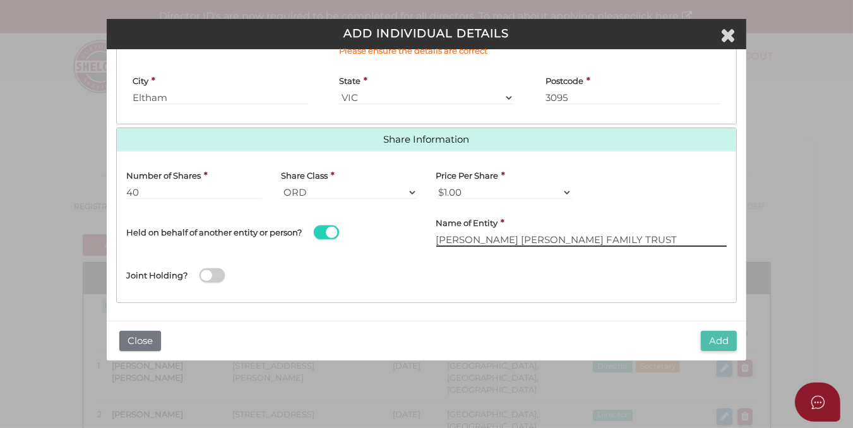
type input "PETER MARK DAVIES FAMILY TRUST"
click at [715, 341] on button "Add" at bounding box center [719, 341] width 36 height 21
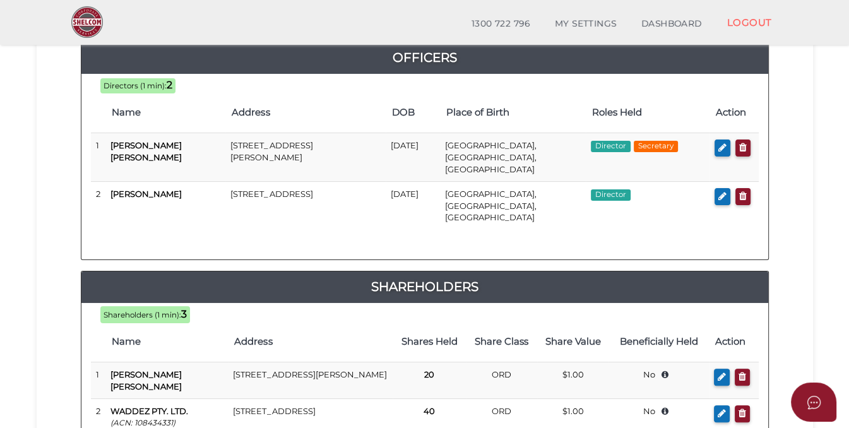
scroll to position [202, 0]
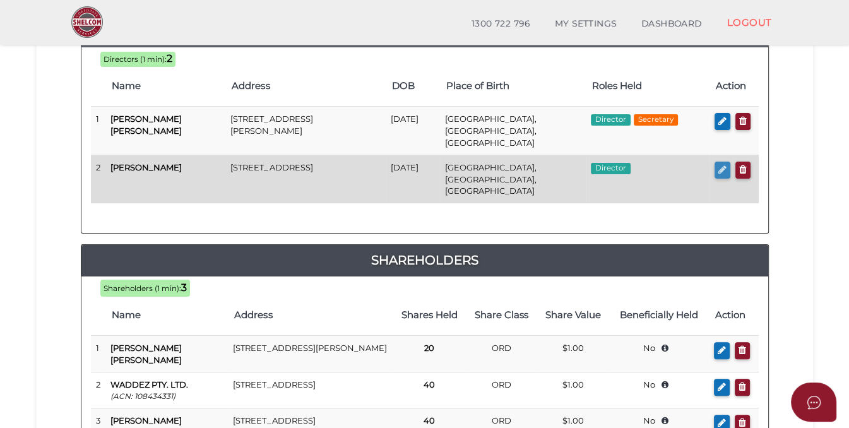
click at [719, 165] on icon "button" at bounding box center [723, 169] width 8 height 9
checkbox input "true"
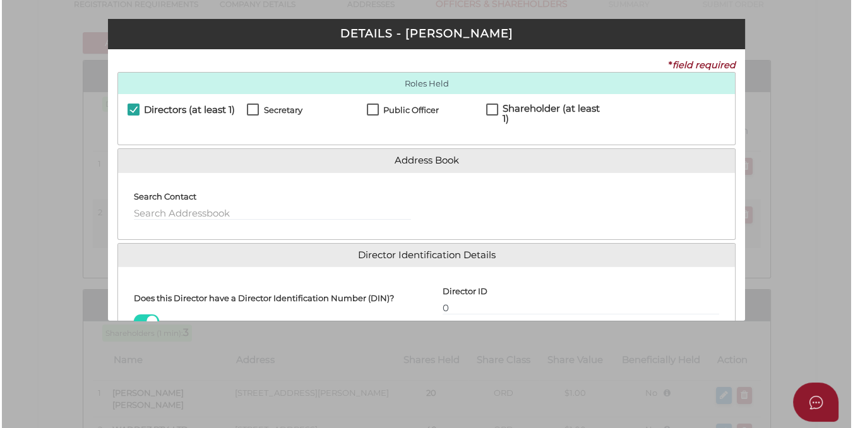
scroll to position [0, 0]
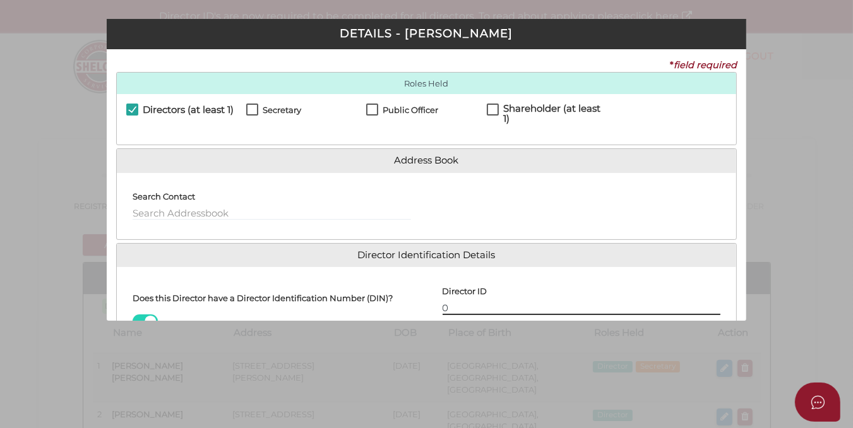
click at [446, 305] on input "0" at bounding box center [582, 308] width 278 height 14
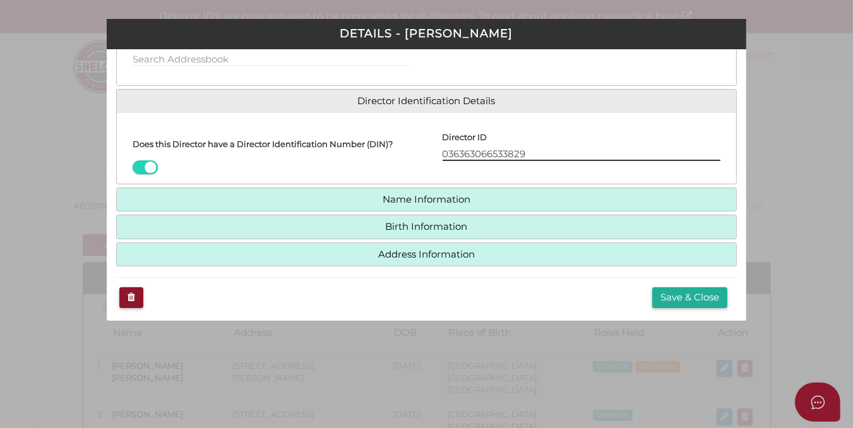
scroll to position [157, 0]
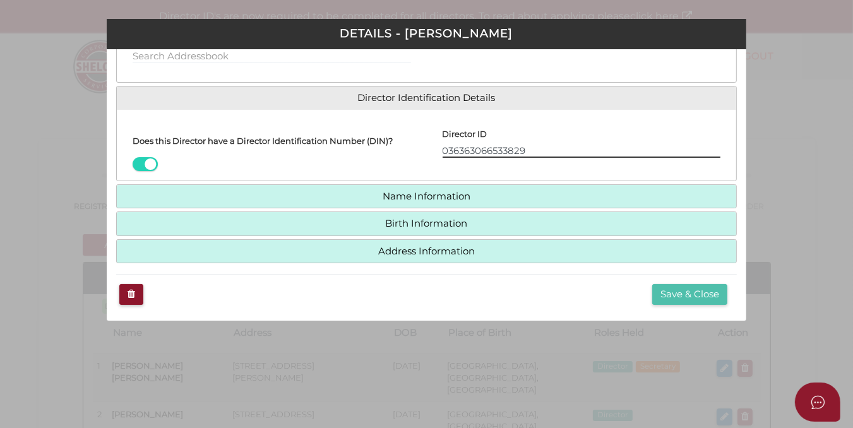
type input "036363066533829"
click at [671, 293] on button "Save & Close" at bounding box center [689, 294] width 75 height 21
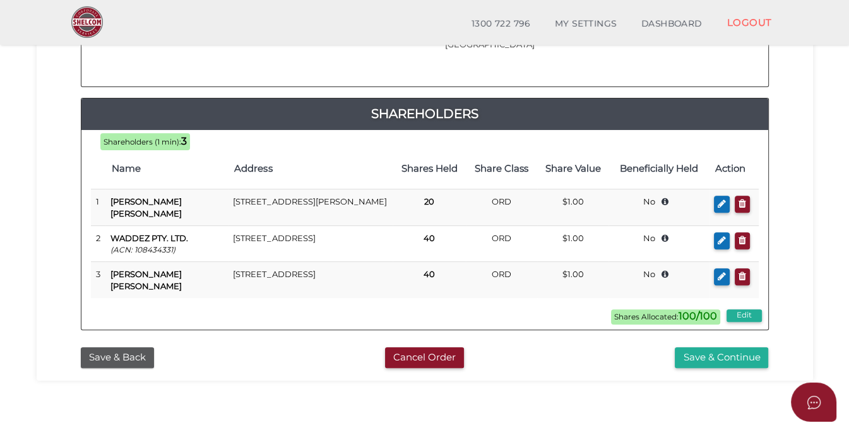
scroll to position [350, 0]
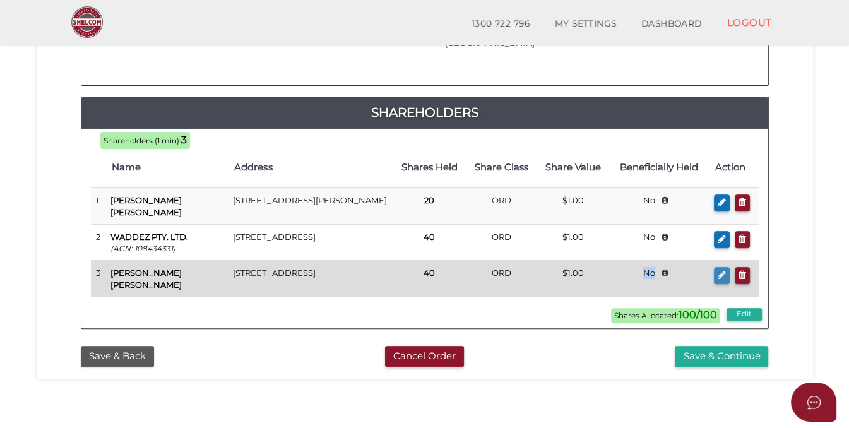
drag, startPoint x: 603, startPoint y: 254, endPoint x: 715, endPoint y: 252, distance: 112.4
click at [715, 261] on tr "3 [PERSON_NAME] [PERSON_NAME] [STREET_ADDRESS] 40 ORD $1.00 No [PERSON_NAME] [P…" at bounding box center [425, 279] width 668 height 37
click at [721, 270] on icon "button" at bounding box center [722, 274] width 8 height 9
checkbox input "true"
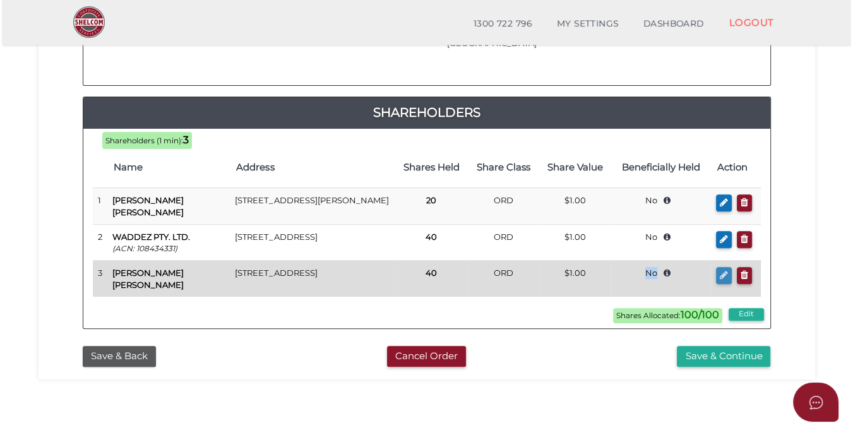
scroll to position [0, 0]
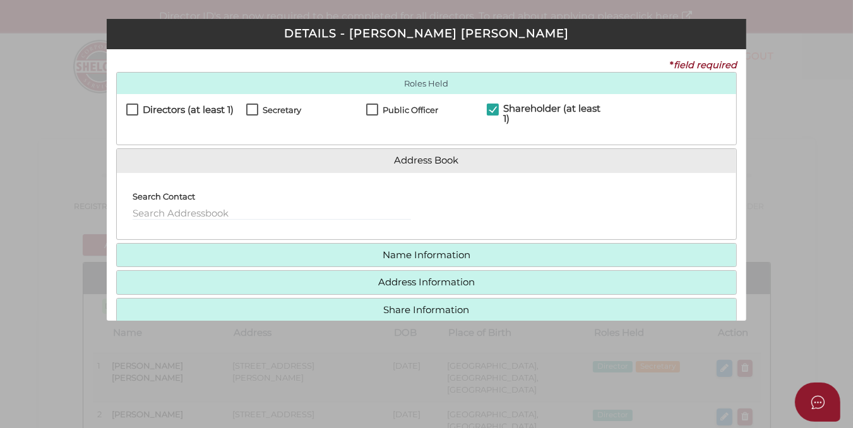
click at [137, 108] on label "Directors (at least 1)" at bounding box center [179, 113] width 107 height 16
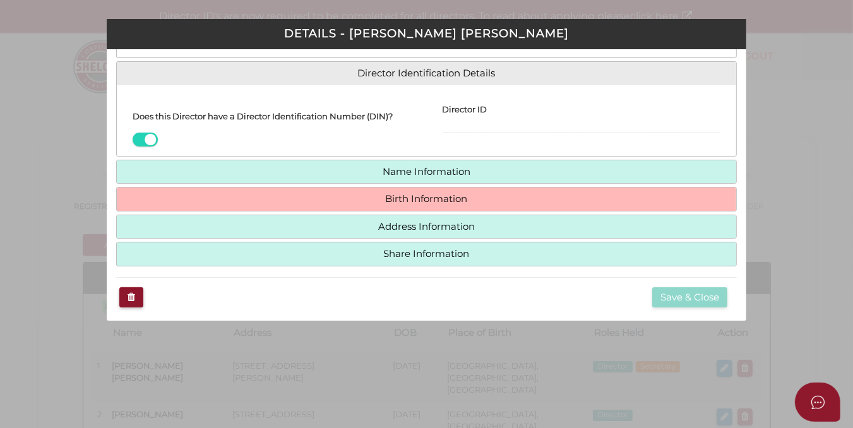
scroll to position [184, 0]
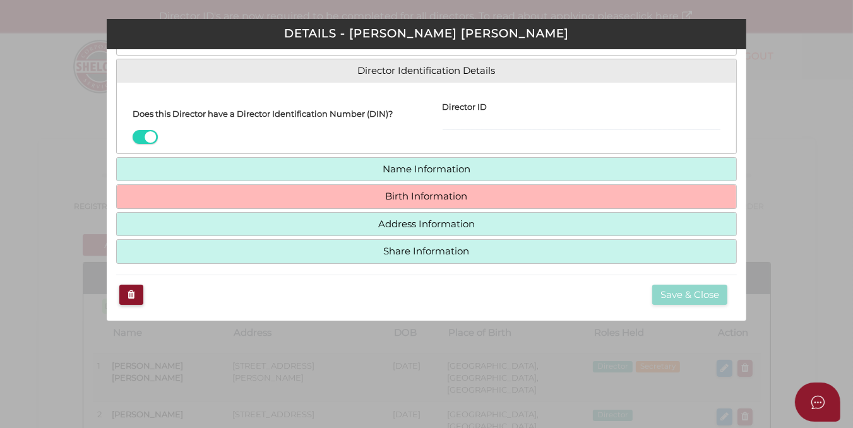
click at [139, 138] on span at bounding box center [145, 137] width 25 height 15
click at [0, 0] on input "checkbox" at bounding box center [0, 0] width 0 height 0
drag, startPoint x: 746, startPoint y: 170, endPoint x: 739, endPoint y: 104, distance: 67.3
click at [739, 104] on div "Pty Ltd DETAILS - Peter Mark Davies * field required Roles Held Directors (at l…" at bounding box center [426, 214] width 853 height 428
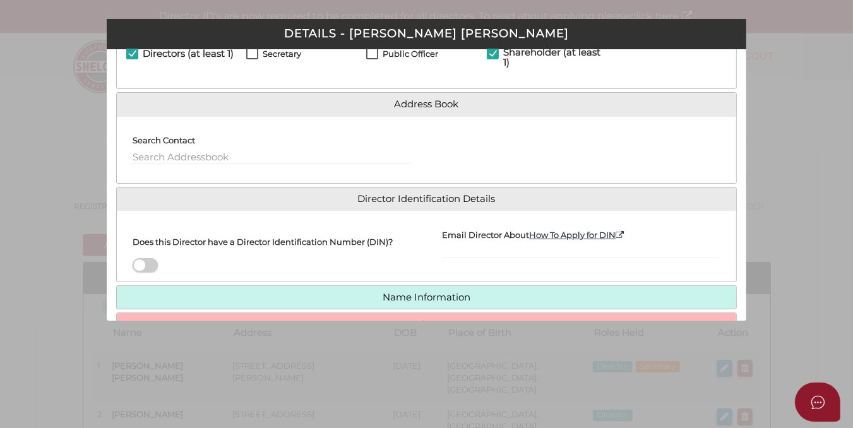
scroll to position [0, 0]
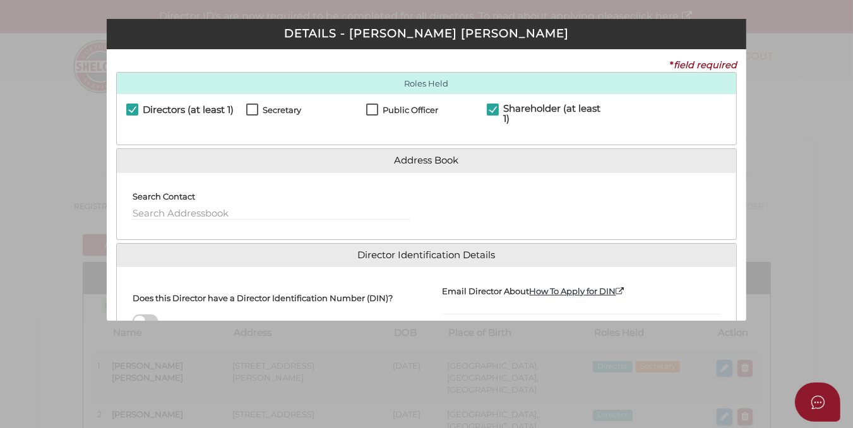
click at [129, 105] on label "Directors (at least 1)" at bounding box center [179, 113] width 107 height 16
checkbox input "false"
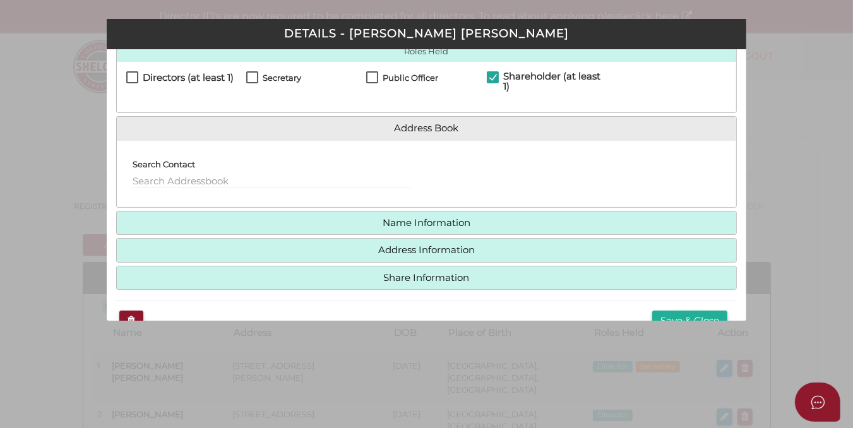
scroll to position [59, 0]
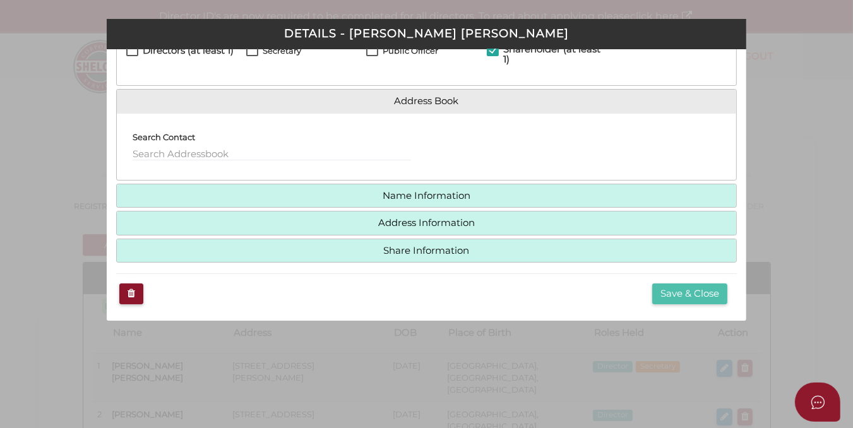
click at [677, 294] on button "Save & Close" at bounding box center [689, 293] width 75 height 21
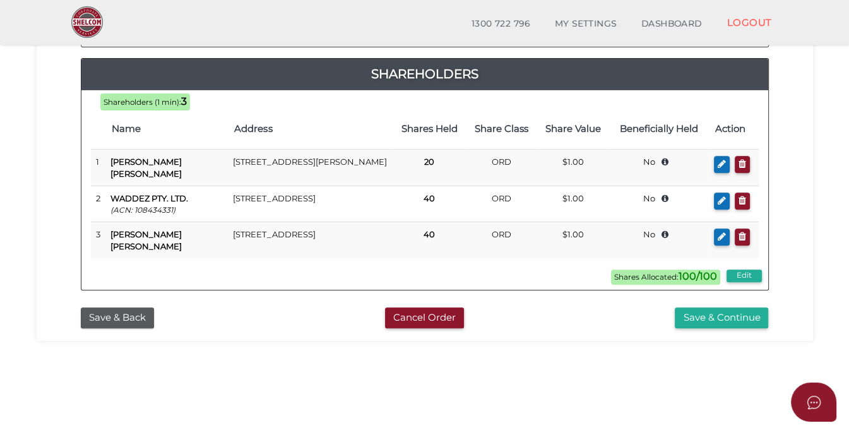
scroll to position [390, 0]
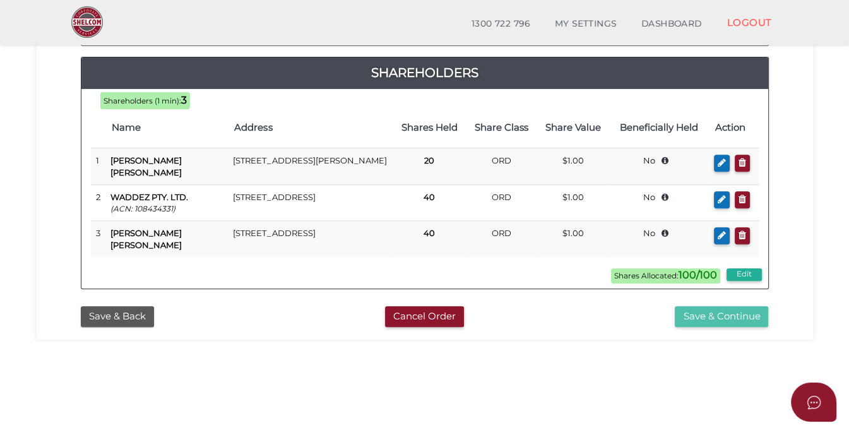
click at [703, 306] on button "Save & Continue" at bounding box center [721, 316] width 93 height 21
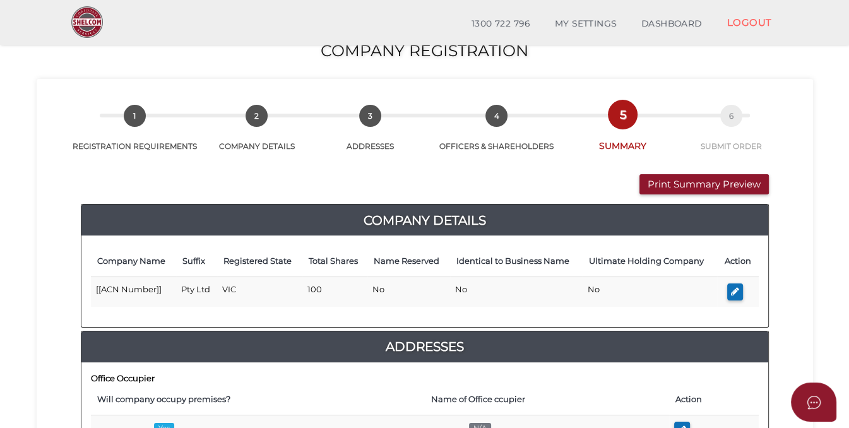
scroll to position [30, 0]
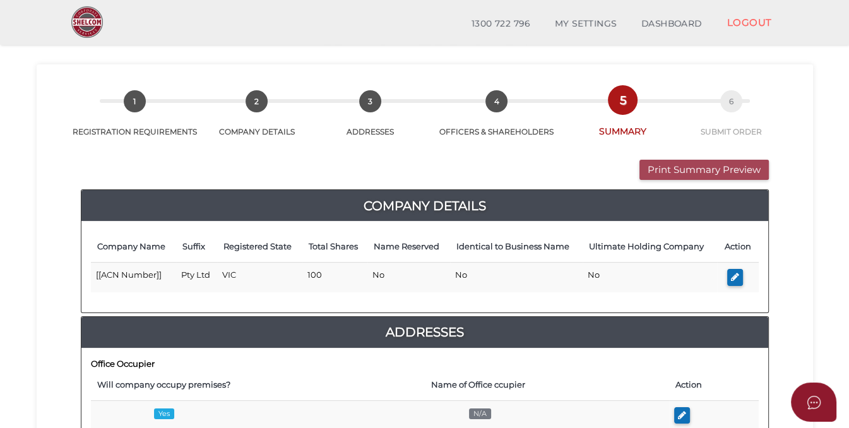
click at [685, 170] on button "Print Summary Preview" at bounding box center [704, 170] width 129 height 21
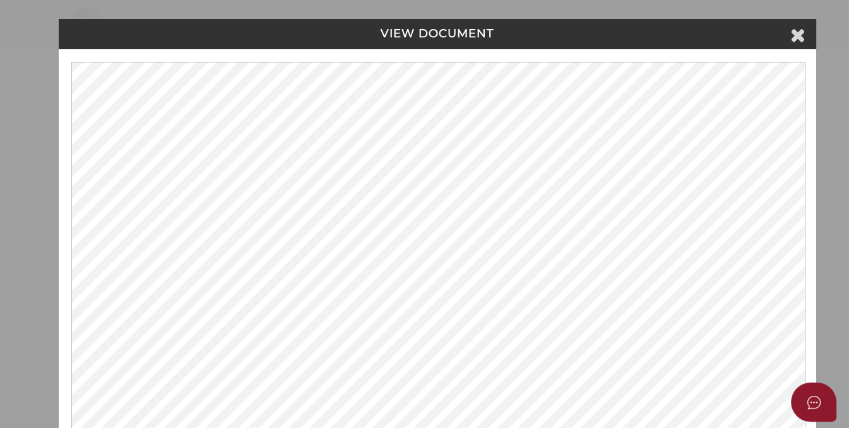
scroll to position [0, 0]
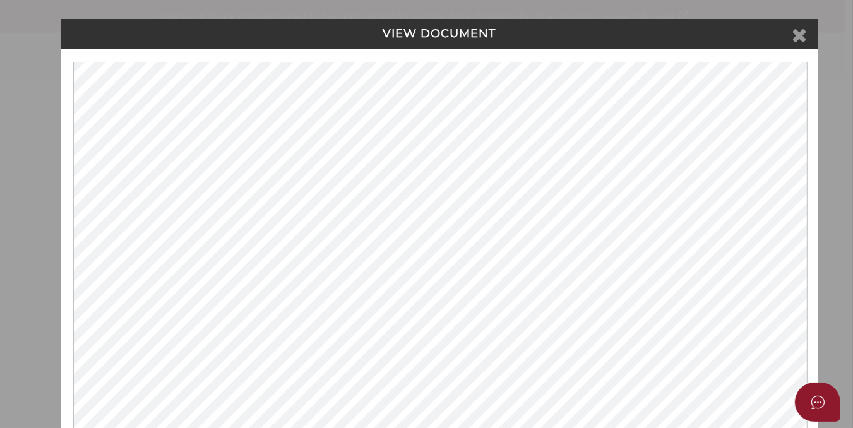
click at [793, 37] on icon at bounding box center [799, 34] width 15 height 19
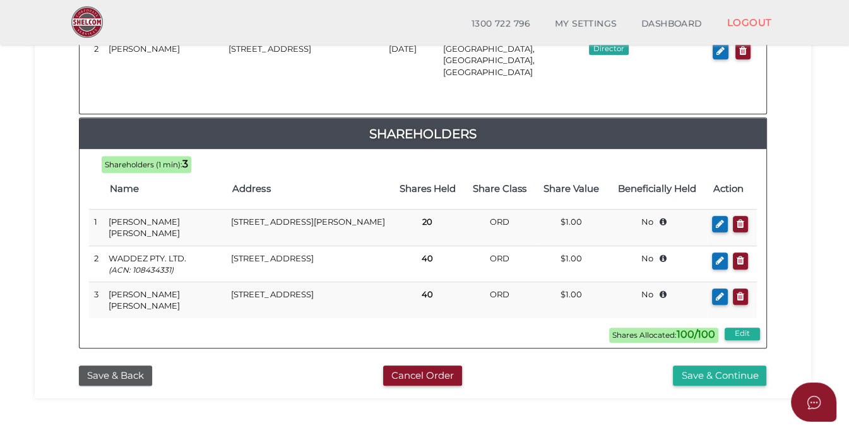
scroll to position [735, 0]
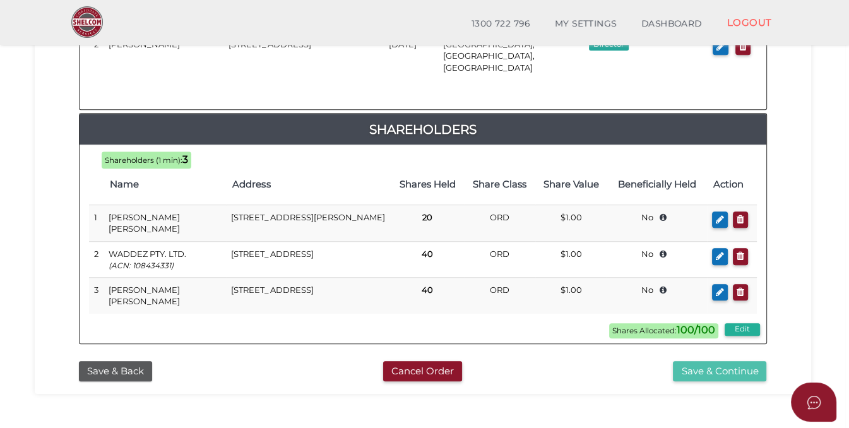
click at [721, 361] on button "Save & Continue" at bounding box center [719, 371] width 93 height 21
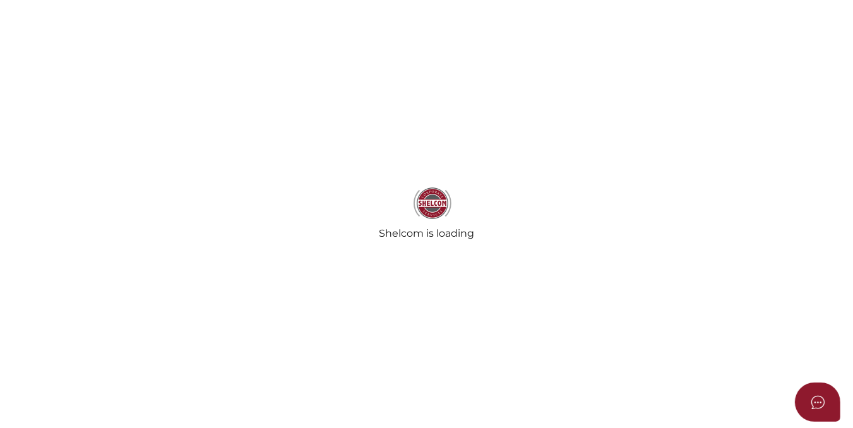
radio input "true"
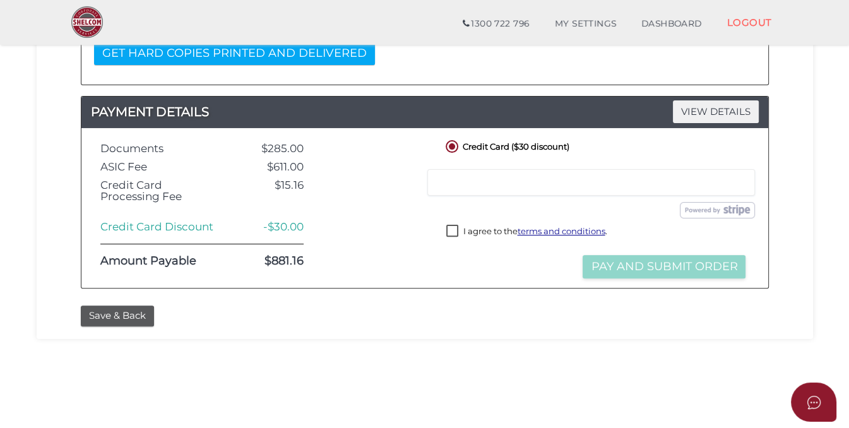
scroll to position [304, 0]
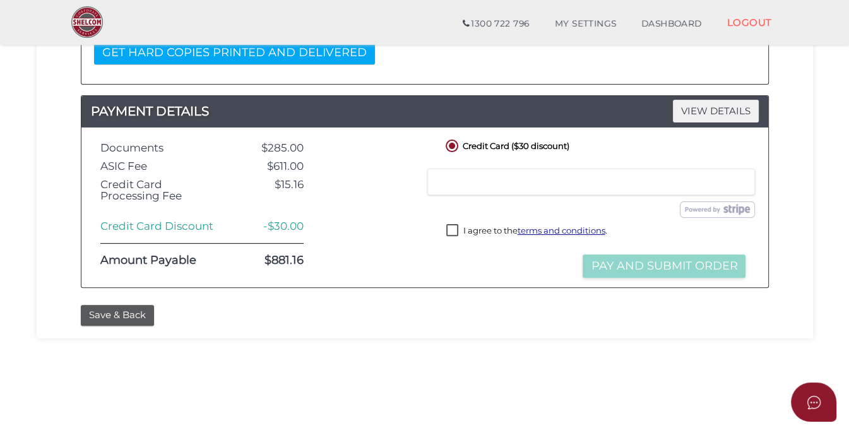
click at [451, 224] on label "I agree to the terms and conditions ." at bounding box center [526, 232] width 160 height 16
checkbox input "true"
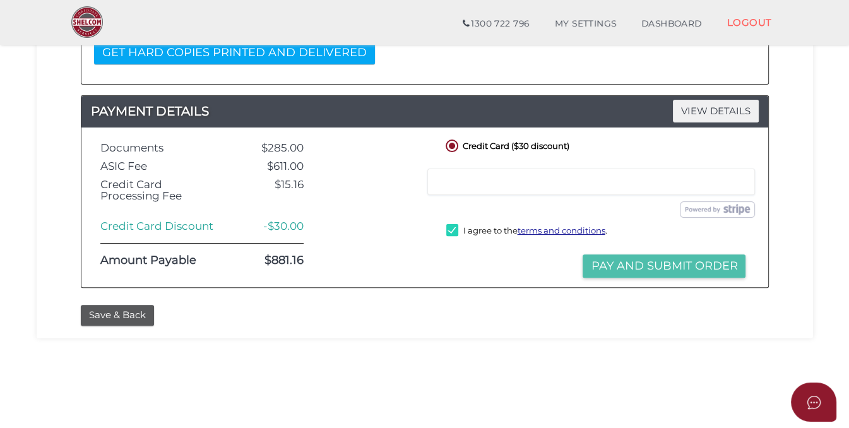
click at [643, 263] on button "Pay and Submit Order" at bounding box center [664, 265] width 163 height 23
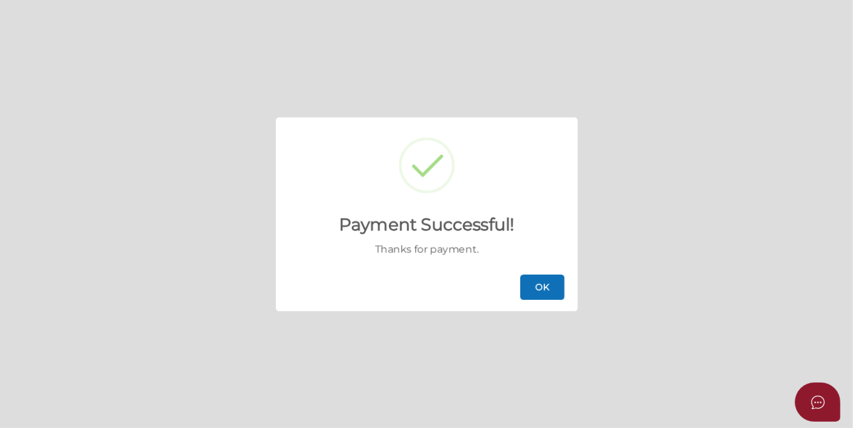
click at [536, 287] on button "OK" at bounding box center [542, 287] width 44 height 25
